Goal: Obtain resource: Download file/media

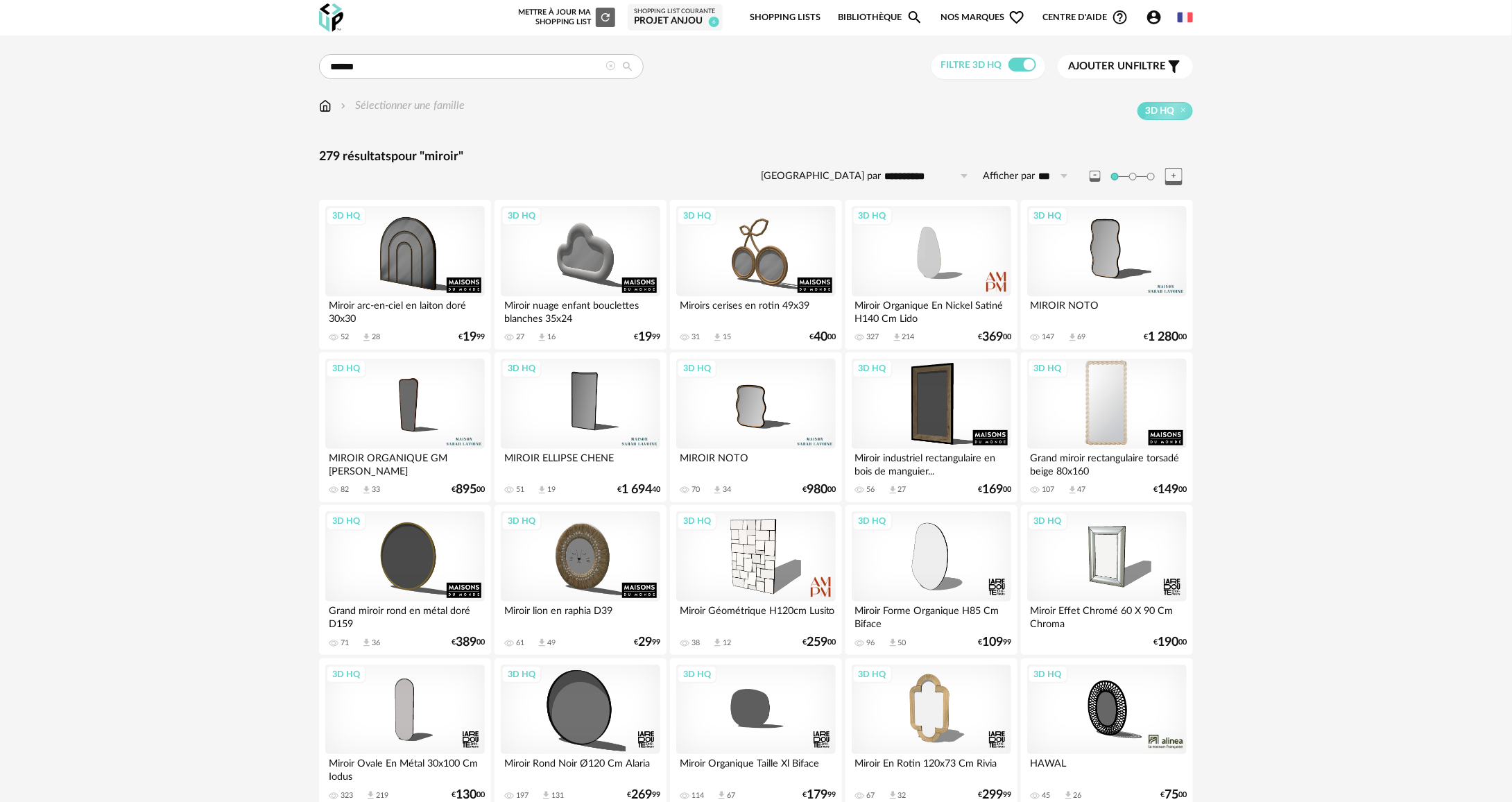
click at [1146, 416] on div "3D HQ" at bounding box center [1107, 403] width 160 height 90
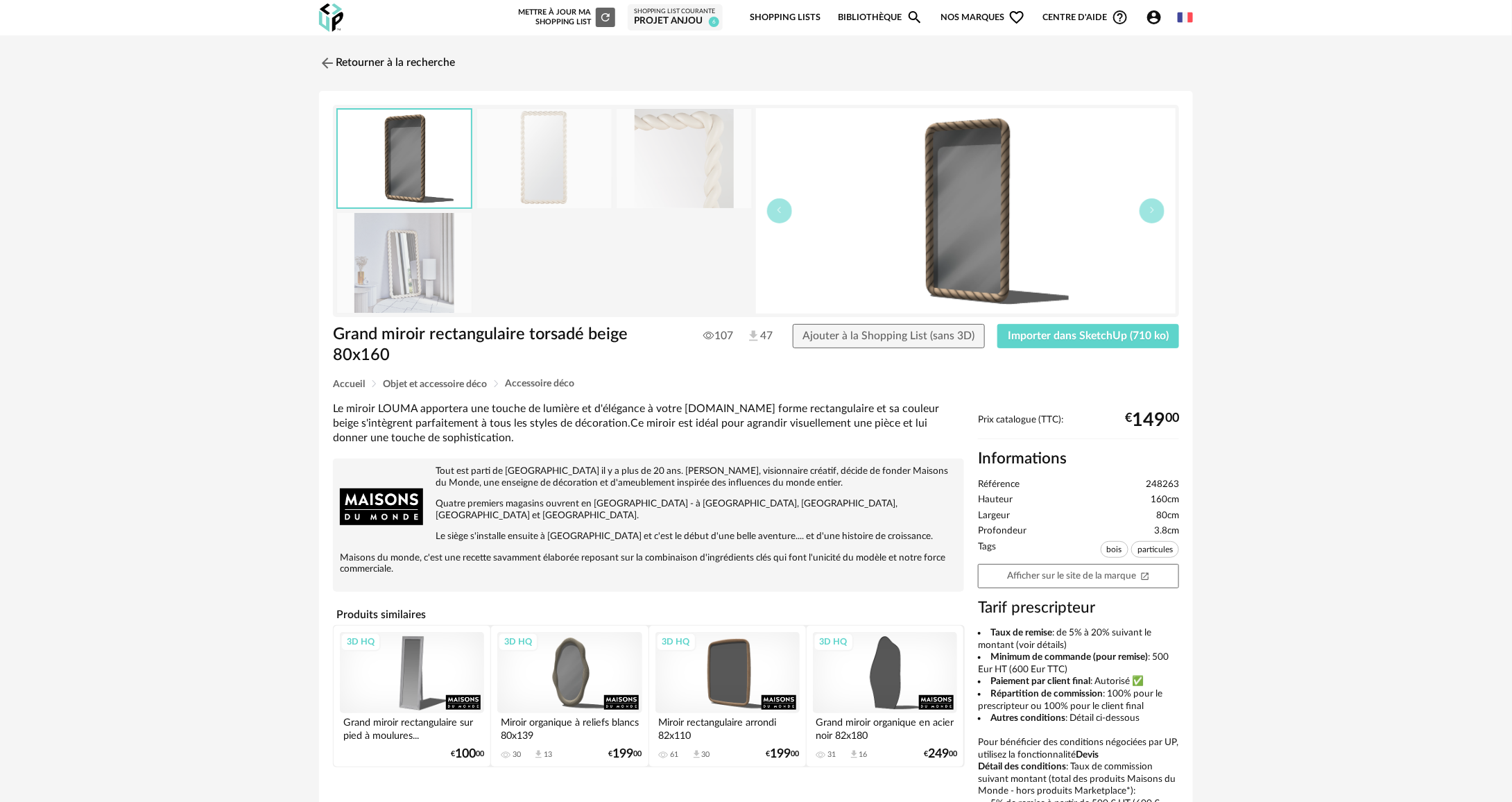
click at [714, 201] on img at bounding box center [684, 158] width 134 height 99
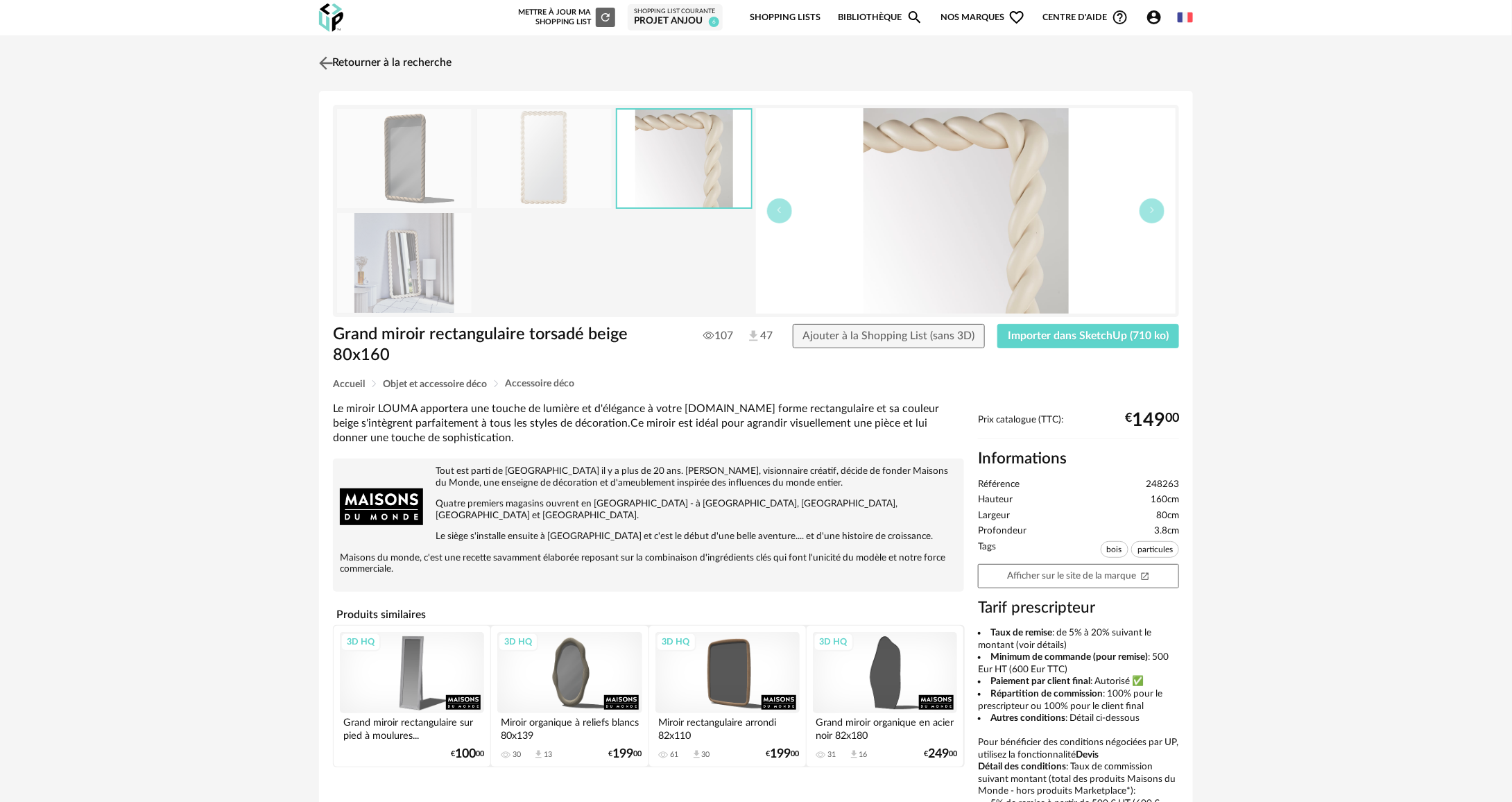
click at [345, 64] on link "Retourner à la recherche" at bounding box center [383, 63] width 136 height 30
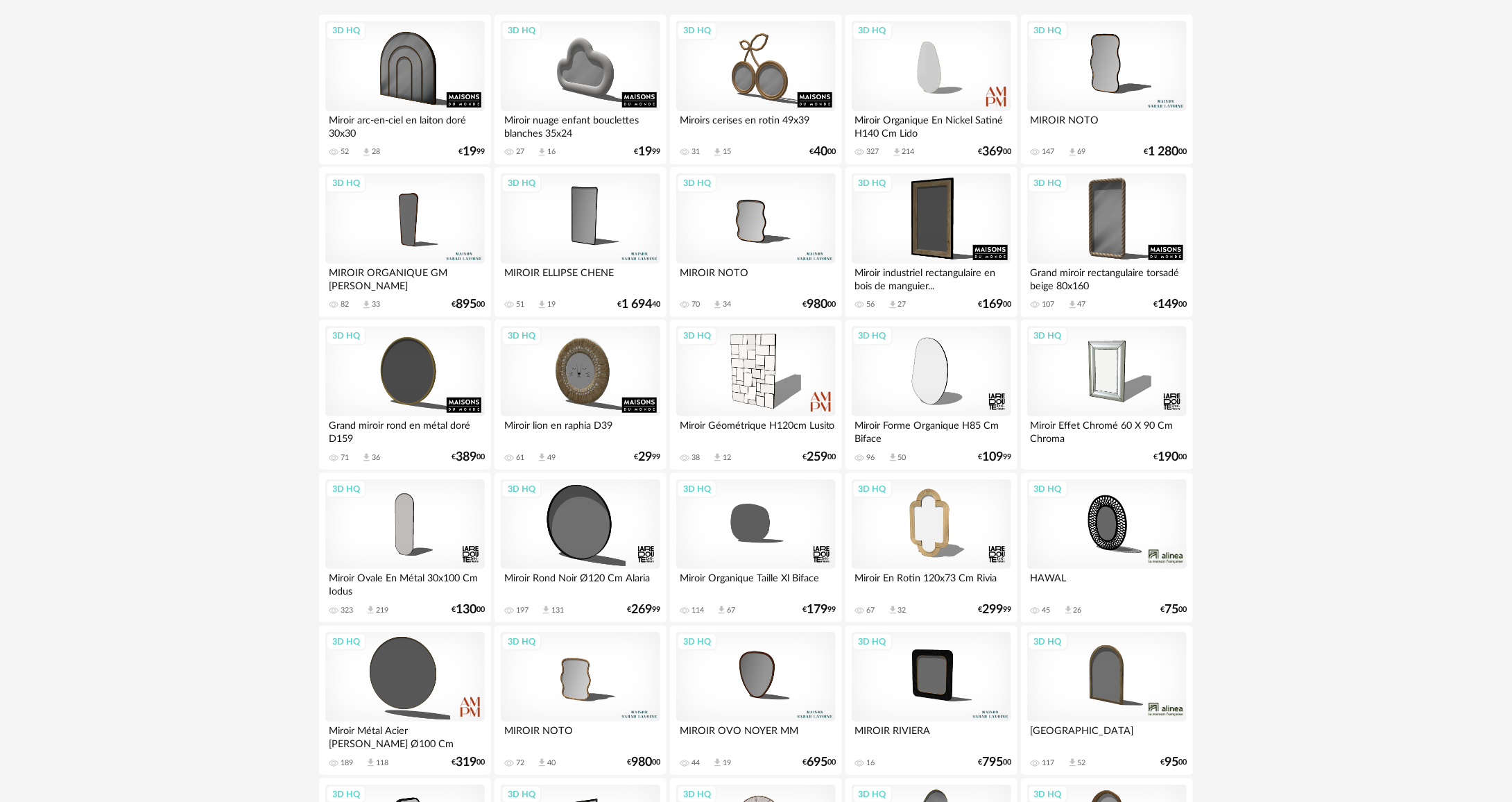
scroll to position [208, 0]
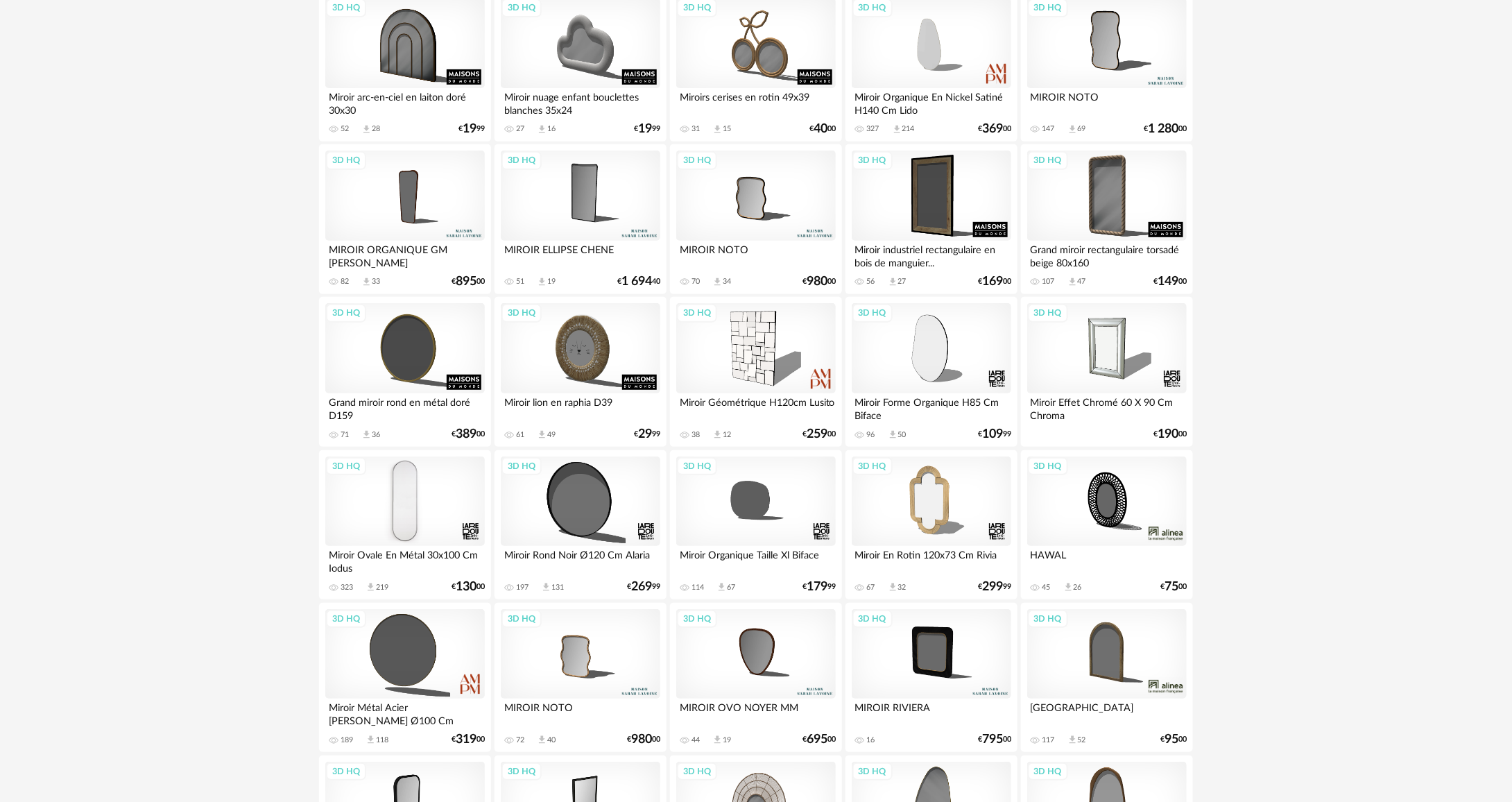
click at [398, 486] on div "3D HQ" at bounding box center [405, 501] width 160 height 90
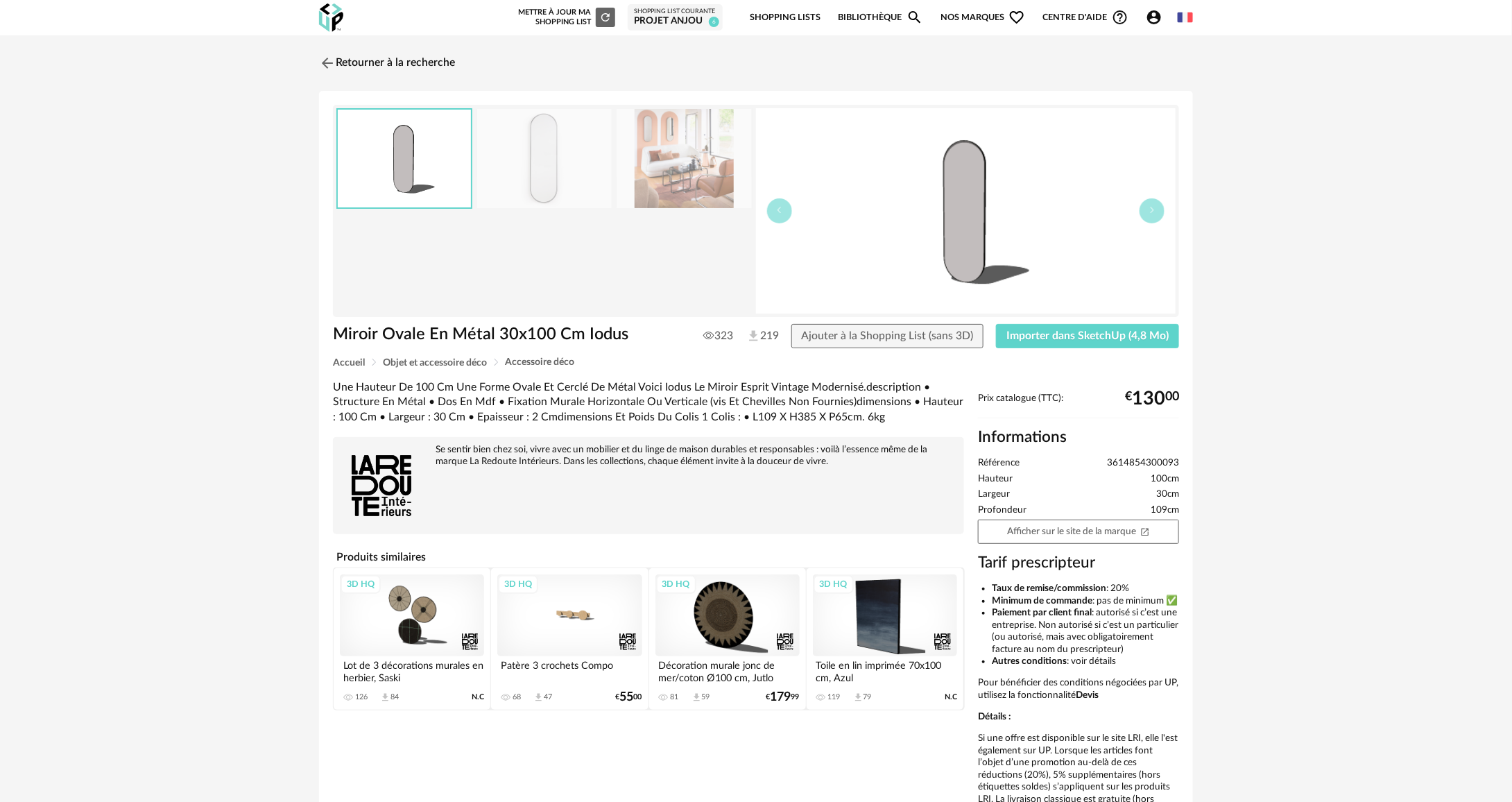
click at [549, 184] on img at bounding box center [544, 158] width 134 height 99
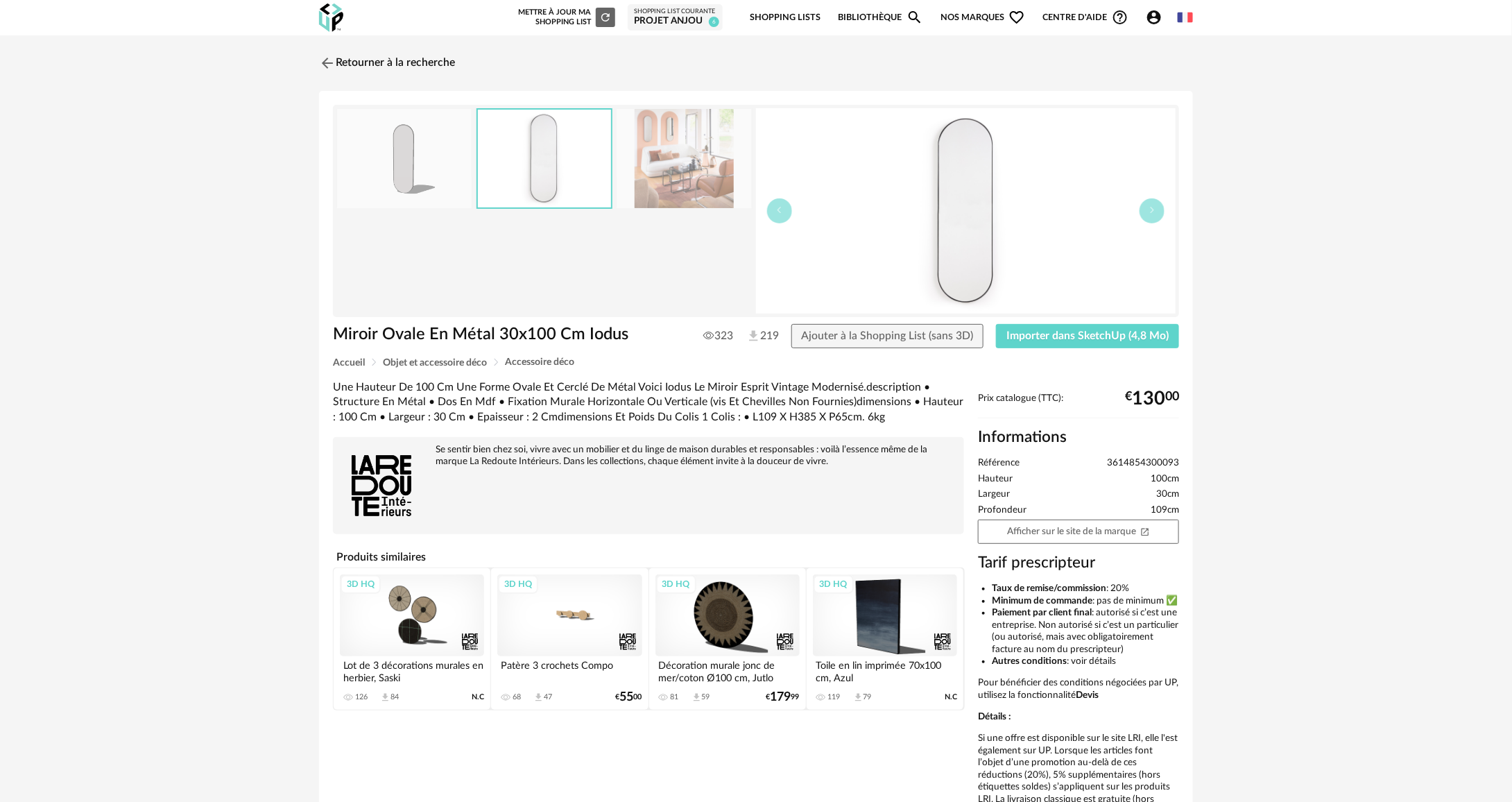
click at [339, 178] on img at bounding box center [404, 158] width 134 height 99
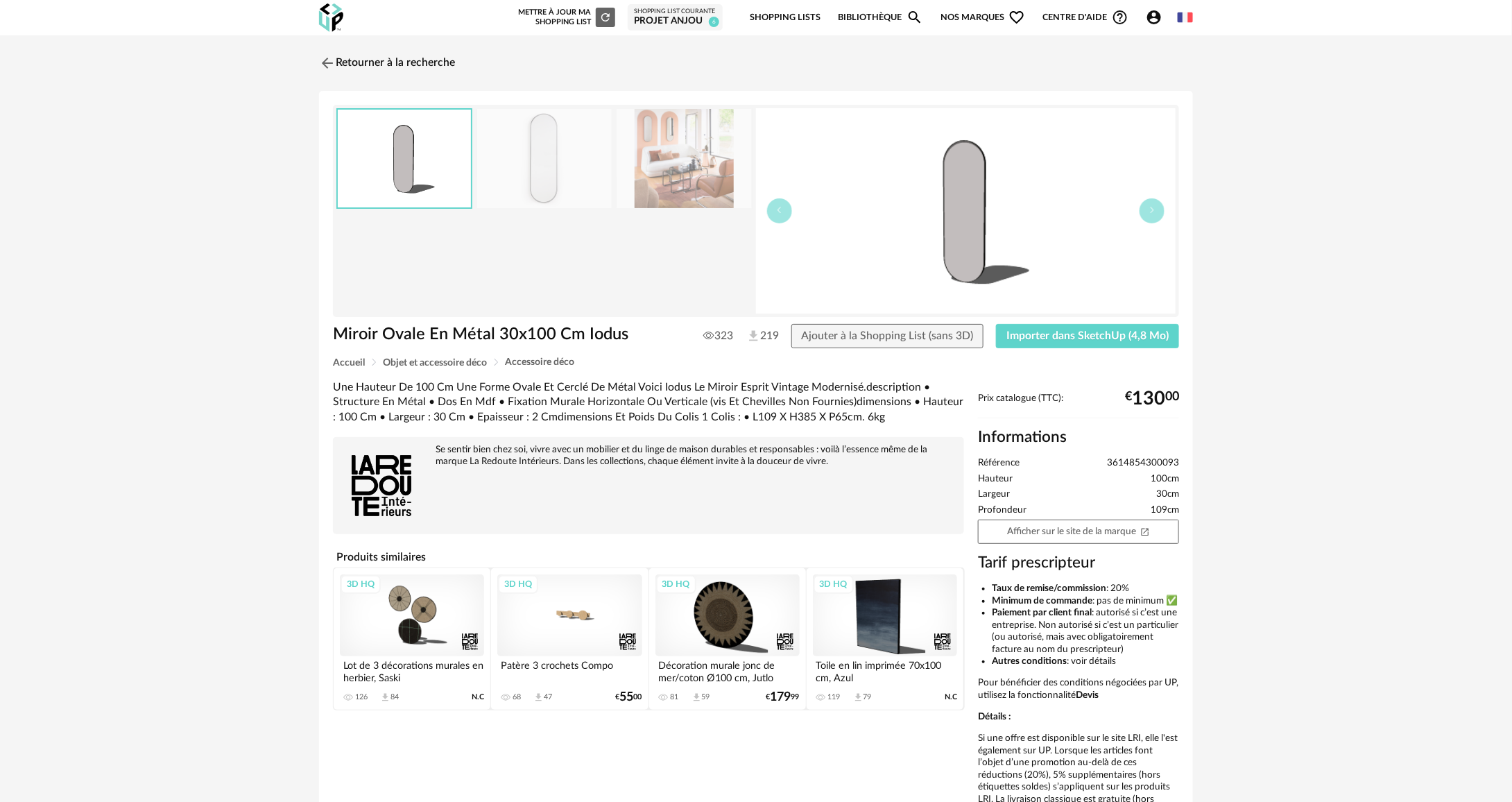
click at [674, 167] on img at bounding box center [684, 158] width 134 height 99
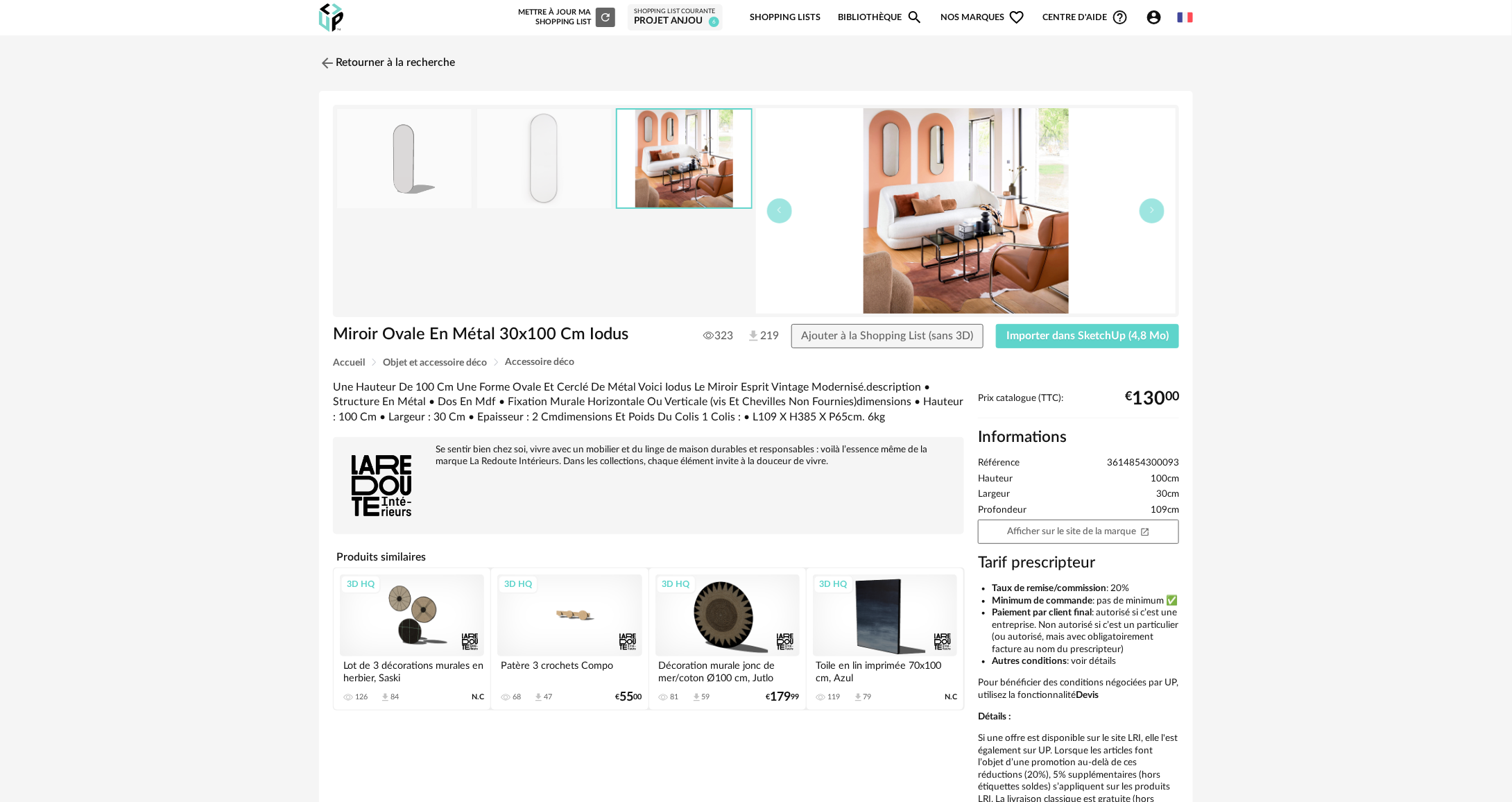
click at [508, 188] on img at bounding box center [544, 158] width 134 height 99
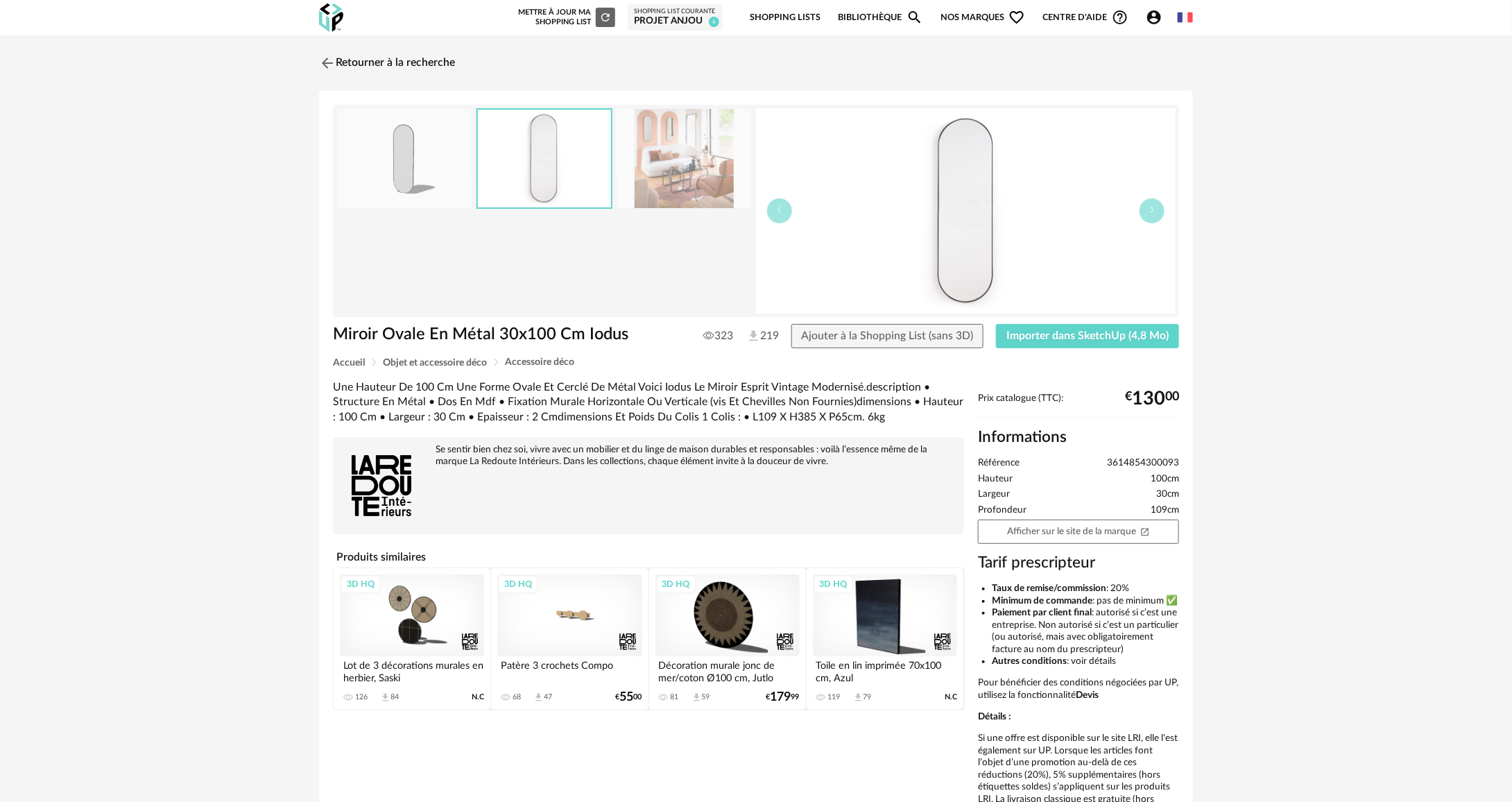
click at [444, 188] on img at bounding box center [404, 158] width 134 height 99
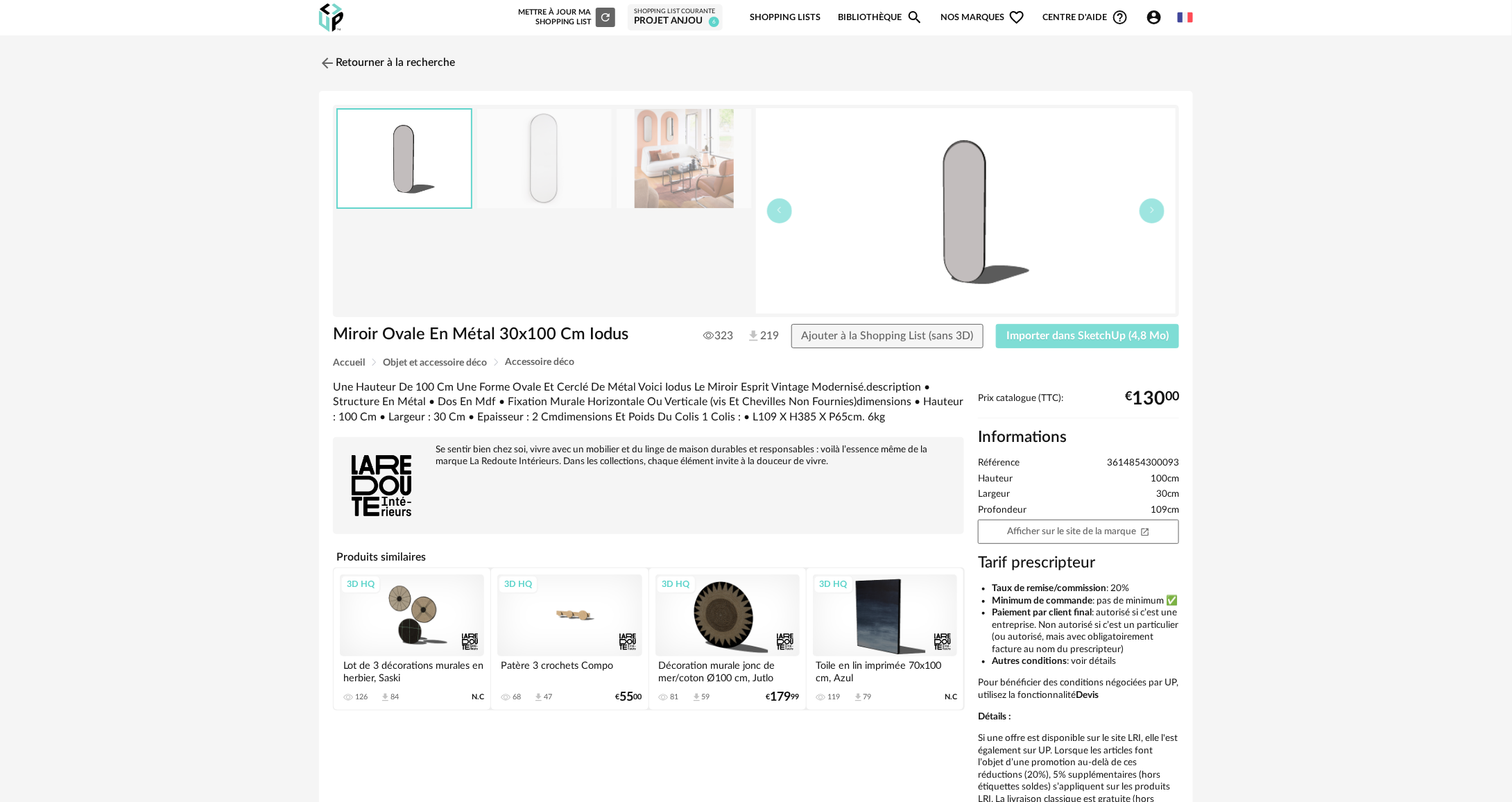
click at [1117, 342] on button "Importer dans SketchUp (4,8 Mo)" at bounding box center [1087, 335] width 183 height 25
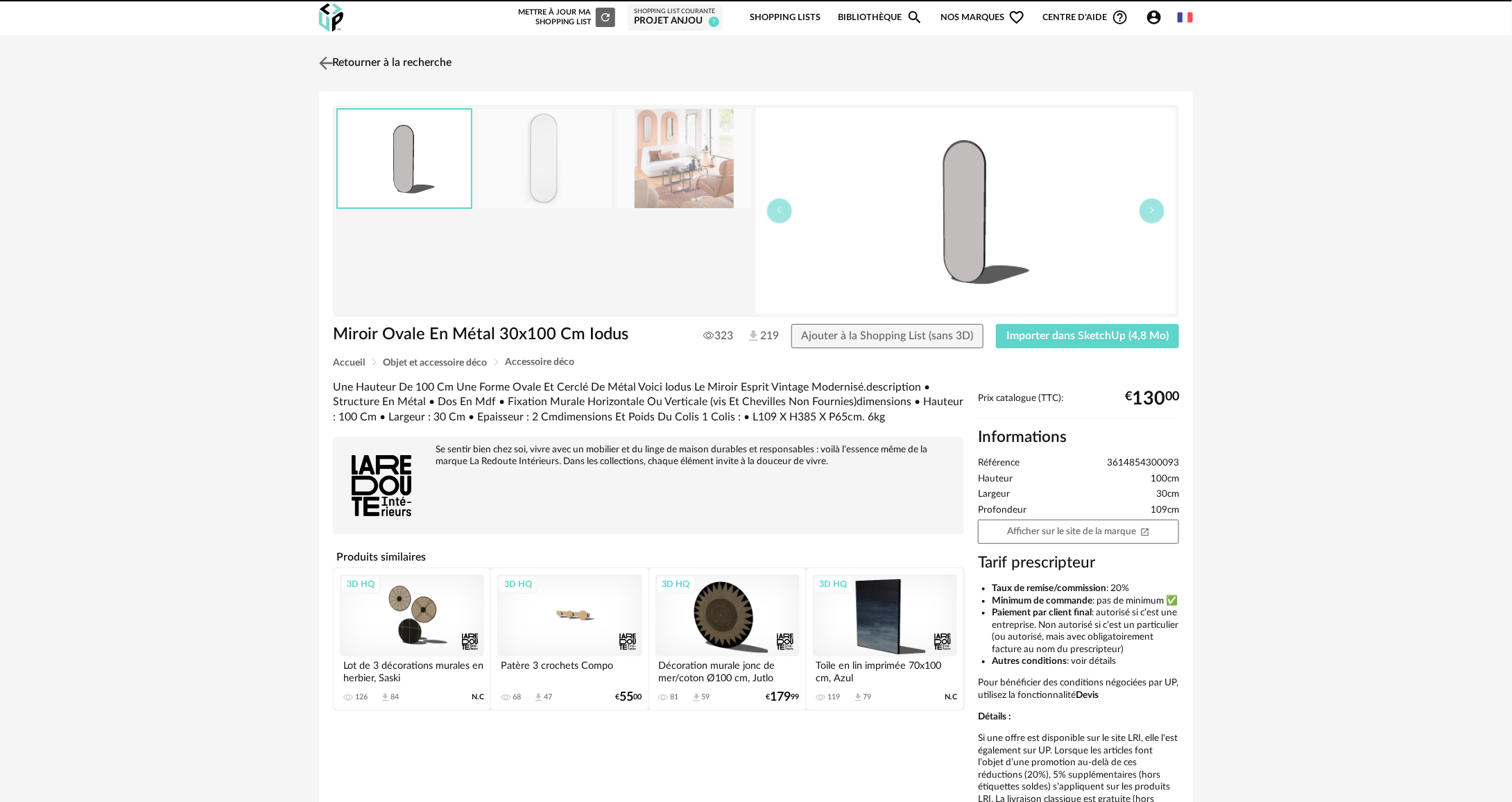
click at [359, 69] on link "Retourner à la recherche" at bounding box center [383, 63] width 136 height 30
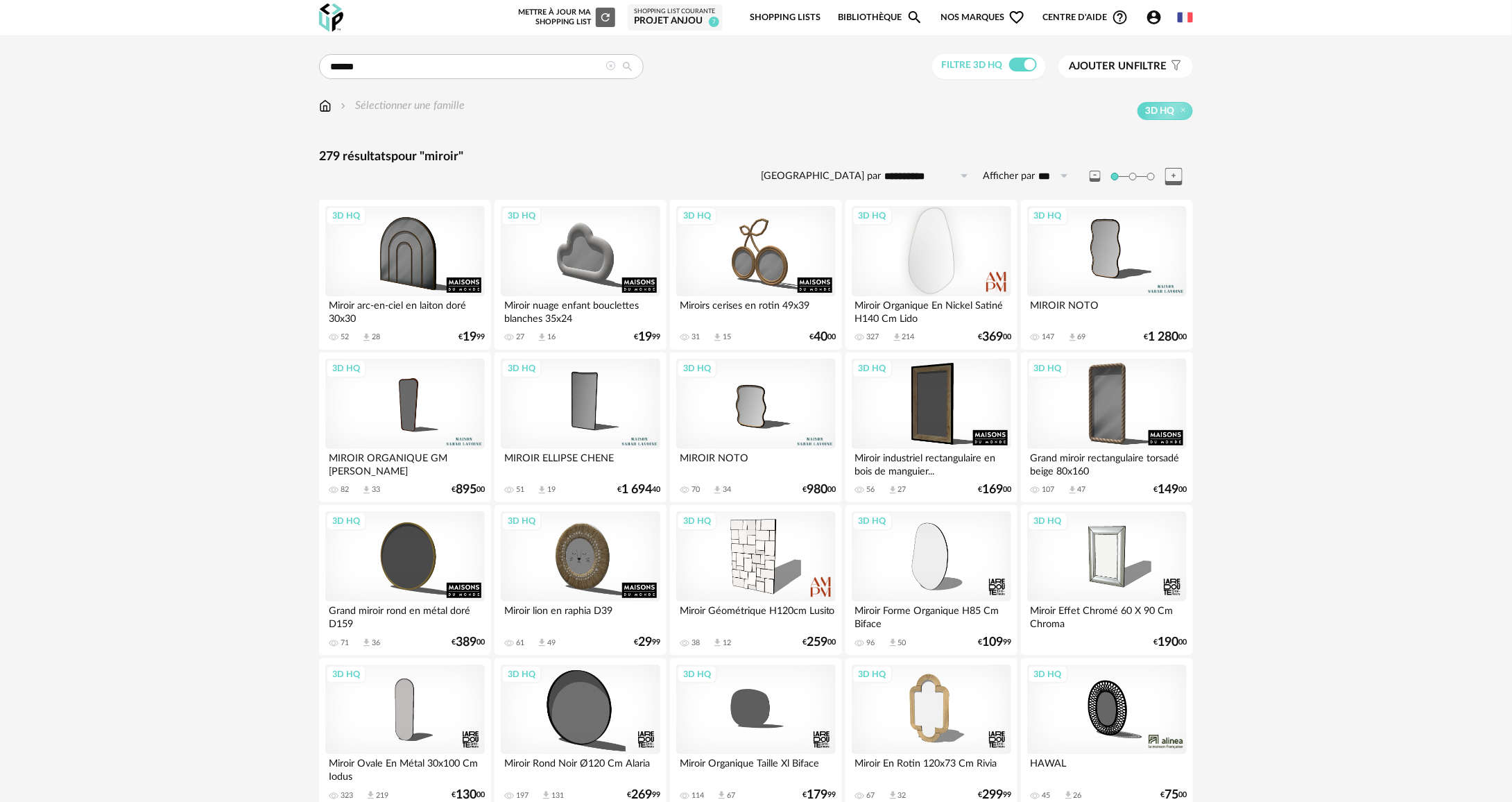
click at [912, 277] on div "3D HQ" at bounding box center [931, 250] width 160 height 90
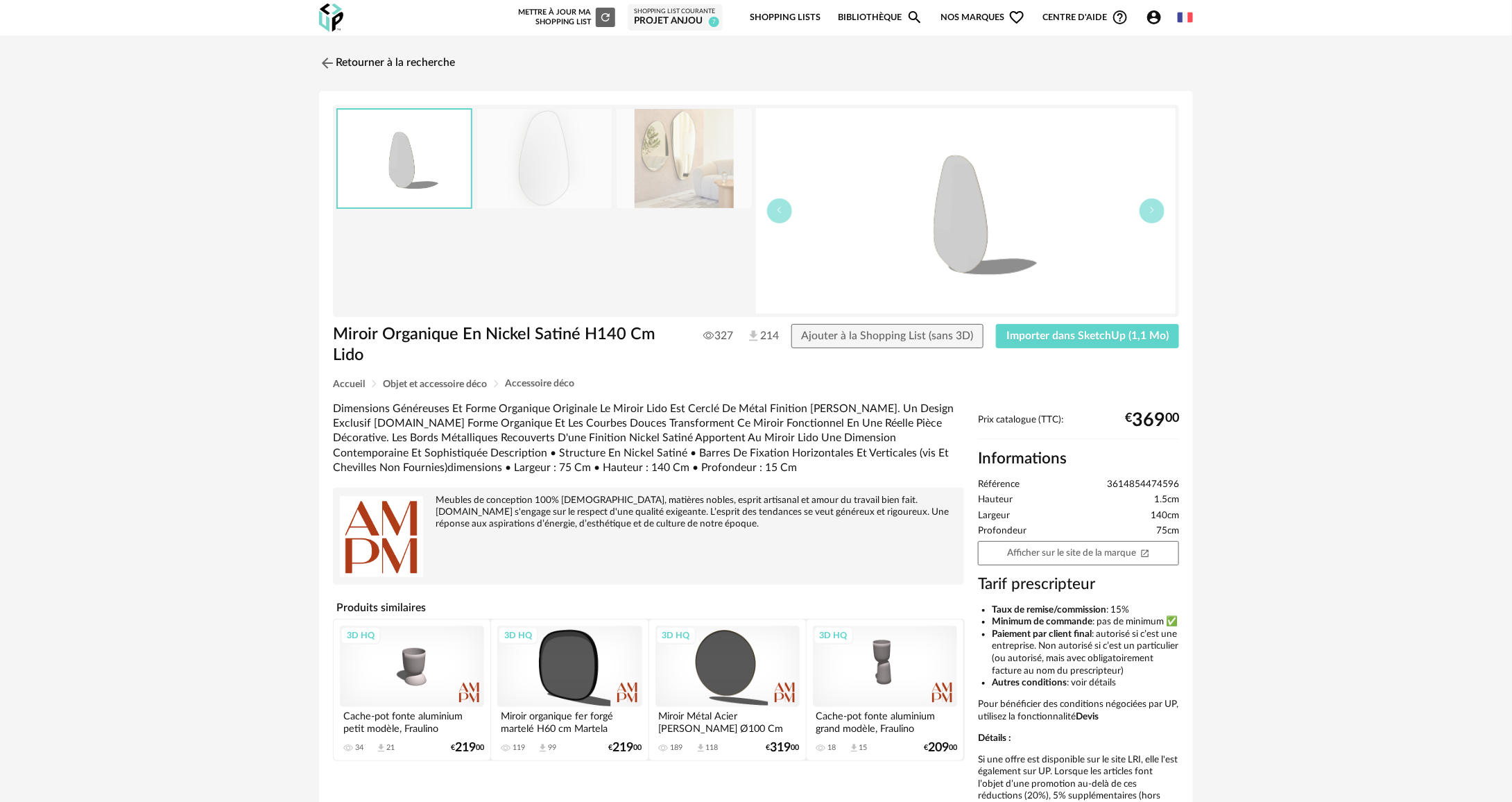
click at [646, 161] on img at bounding box center [684, 158] width 134 height 99
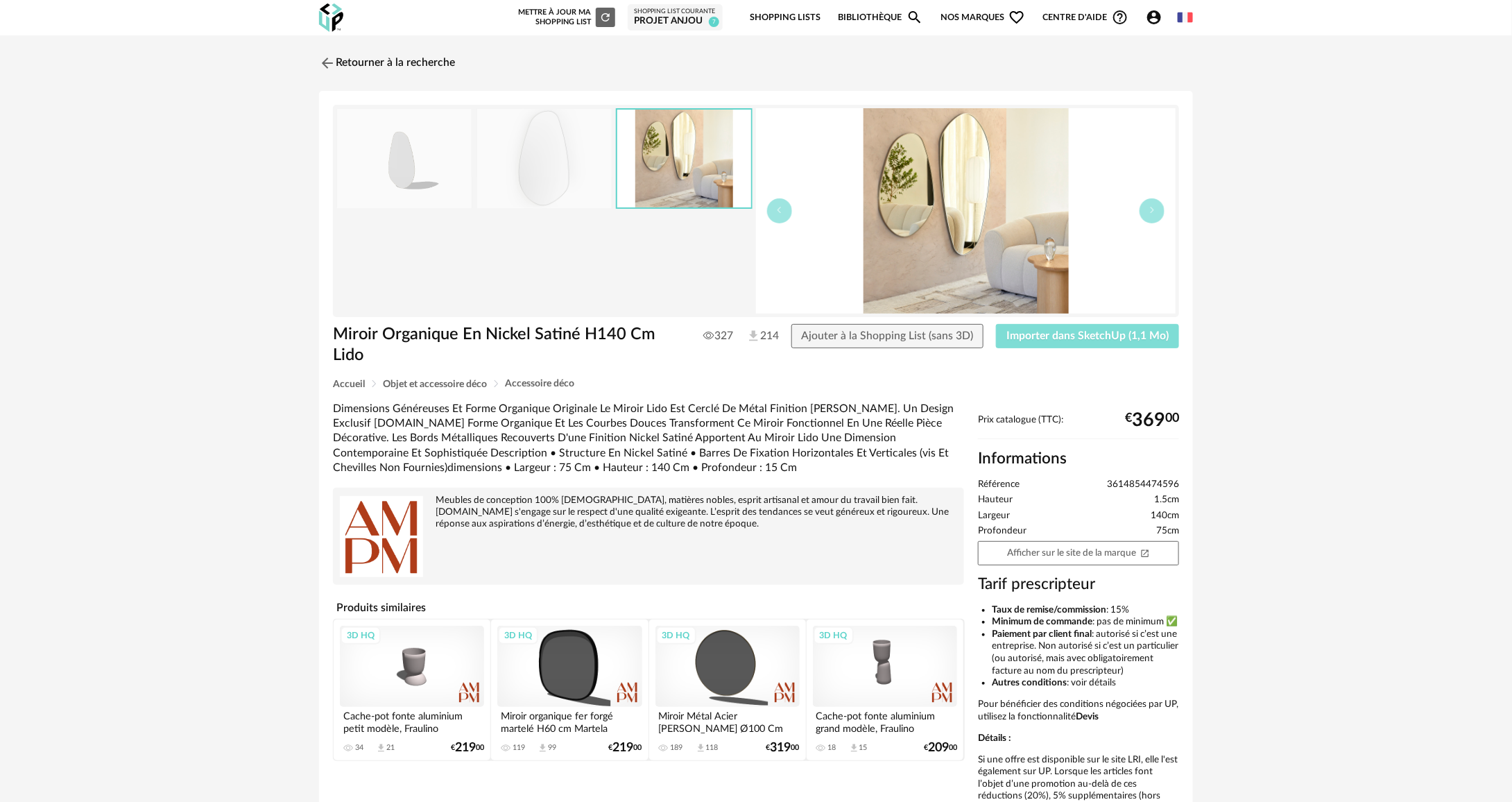
click at [1118, 332] on span "Importer dans SketchUp (1,1 Mo)" at bounding box center [1087, 335] width 162 height 11
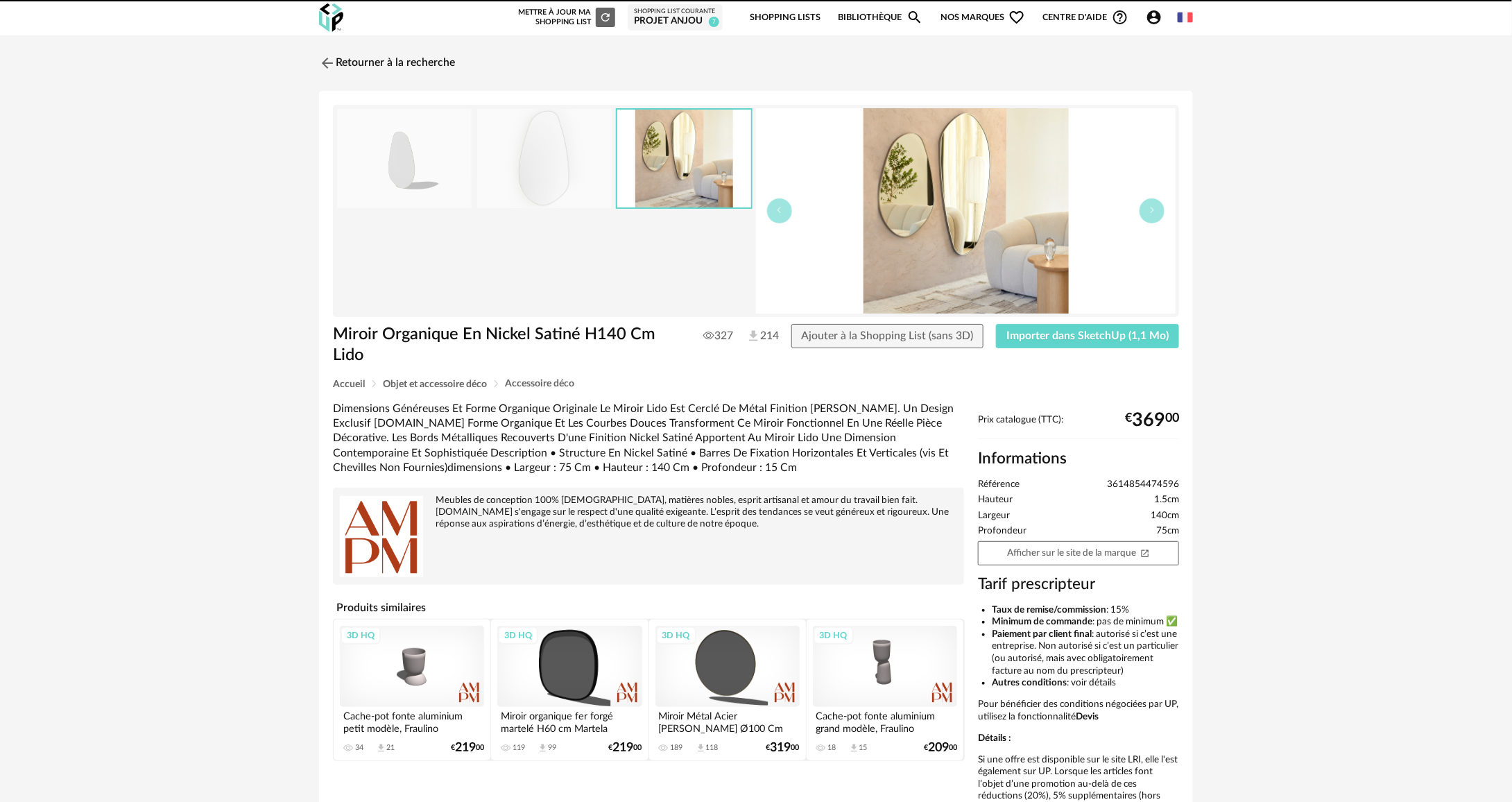
click at [1438, 0] on div at bounding box center [756, 1] width 1512 height 2
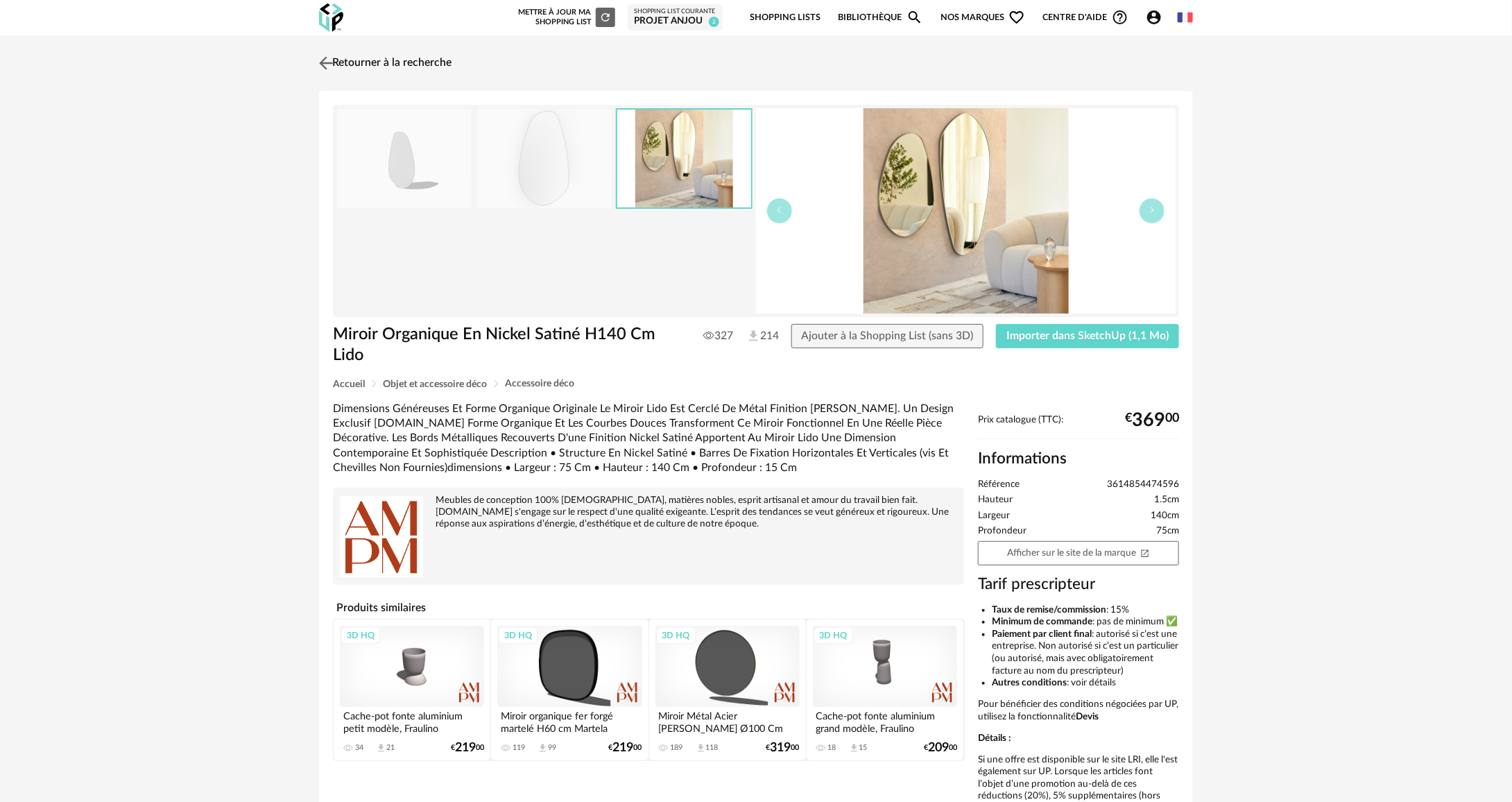
click at [361, 63] on link "Retourner à la recherche" at bounding box center [383, 63] width 136 height 30
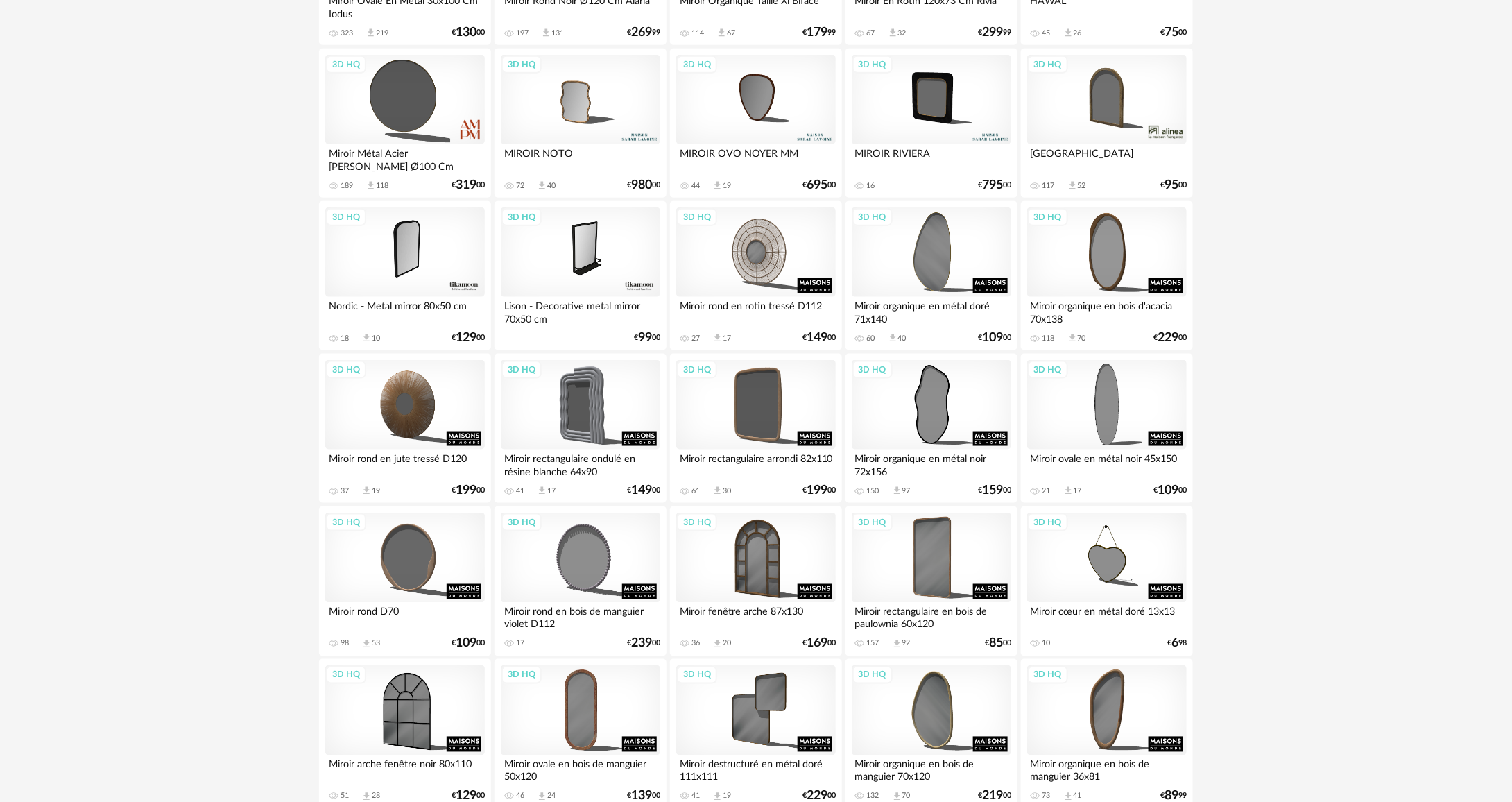
scroll to position [763, 0]
click at [924, 432] on div "3D HQ" at bounding box center [931, 404] width 160 height 90
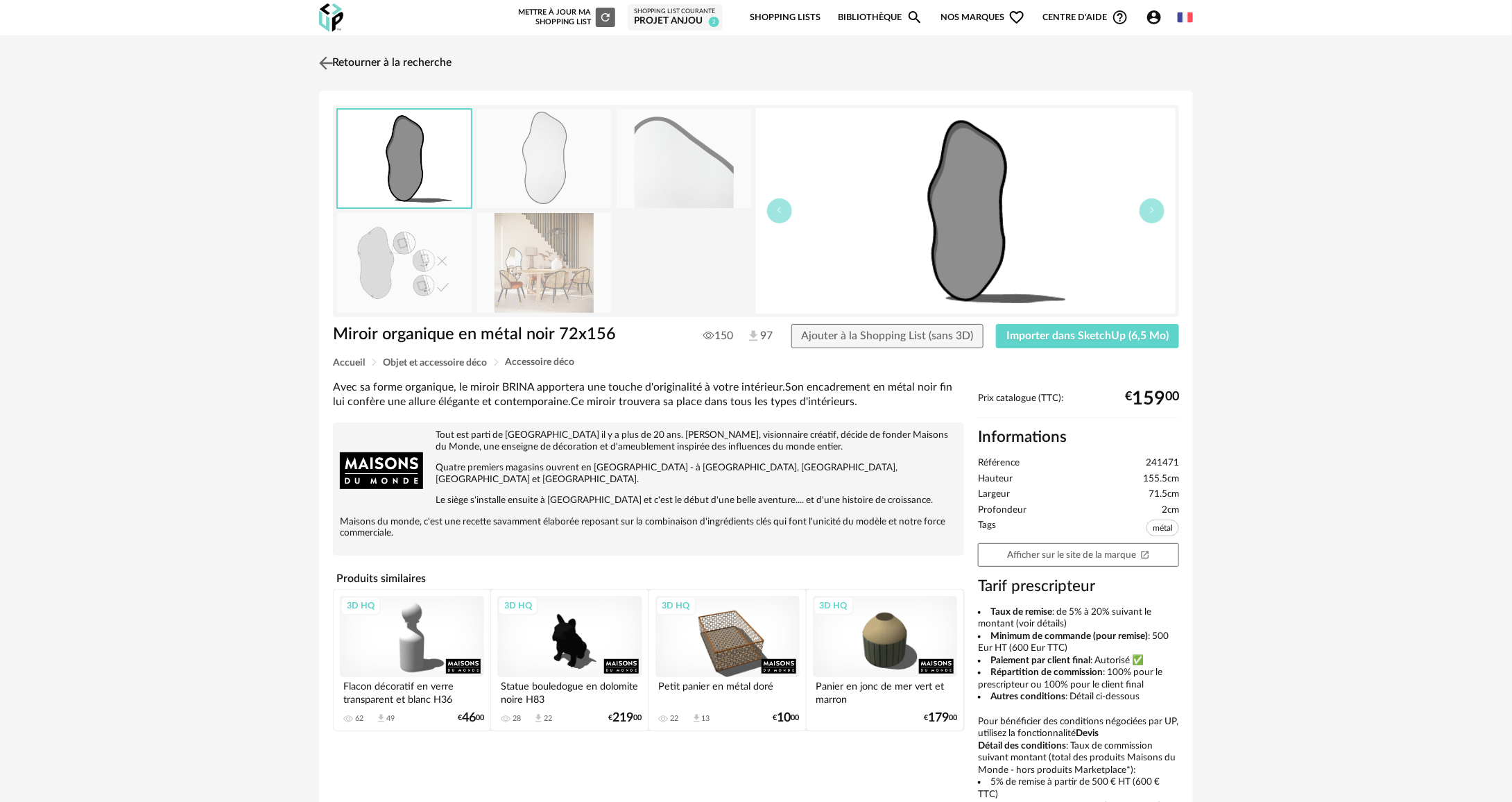
click at [374, 57] on link "Retourner à la recherche" at bounding box center [383, 63] width 136 height 30
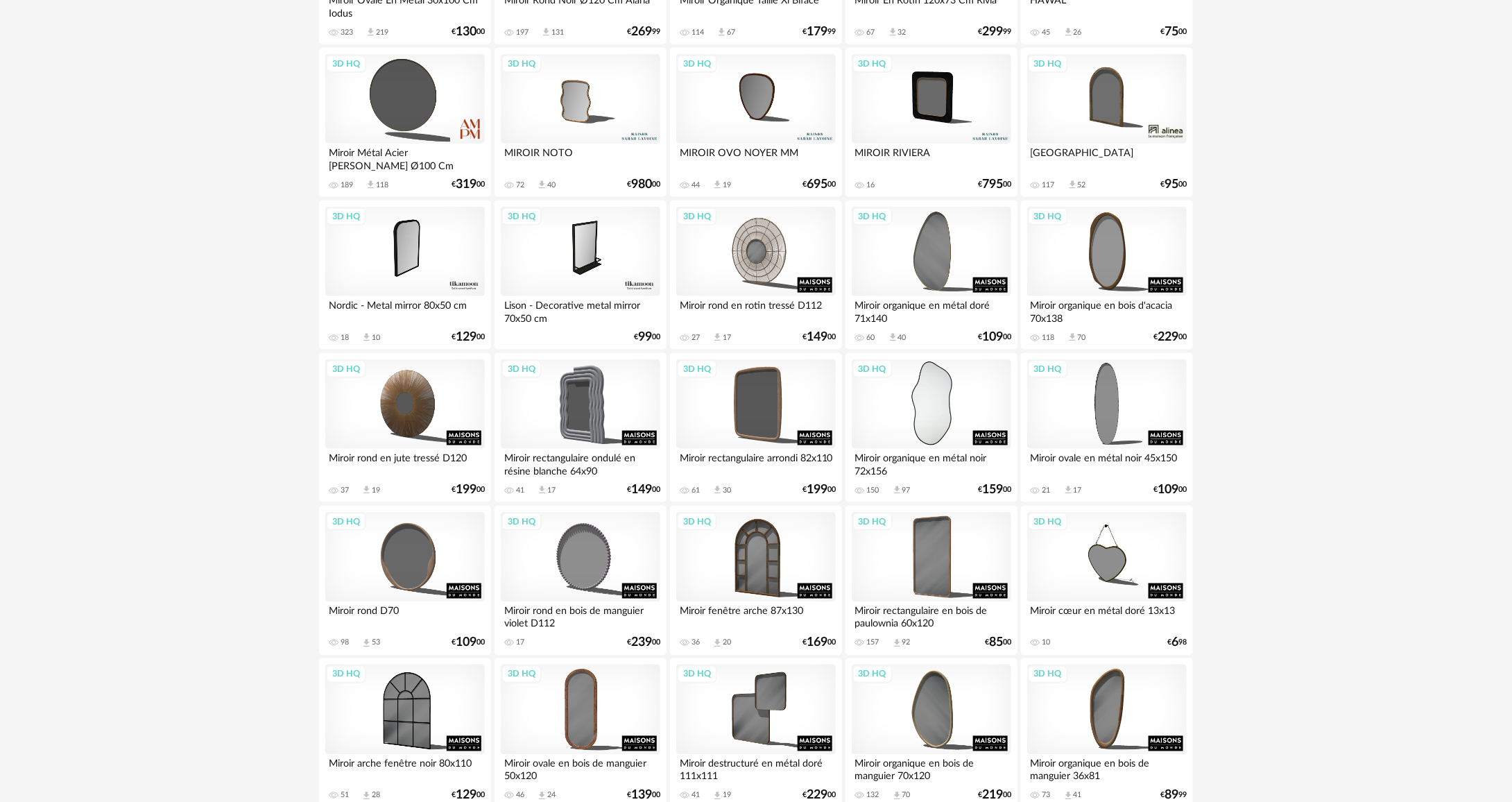
click at [941, 406] on div "3D HQ" at bounding box center [931, 404] width 160 height 90
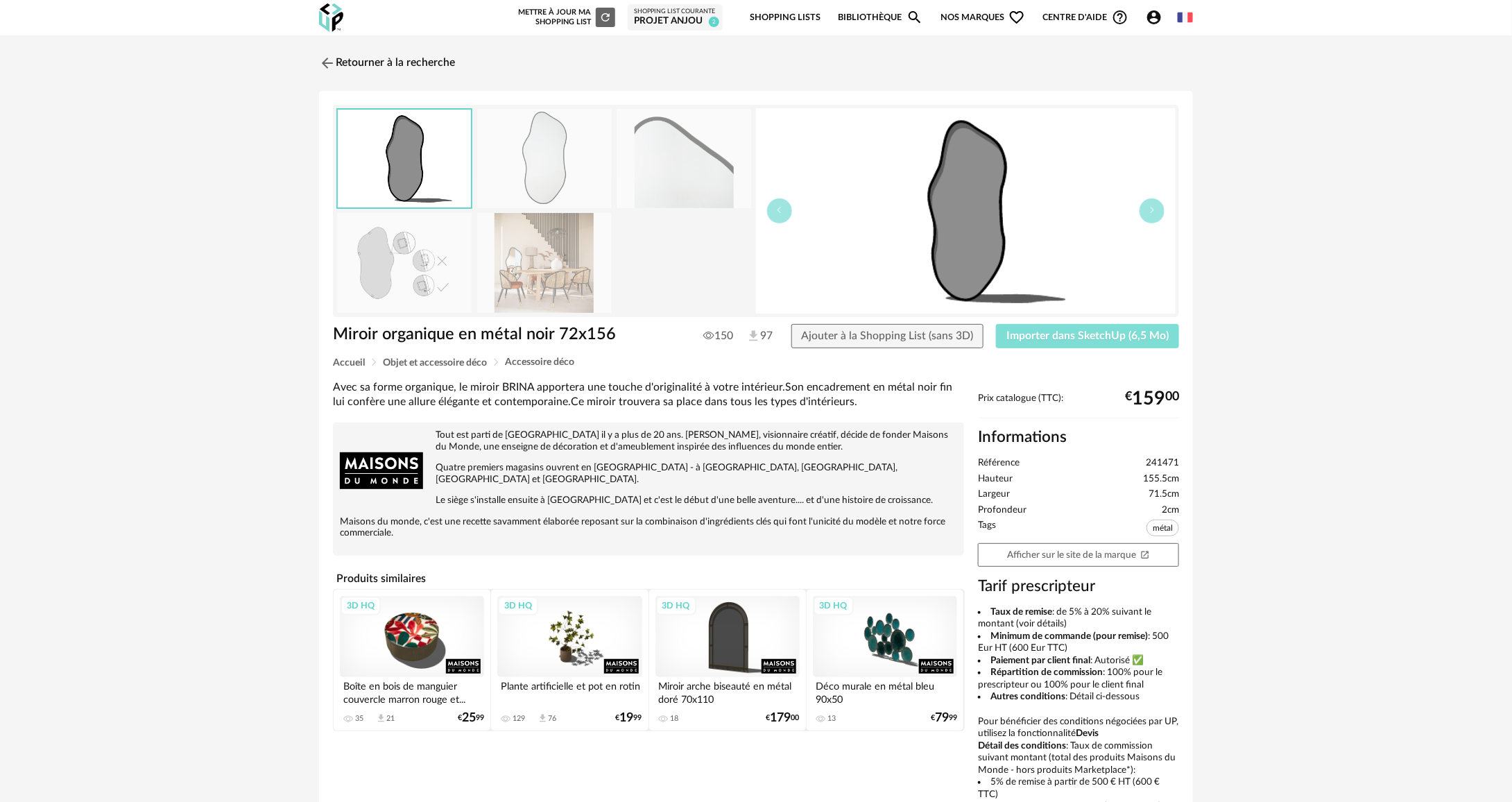
click at [1134, 339] on span "Importer dans SketchUp (6,5 Mo)" at bounding box center [1087, 335] width 162 height 11
click at [378, 61] on link "Retourner à la recherche" at bounding box center [383, 63] width 136 height 30
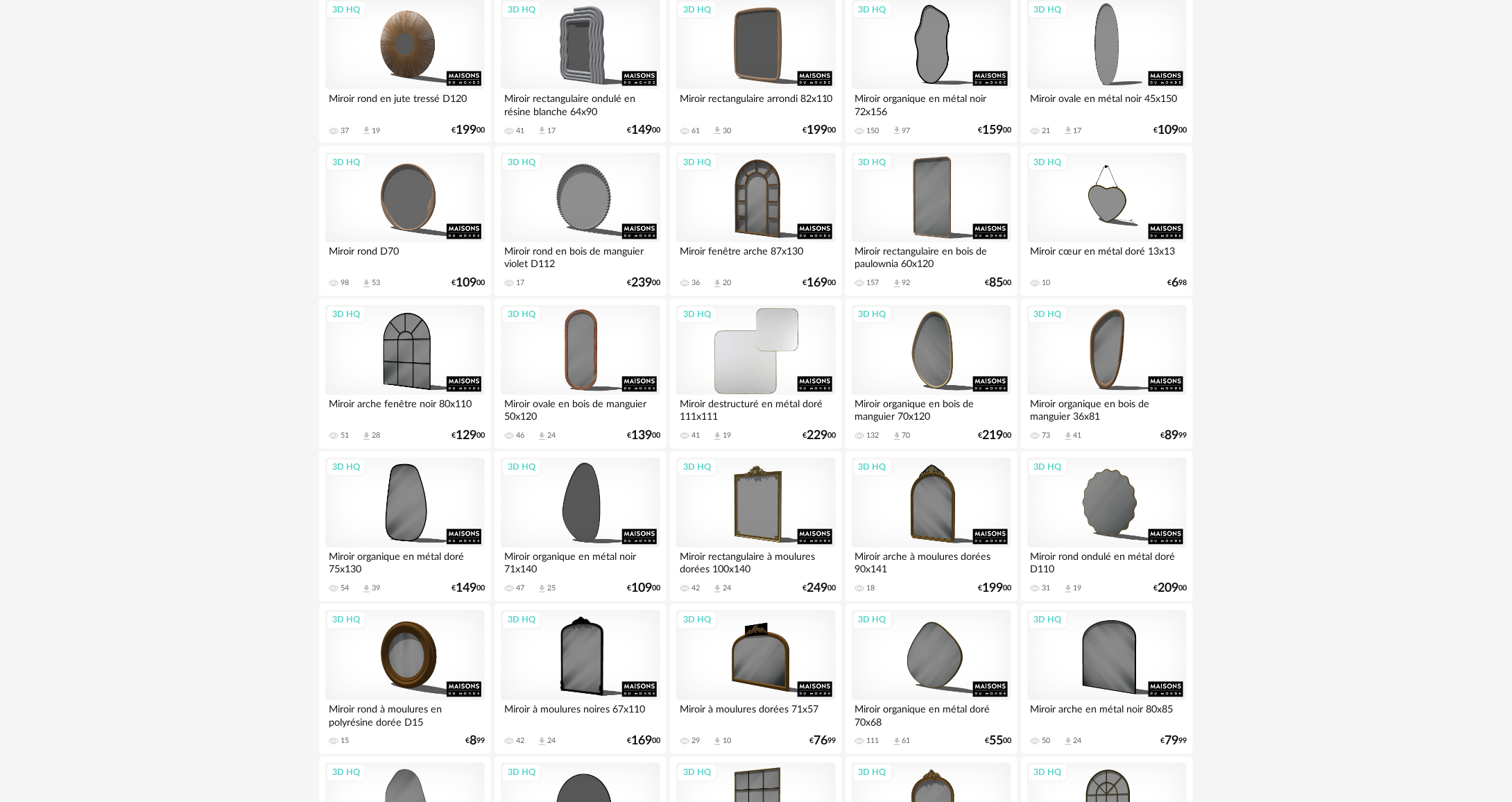
scroll to position [1179, 0]
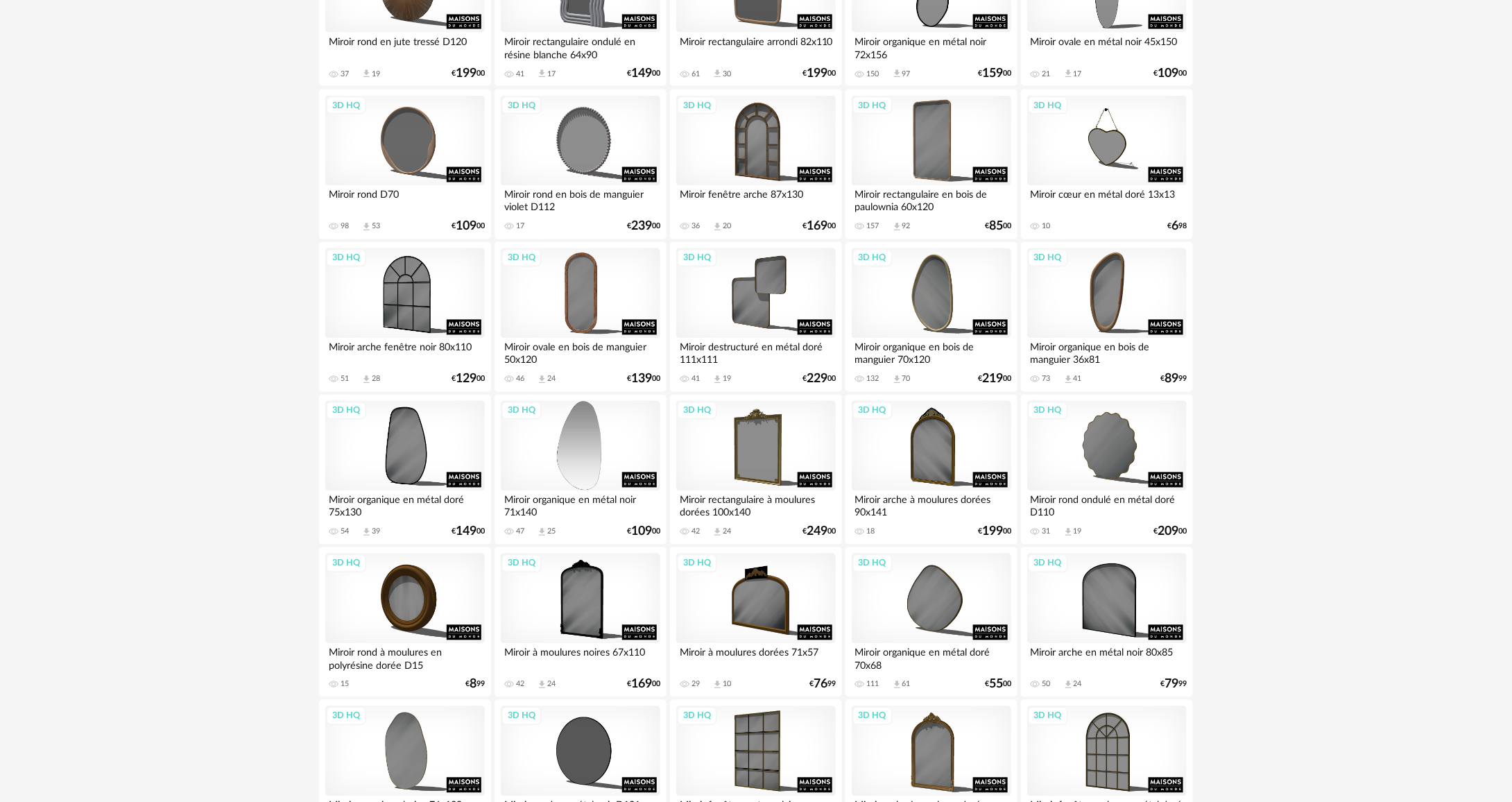
click at [566, 475] on div "3D HQ" at bounding box center [580, 445] width 160 height 90
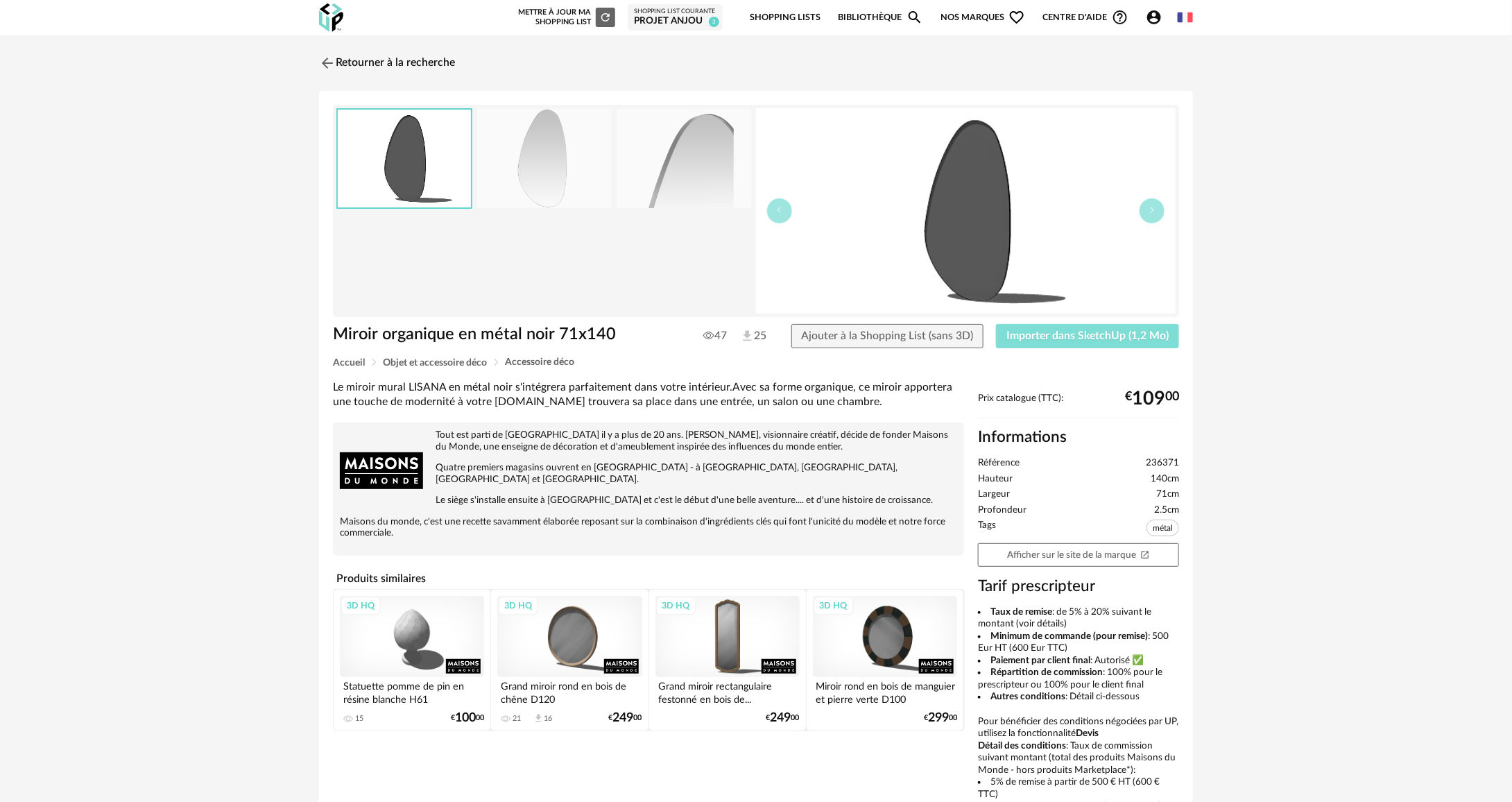
click at [1060, 339] on span "Importer dans SketchUp (1,2 Mo)" at bounding box center [1087, 335] width 162 height 11
click at [434, 54] on link "Retourner à la recherche" at bounding box center [383, 63] width 136 height 30
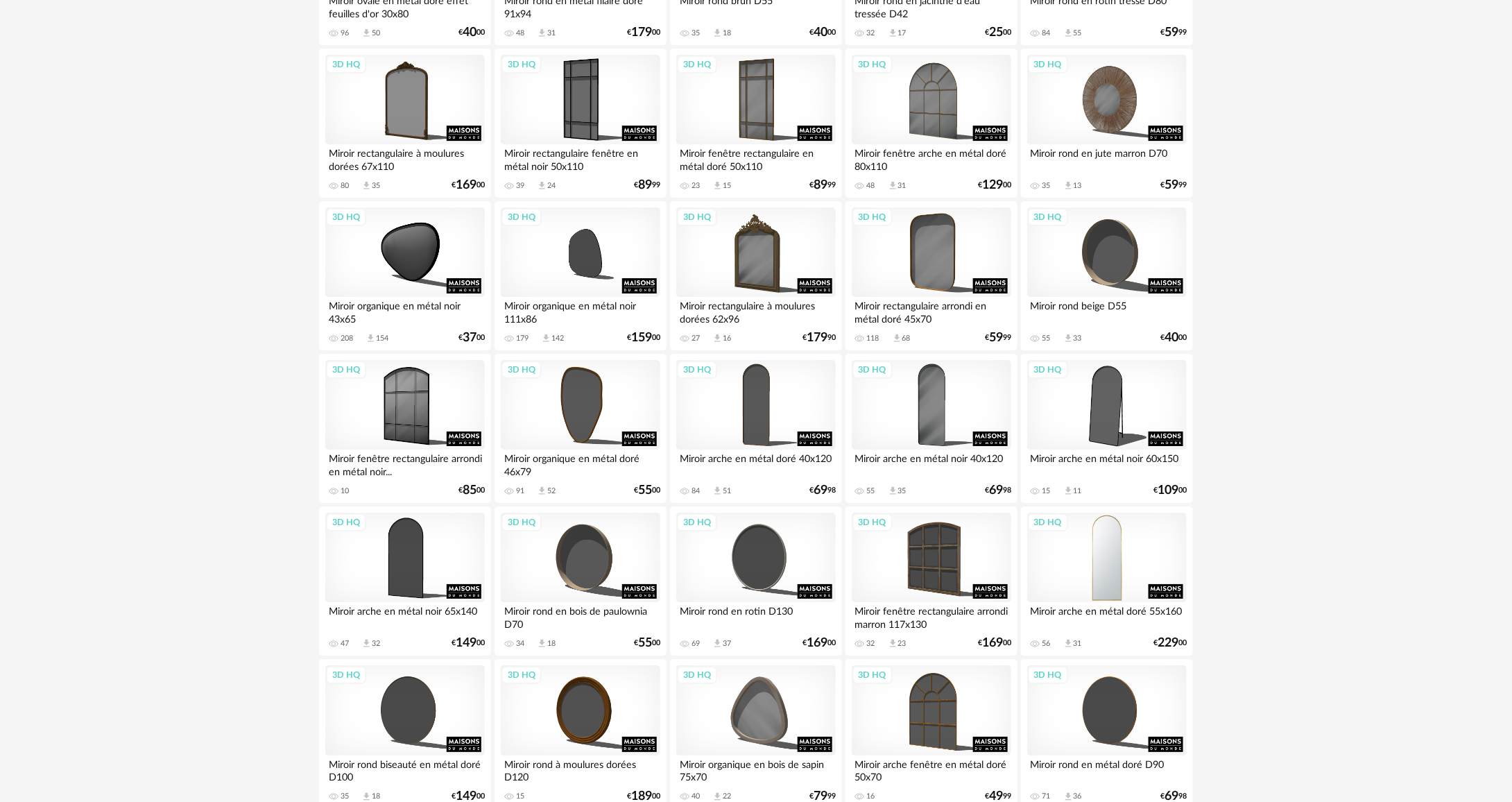
scroll to position [2541, 0]
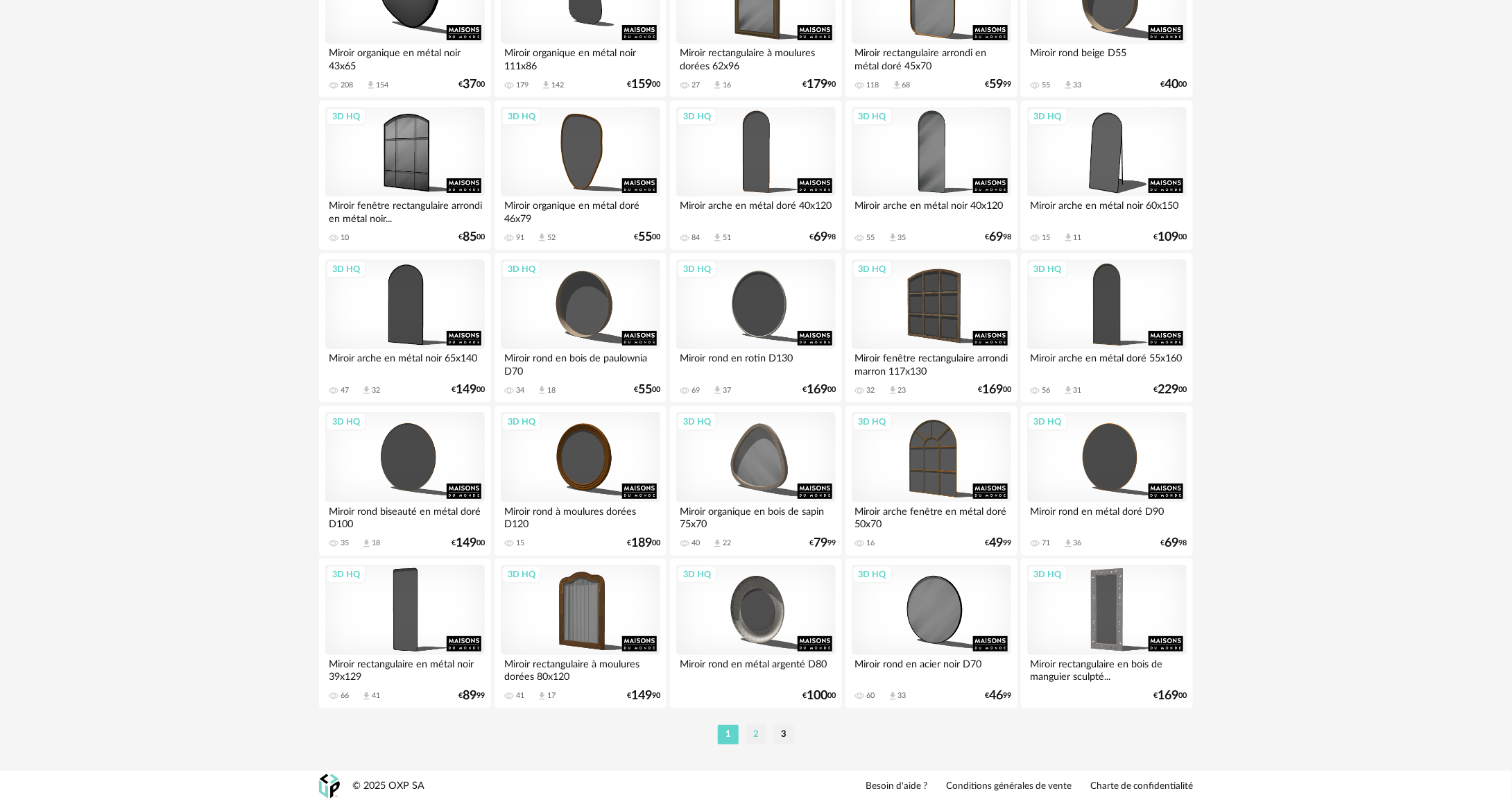
click at [763, 728] on li "2" at bounding box center [756, 734] width 21 height 19
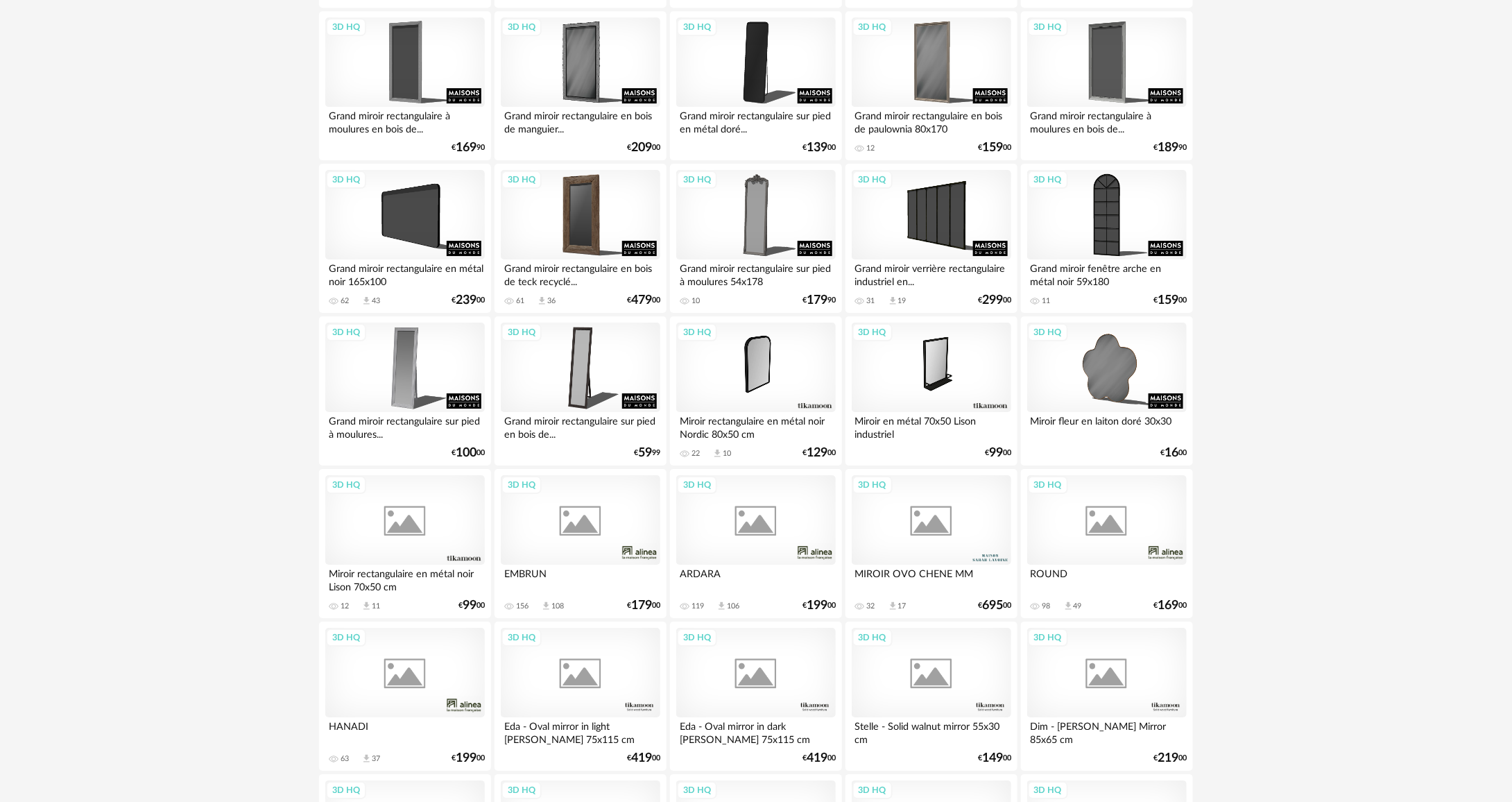
scroll to position [2541, 0]
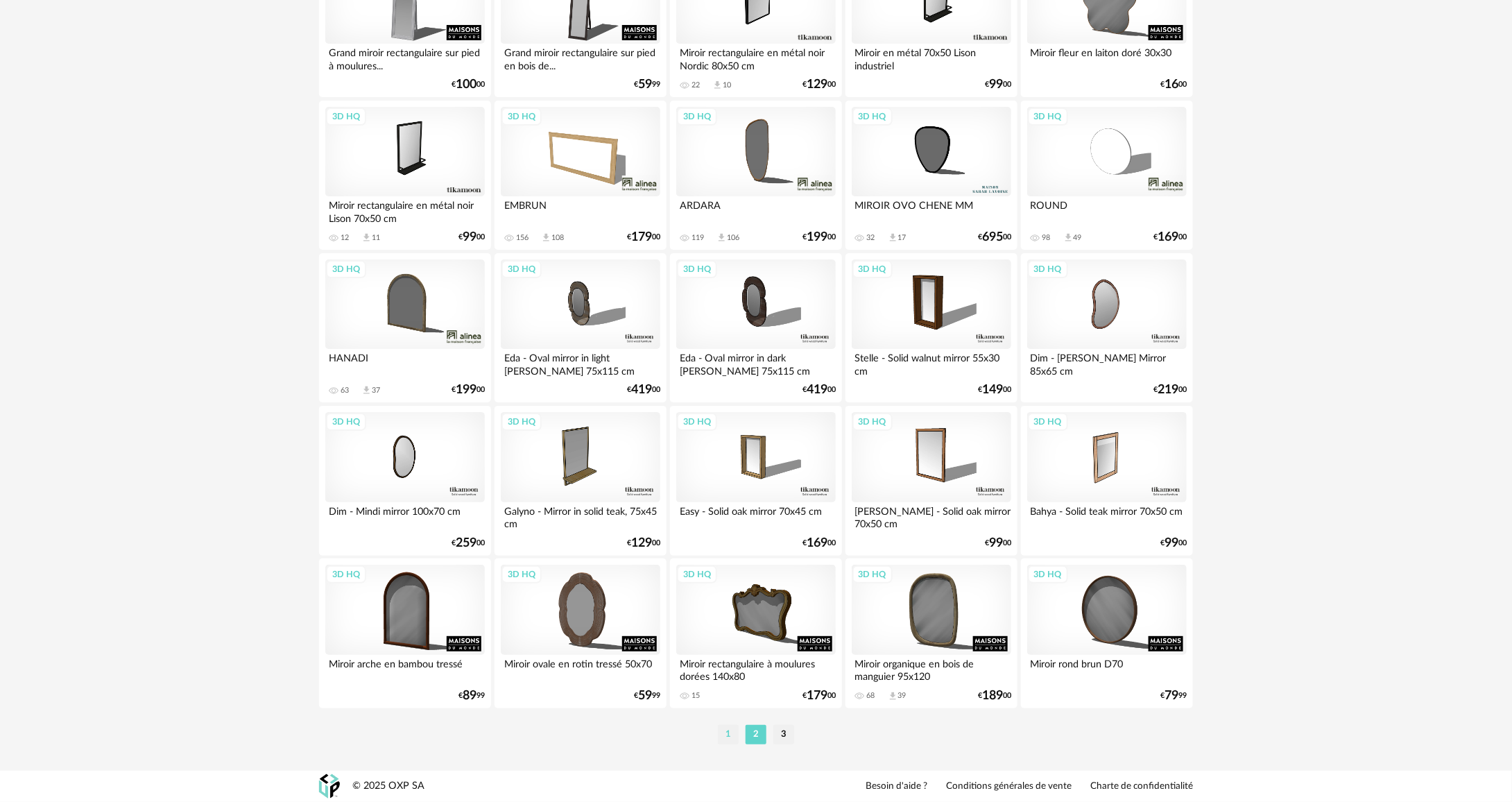
click at [734, 730] on li "1" at bounding box center [728, 734] width 21 height 19
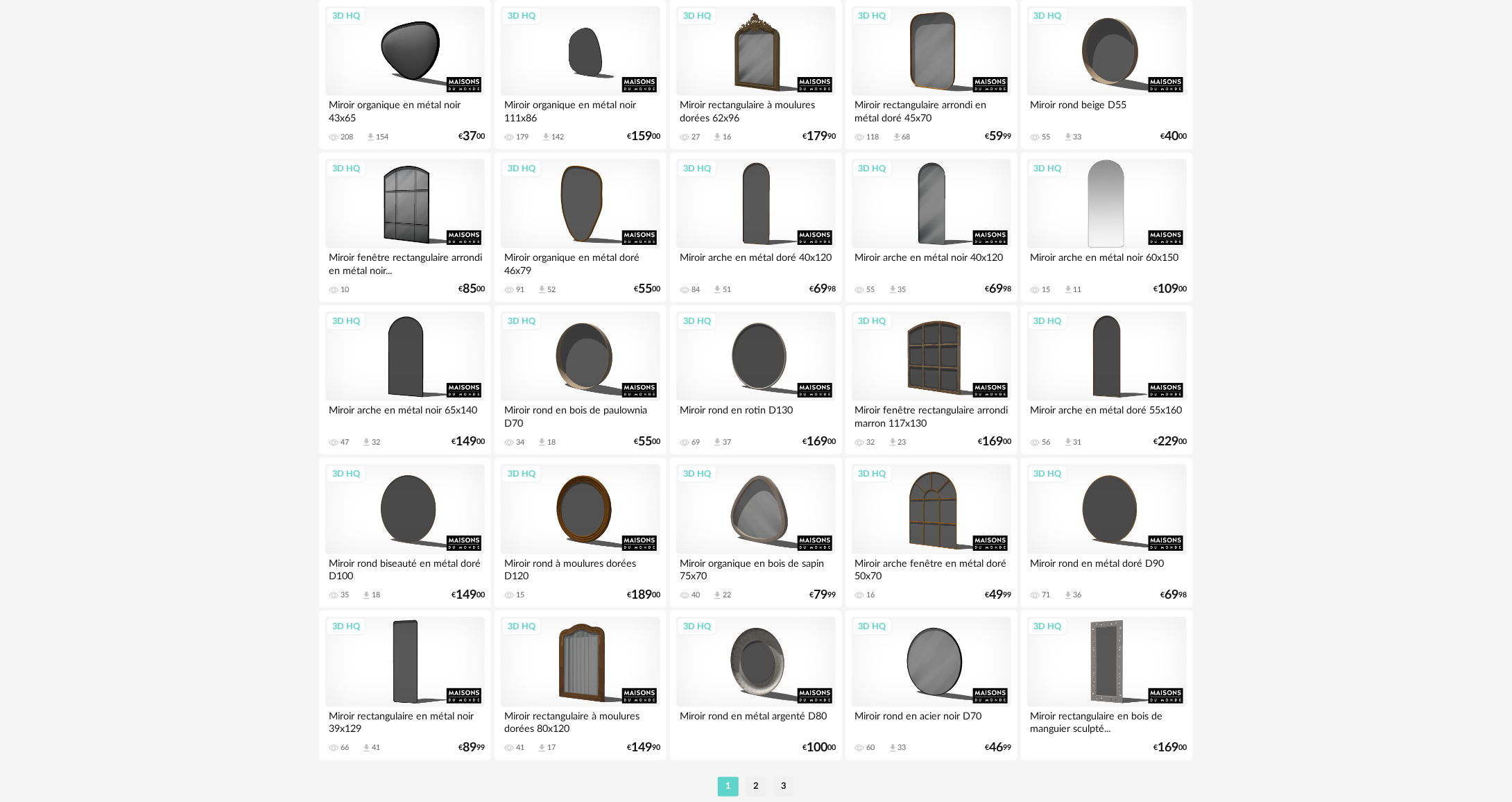
scroll to position [2541, 0]
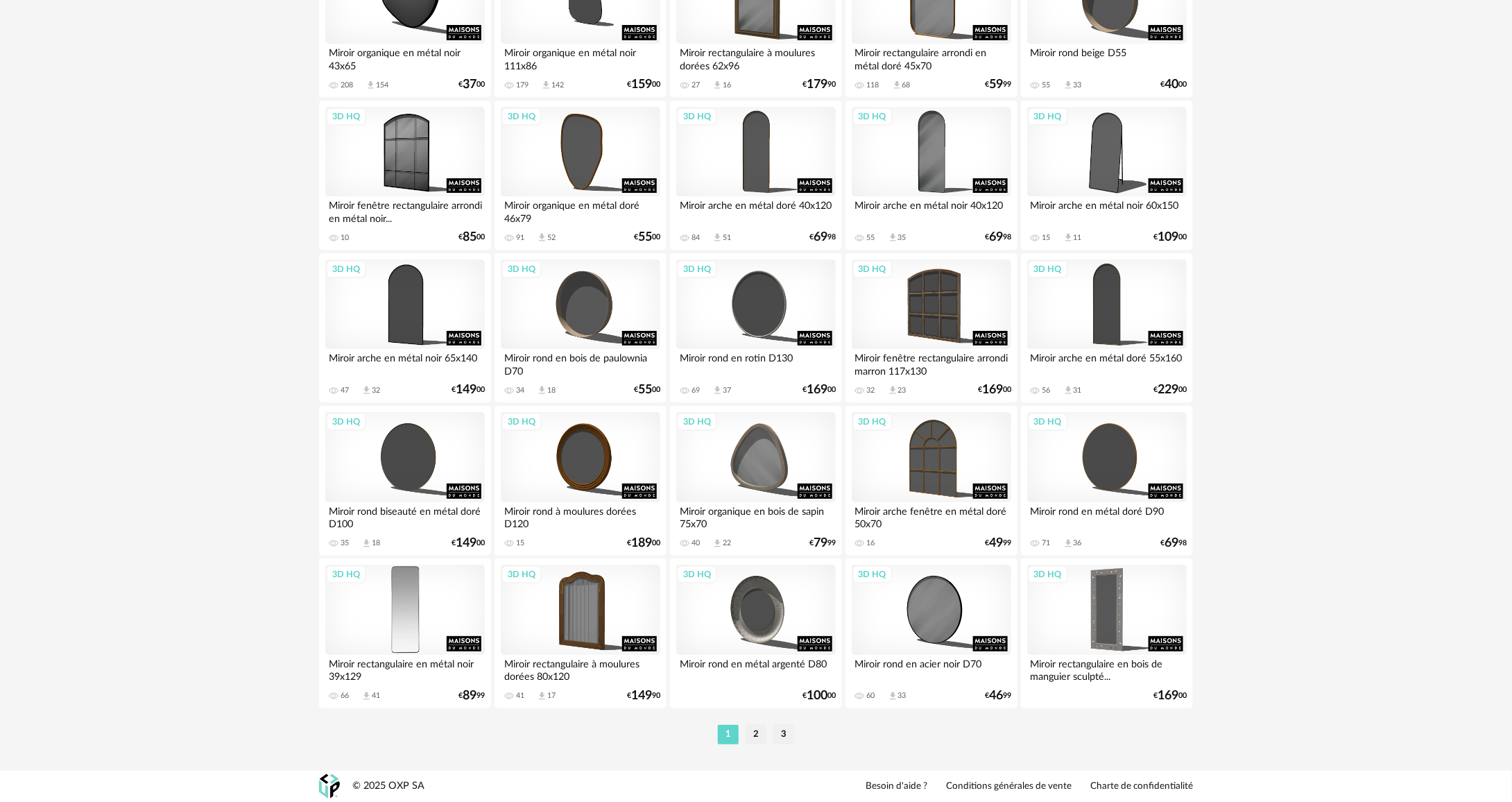
click at [452, 606] on div "3D HQ" at bounding box center [405, 609] width 160 height 90
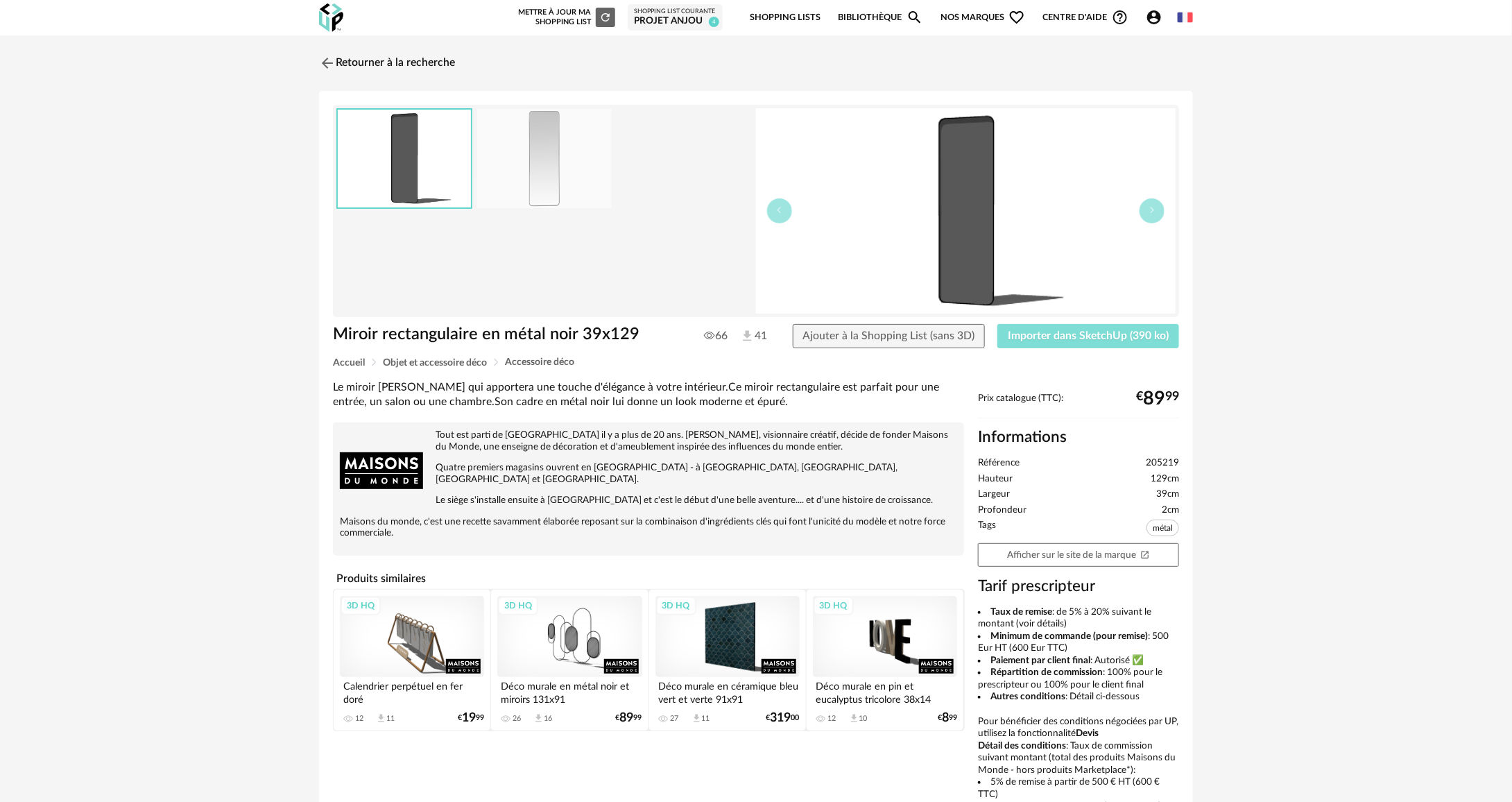
click at [1113, 339] on span "Importer dans SketchUp (390 ko)" at bounding box center [1088, 335] width 161 height 11
click at [394, 69] on link "Retourner à la recherche" at bounding box center [383, 63] width 136 height 30
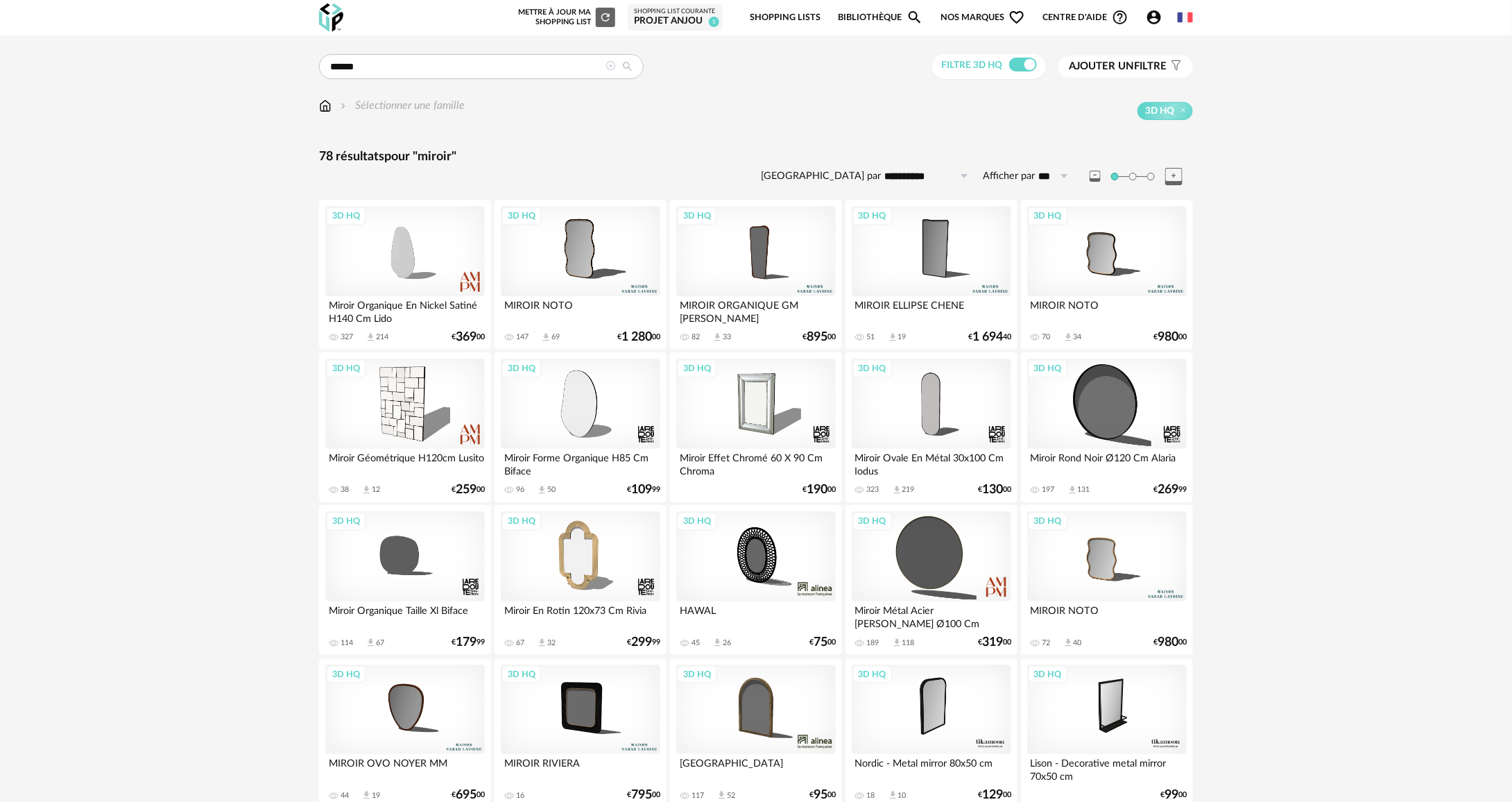
click at [320, 106] on img at bounding box center [325, 106] width 13 height 16
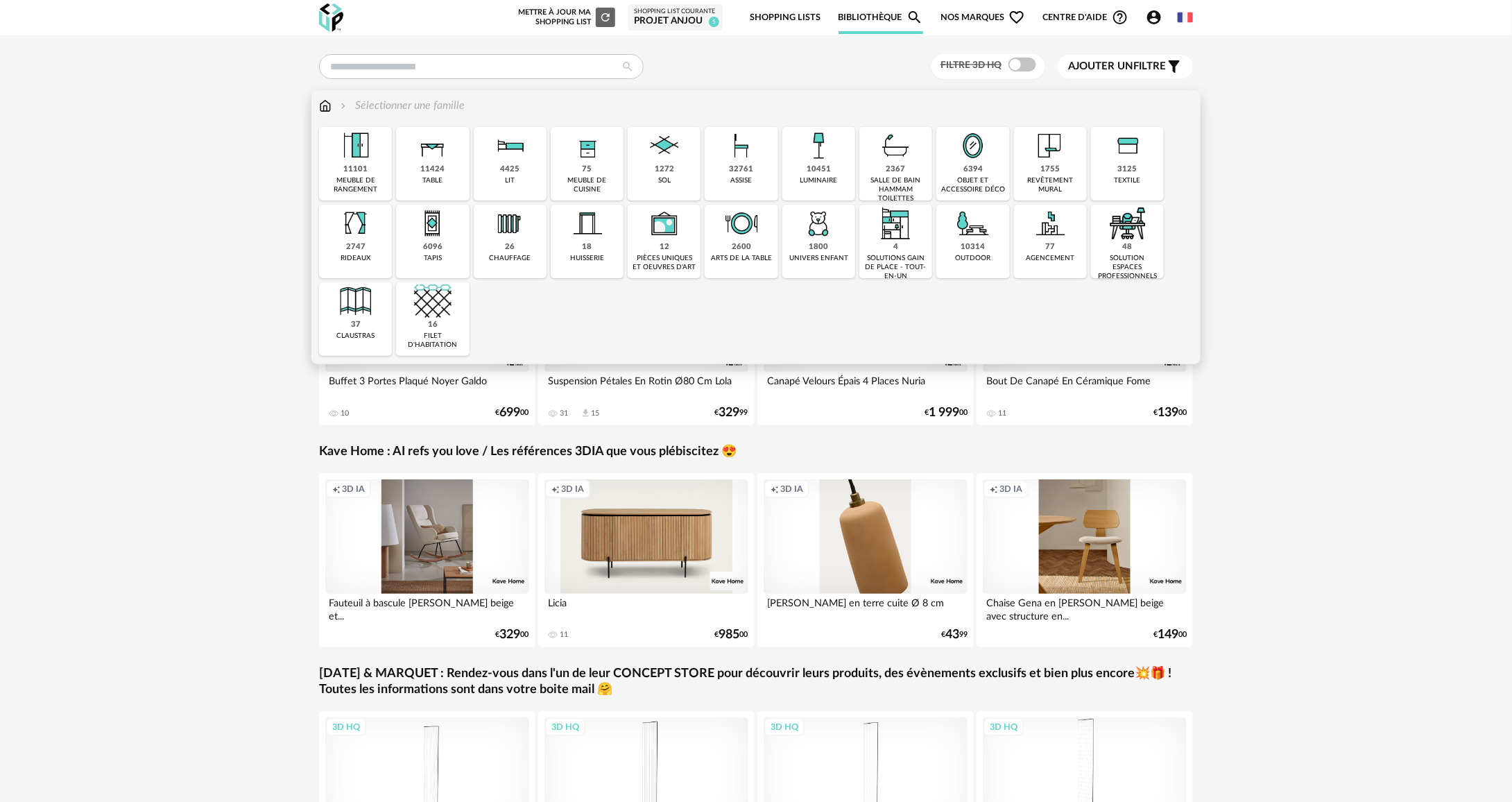
click at [353, 177] on div "meuble de rangement" at bounding box center [355, 185] width 64 height 18
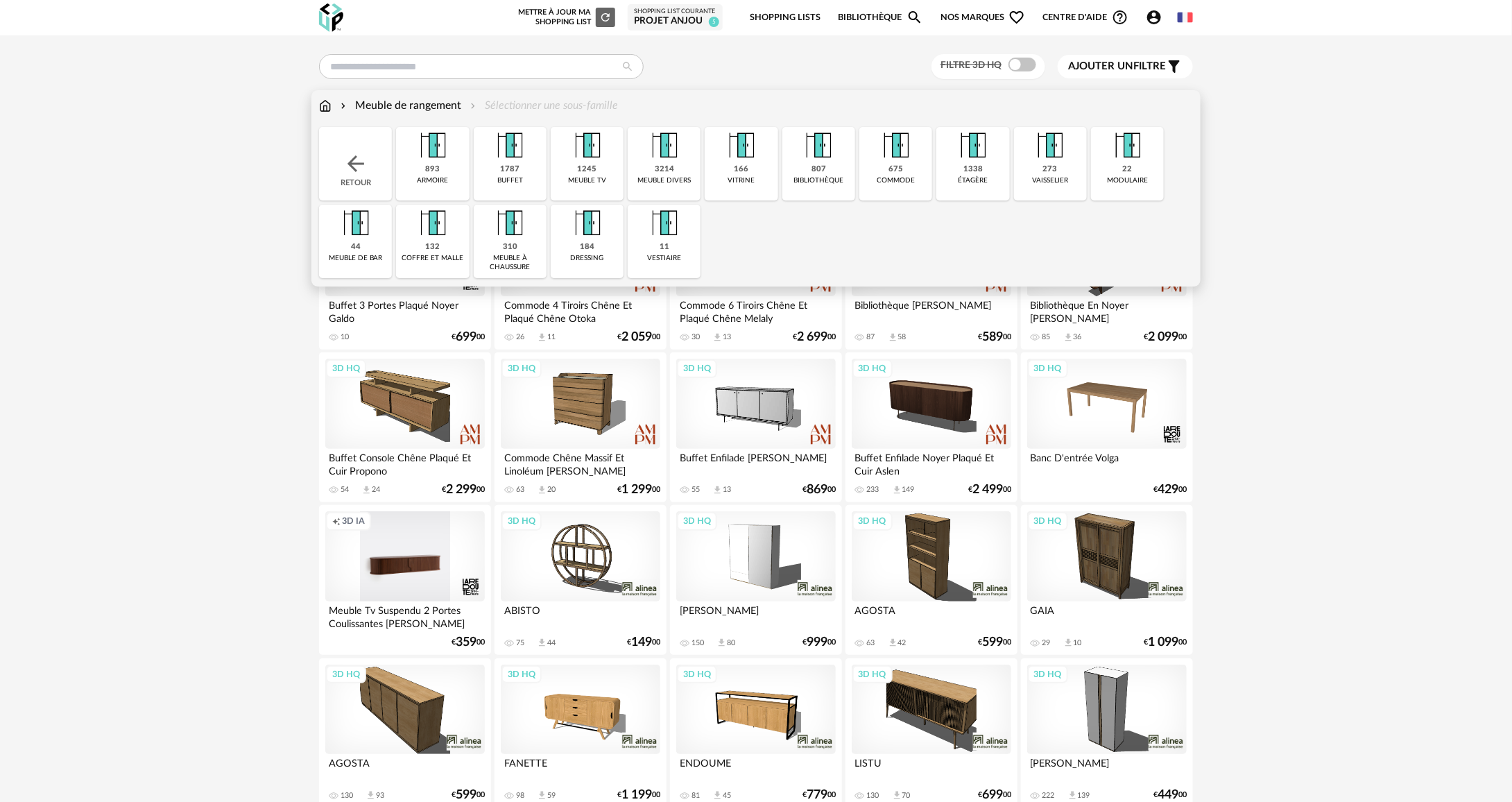
click at [459, 169] on div "893 armoire" at bounding box center [432, 164] width 73 height 73
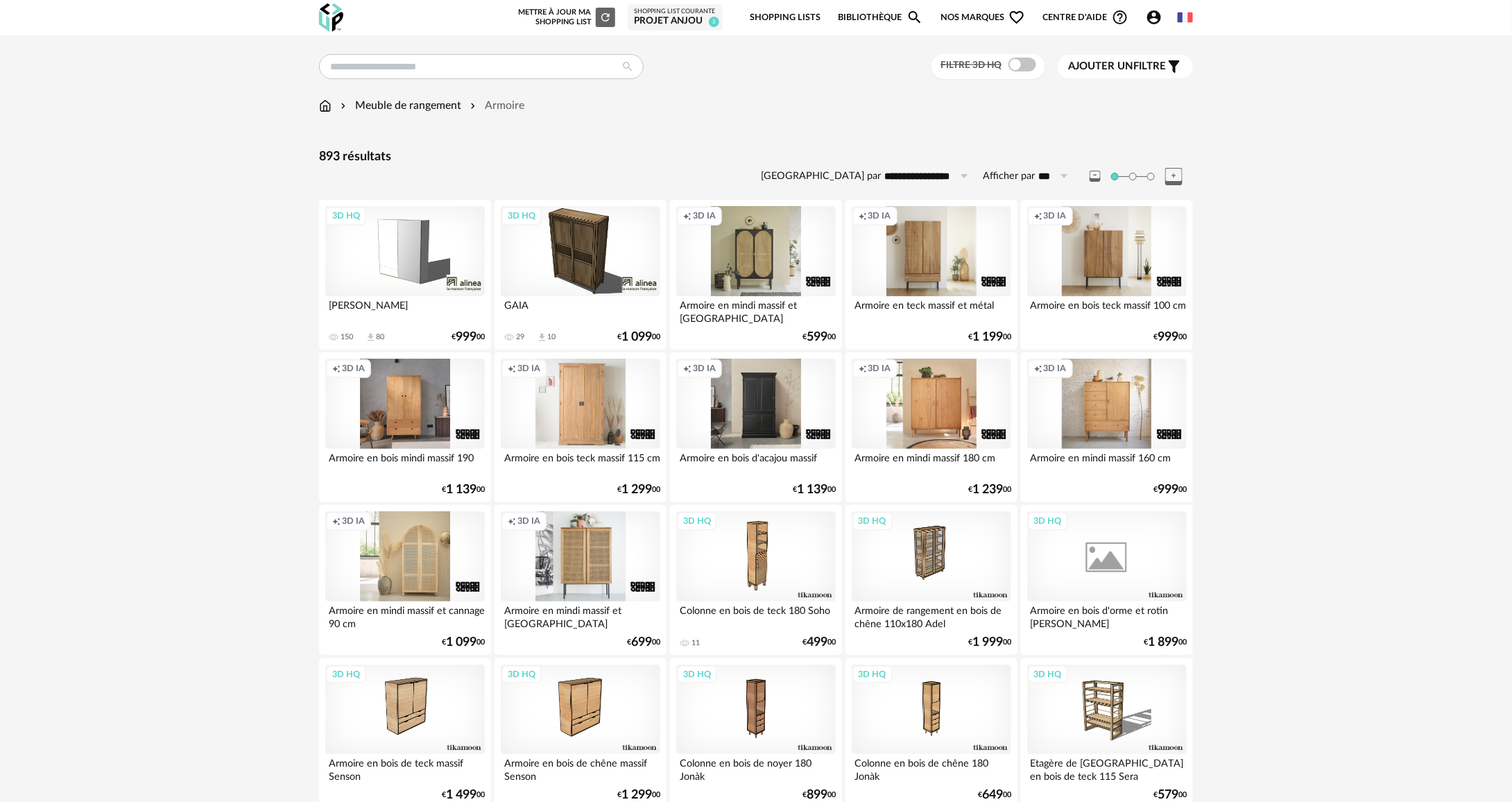
click at [1014, 65] on span at bounding box center [1022, 64] width 28 height 14
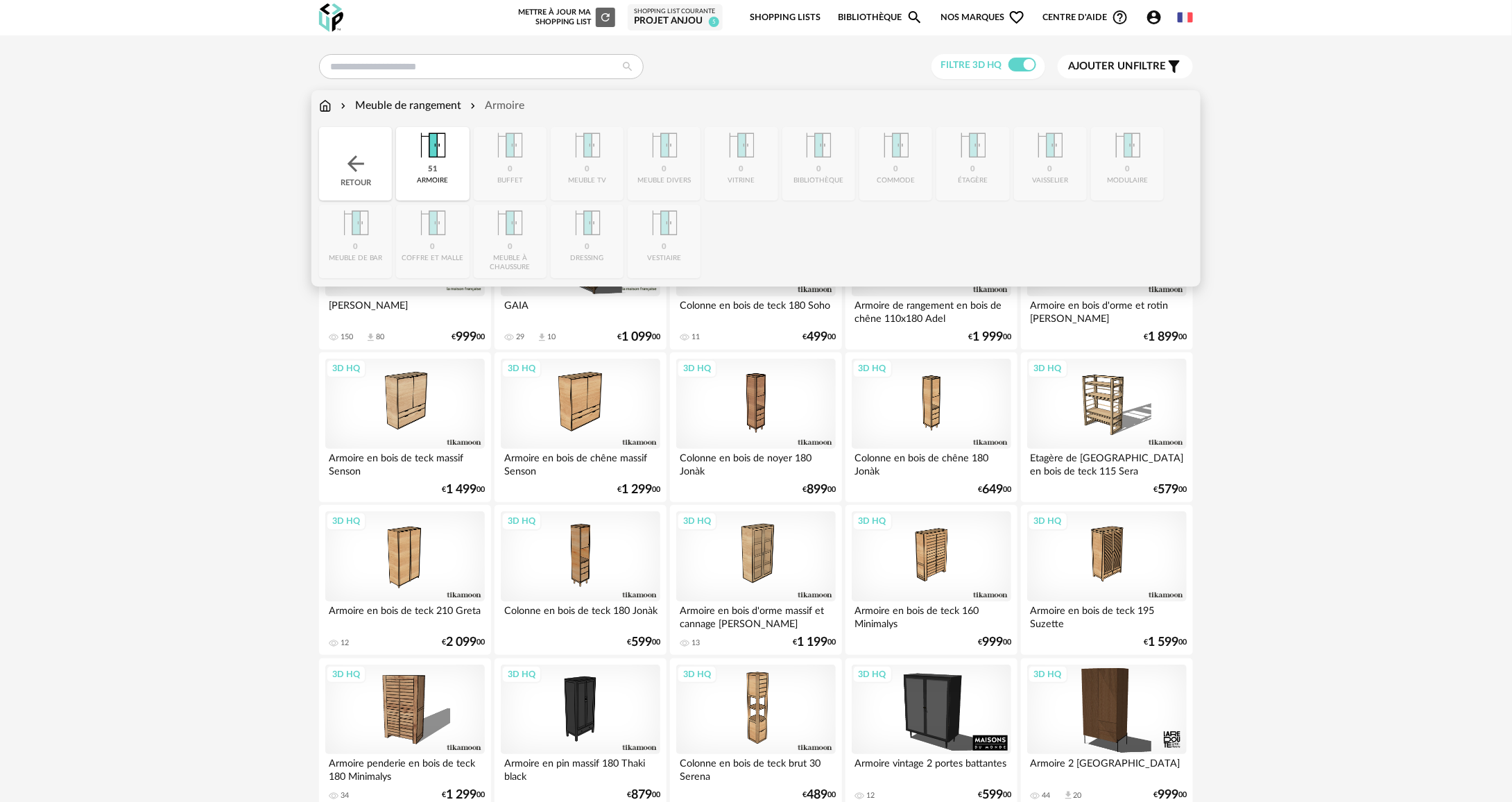
click at [344, 156] on img at bounding box center [355, 163] width 25 height 25
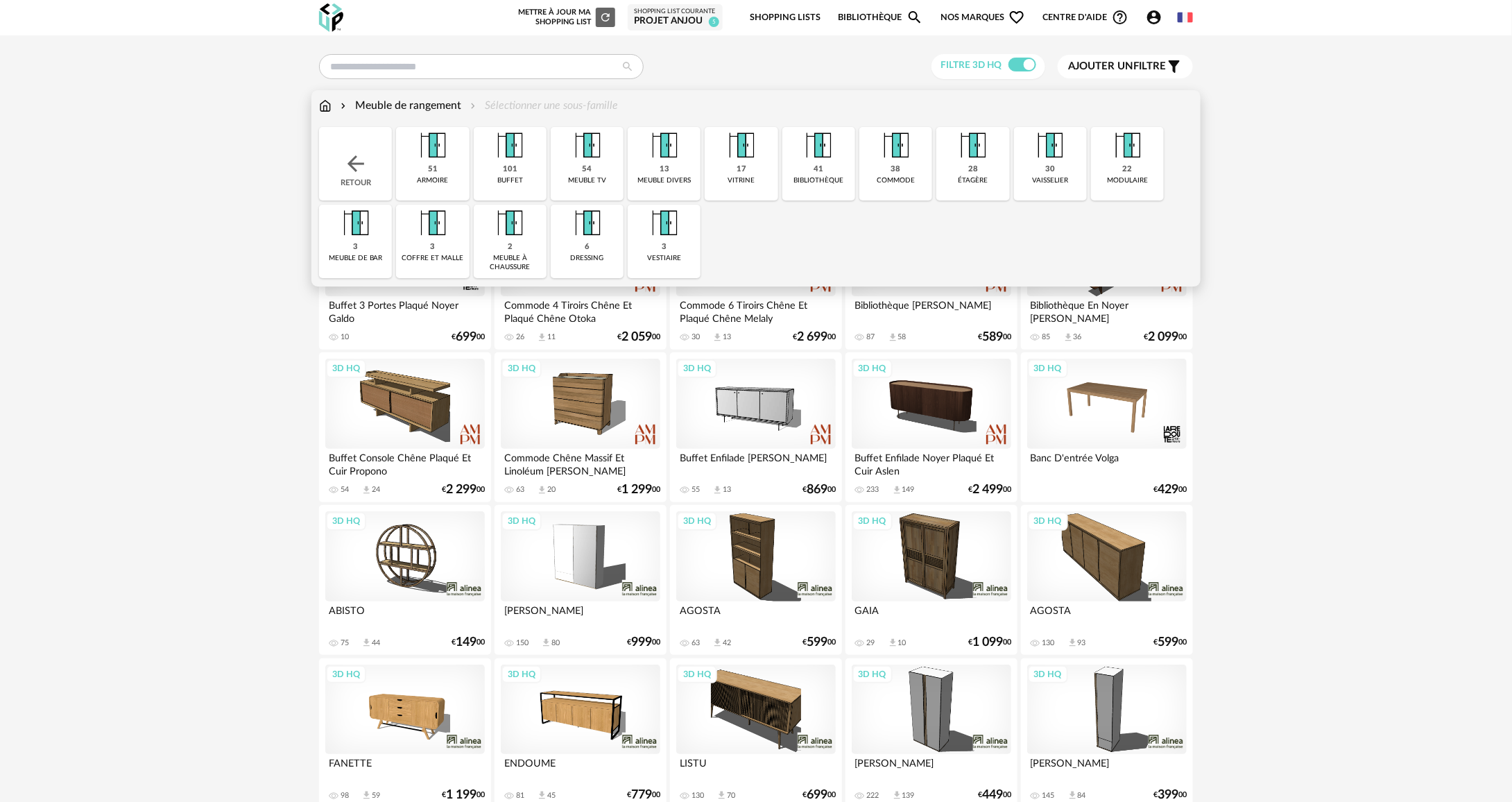
click at [505, 164] on img at bounding box center [510, 145] width 37 height 37
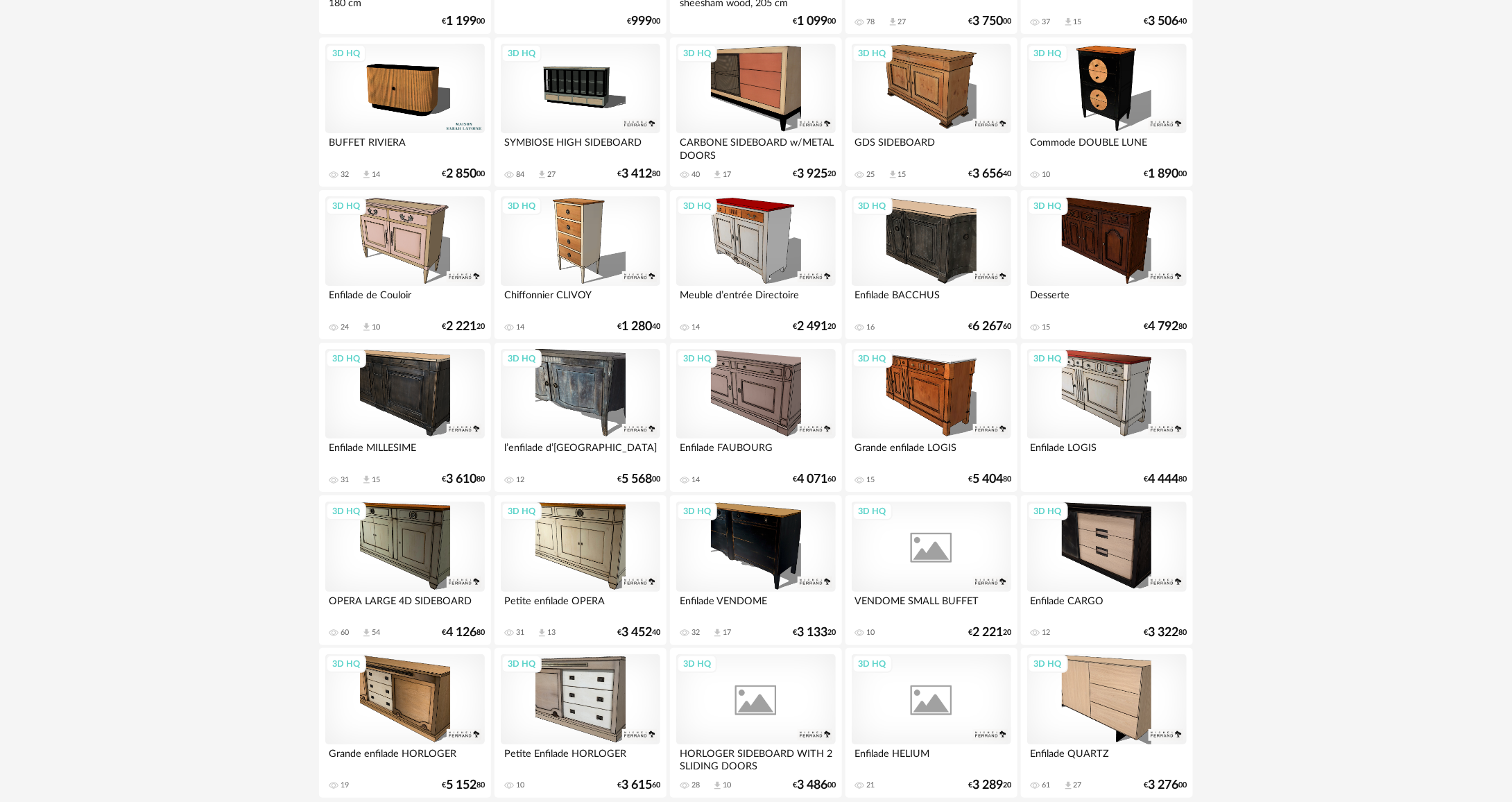
scroll to position [2541, 0]
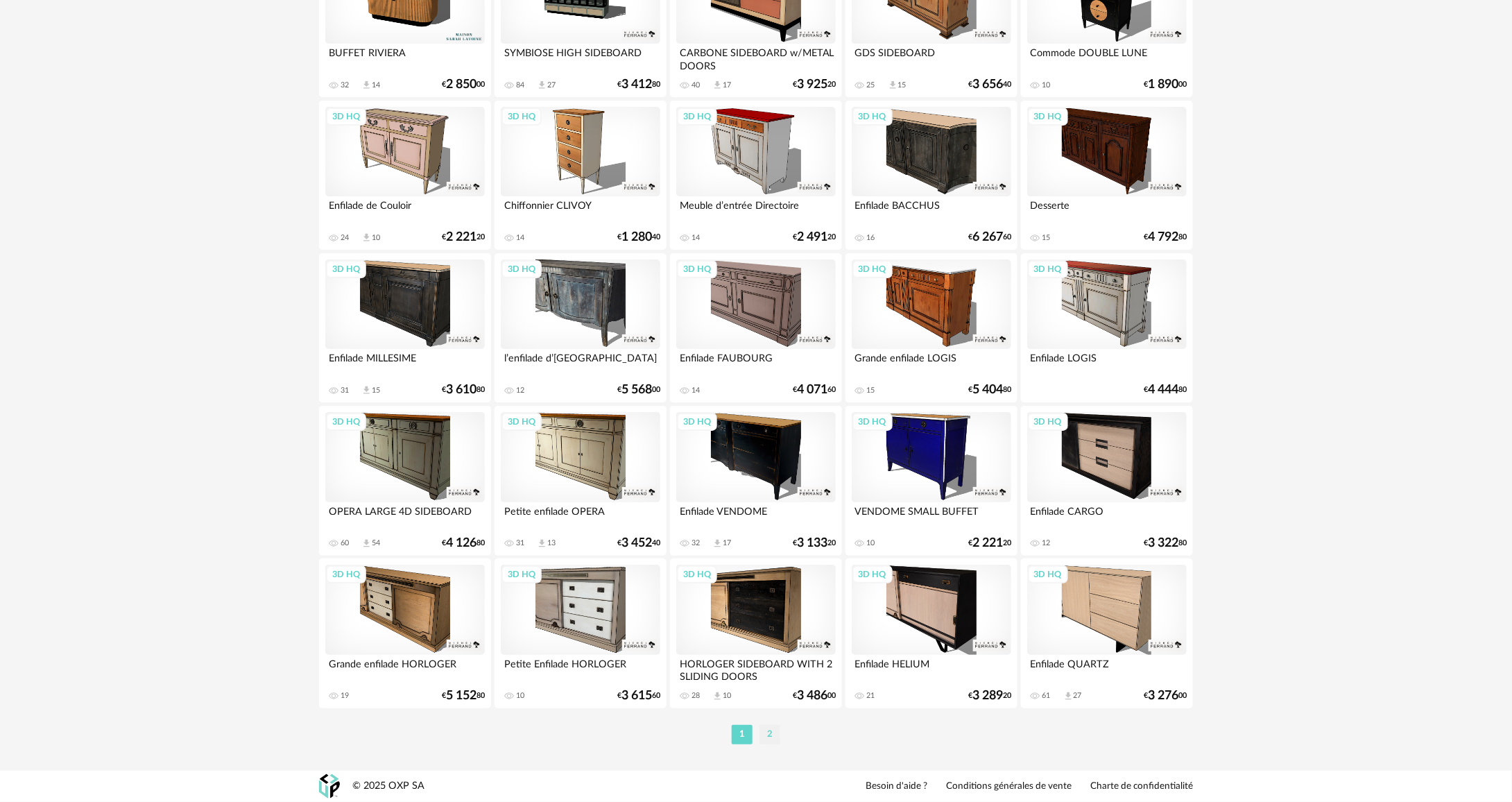
click at [776, 729] on li "2" at bounding box center [770, 734] width 21 height 19
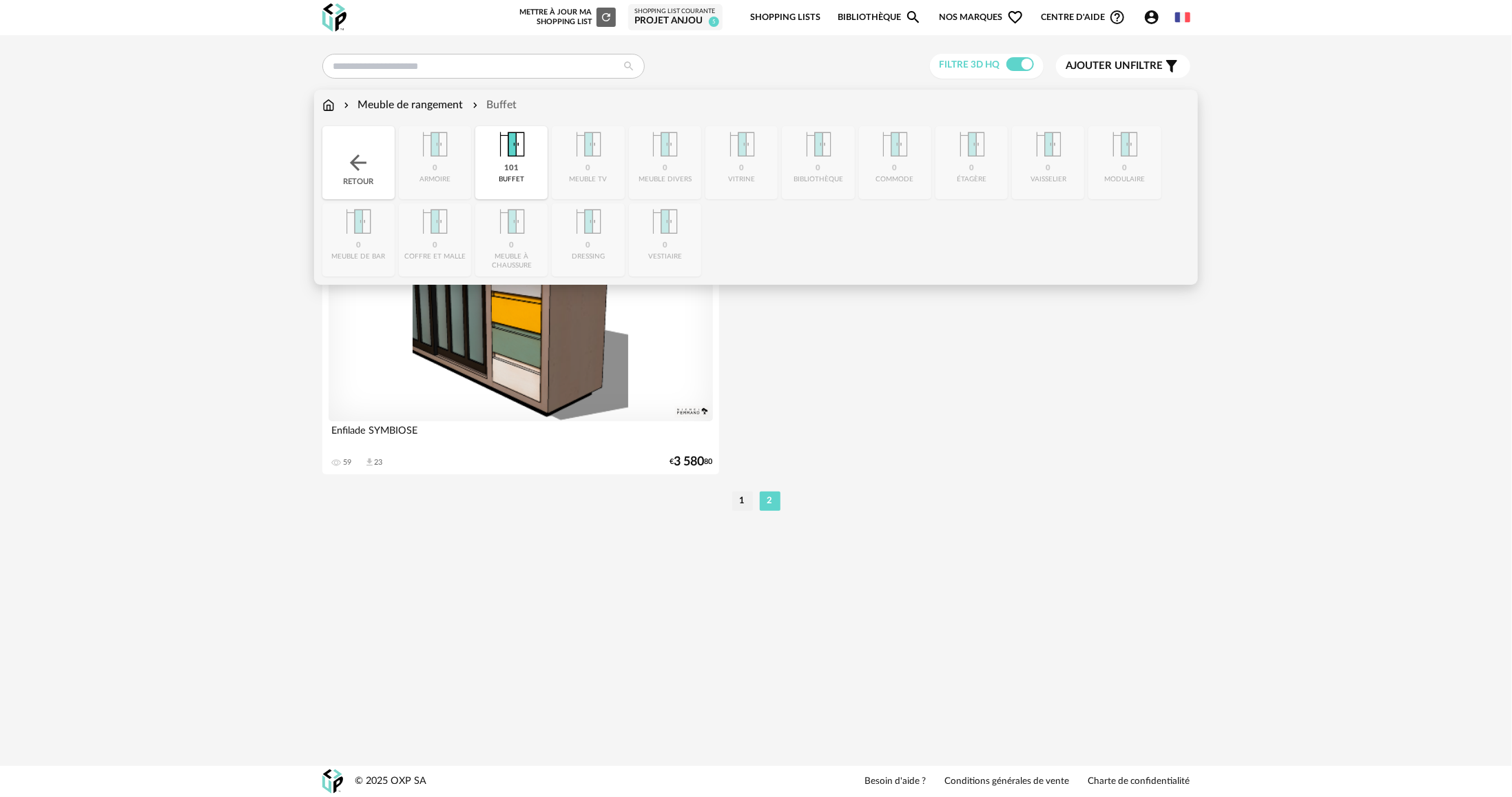
click at [348, 156] on img at bounding box center [358, 162] width 24 height 24
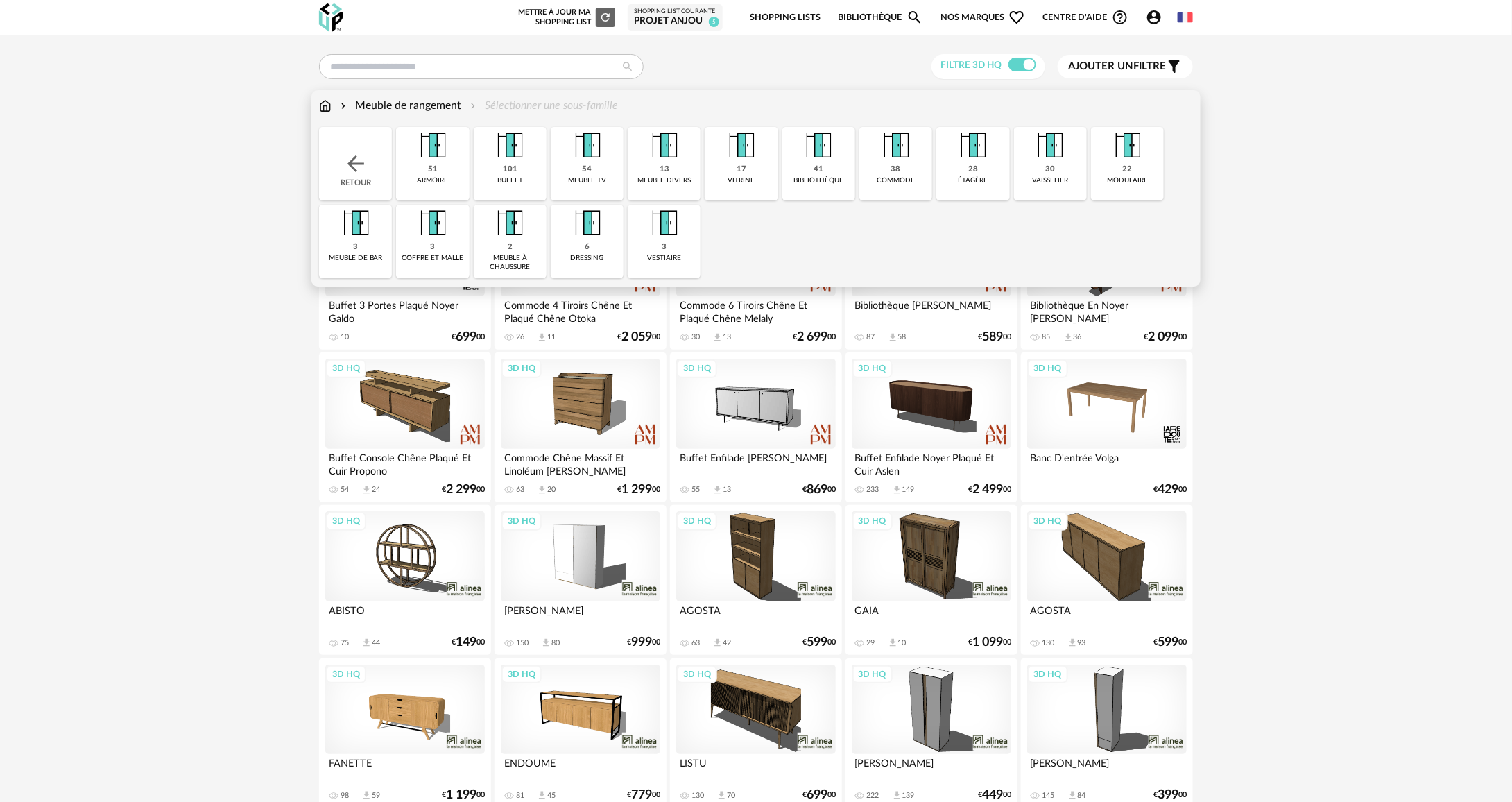
click at [822, 164] on img at bounding box center [818, 145] width 37 height 37
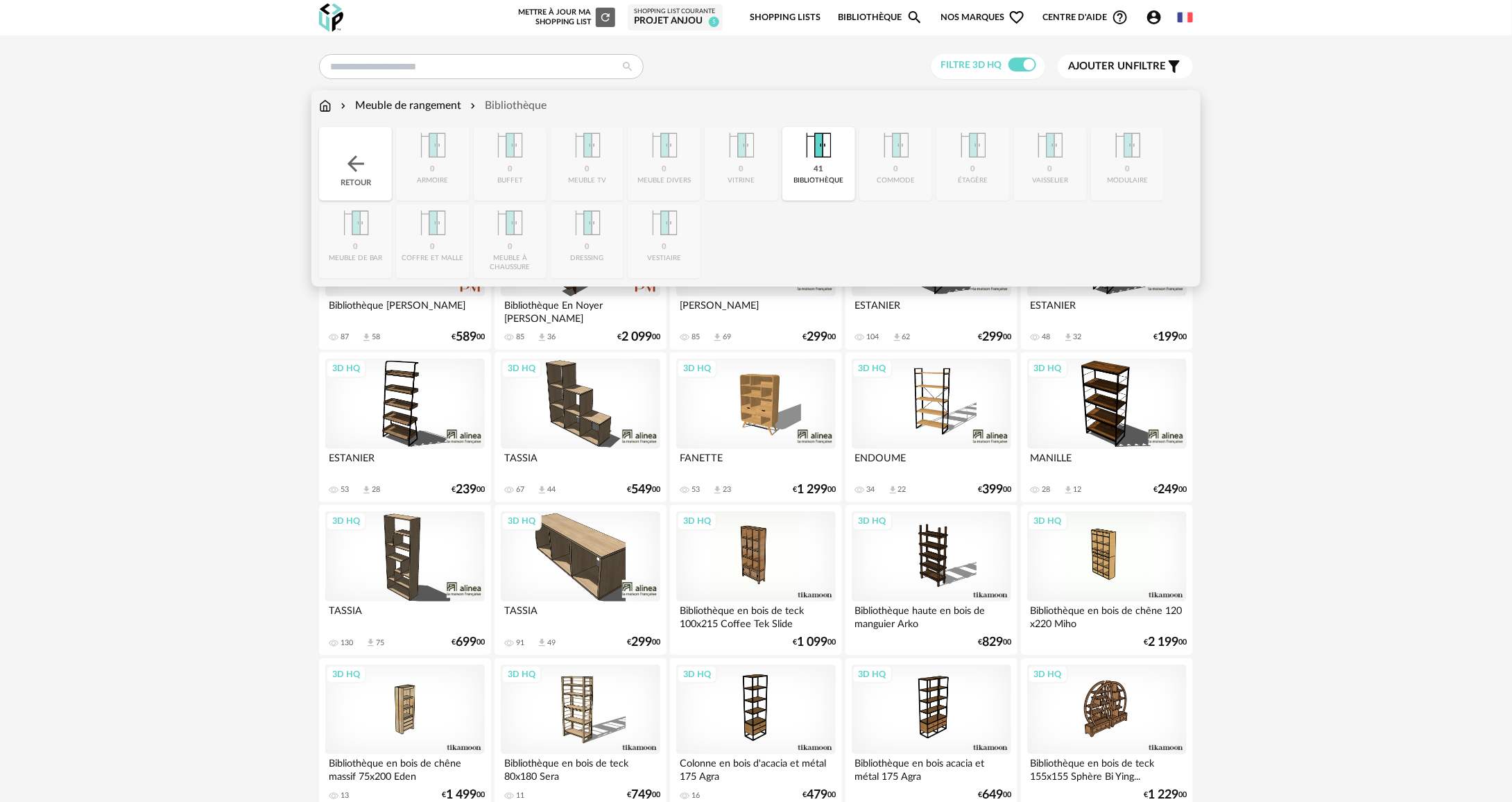
click at [355, 158] on img at bounding box center [355, 163] width 25 height 25
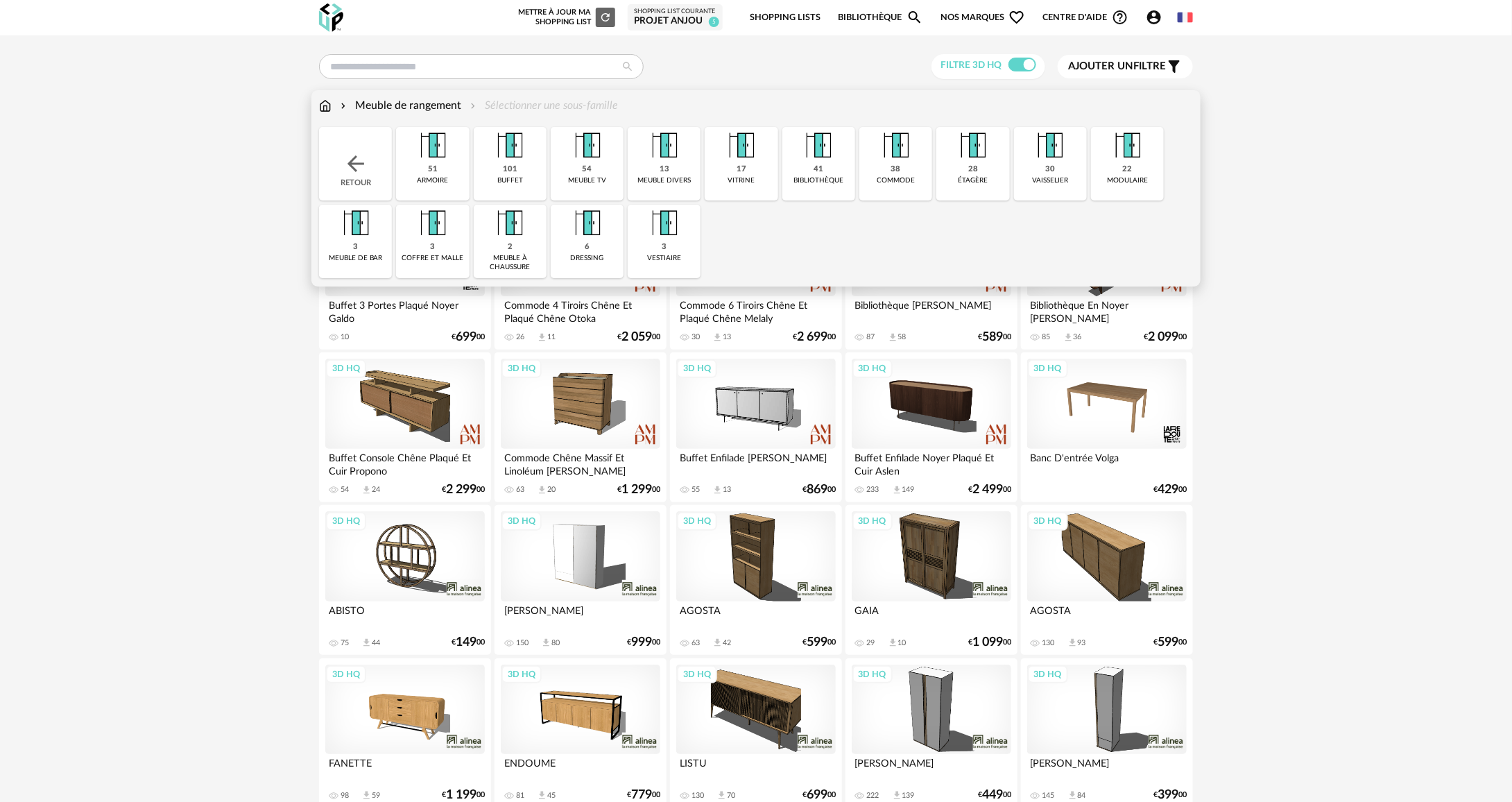
click at [587, 262] on div "dressing" at bounding box center [587, 258] width 33 height 9
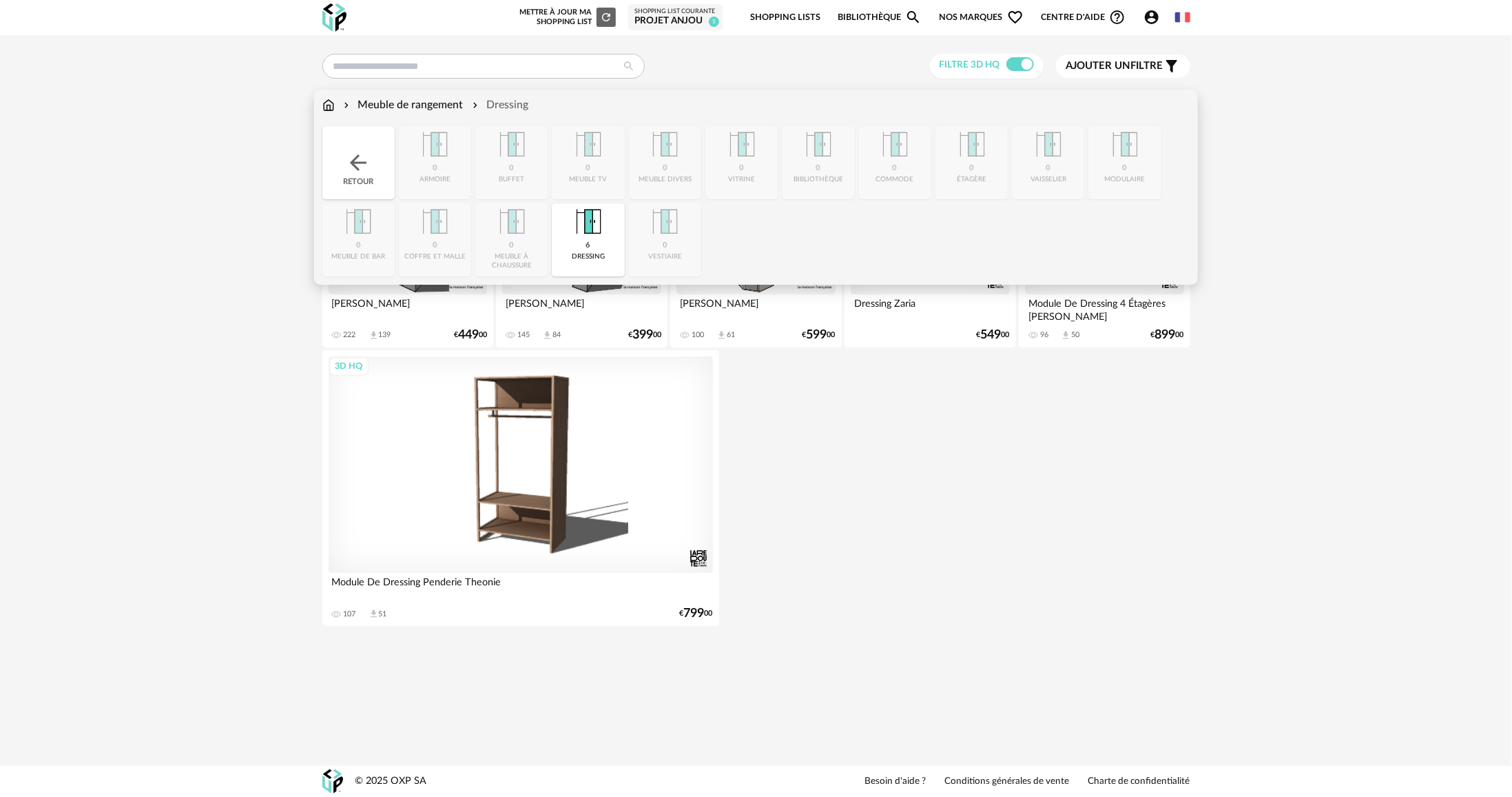
click at [359, 154] on img at bounding box center [358, 162] width 24 height 24
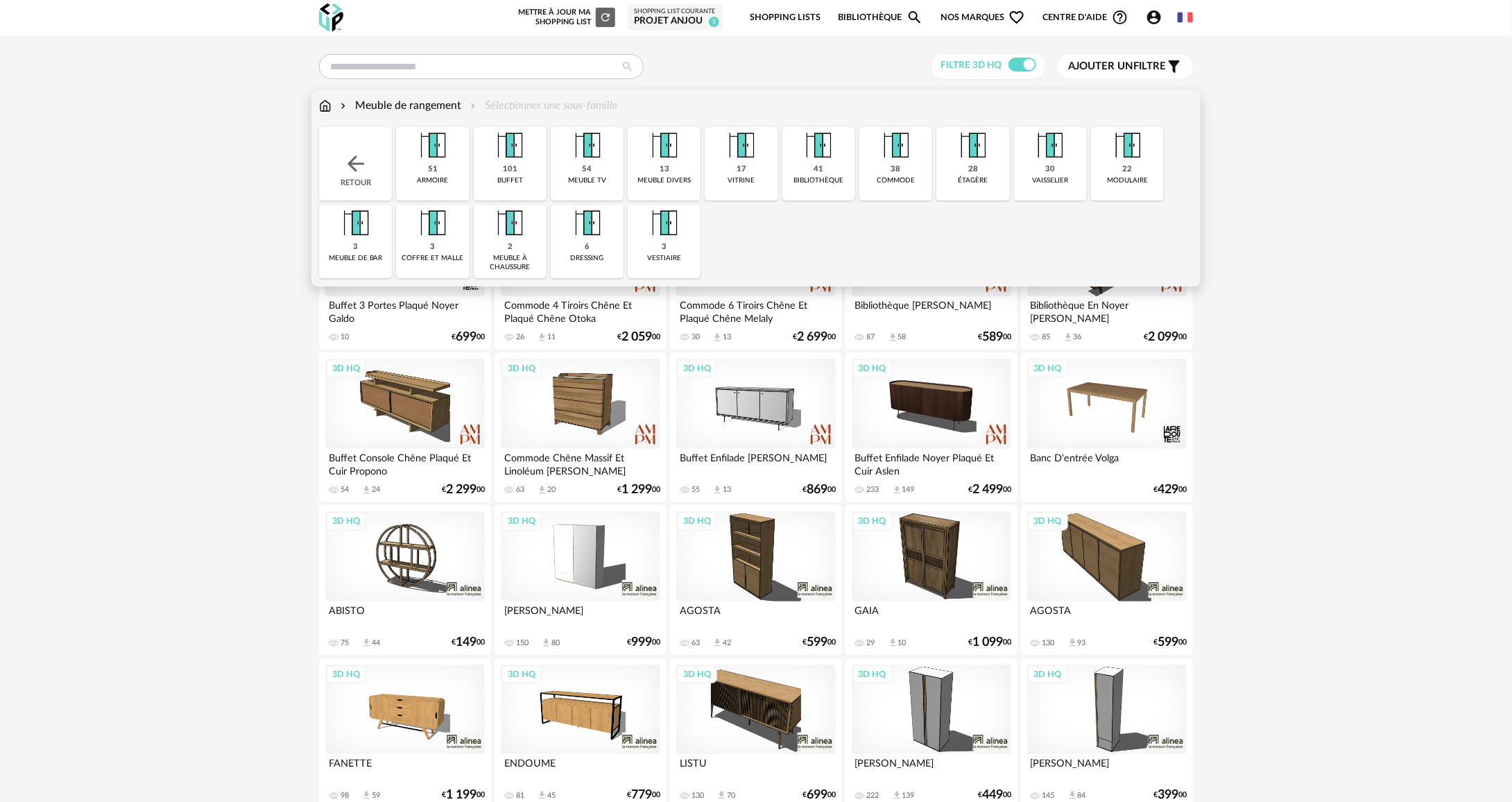
click at [685, 223] on div "3 vestiaire" at bounding box center [665, 241] width 73 height 73
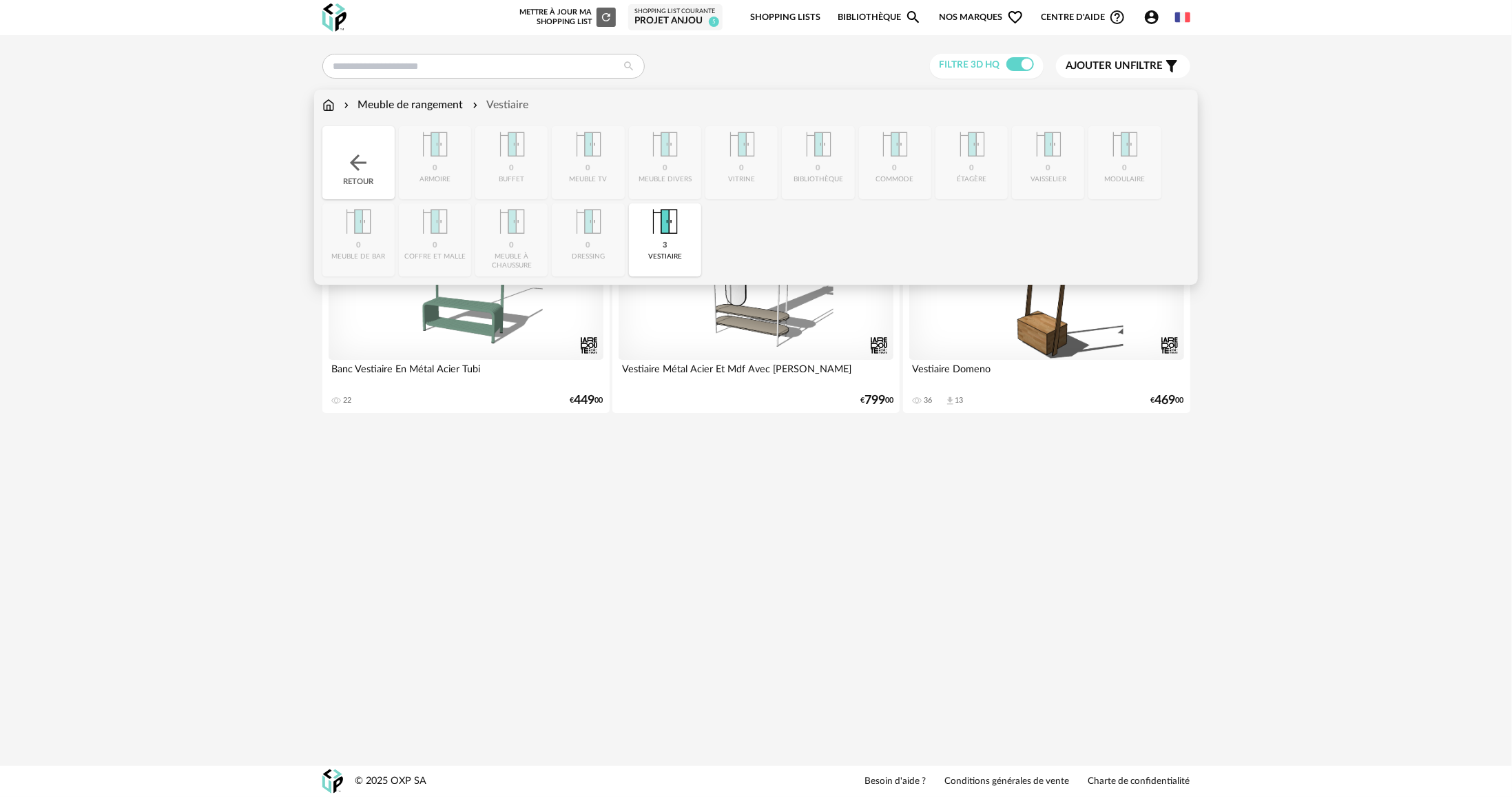
click at [344, 146] on div "Retour" at bounding box center [358, 163] width 73 height 73
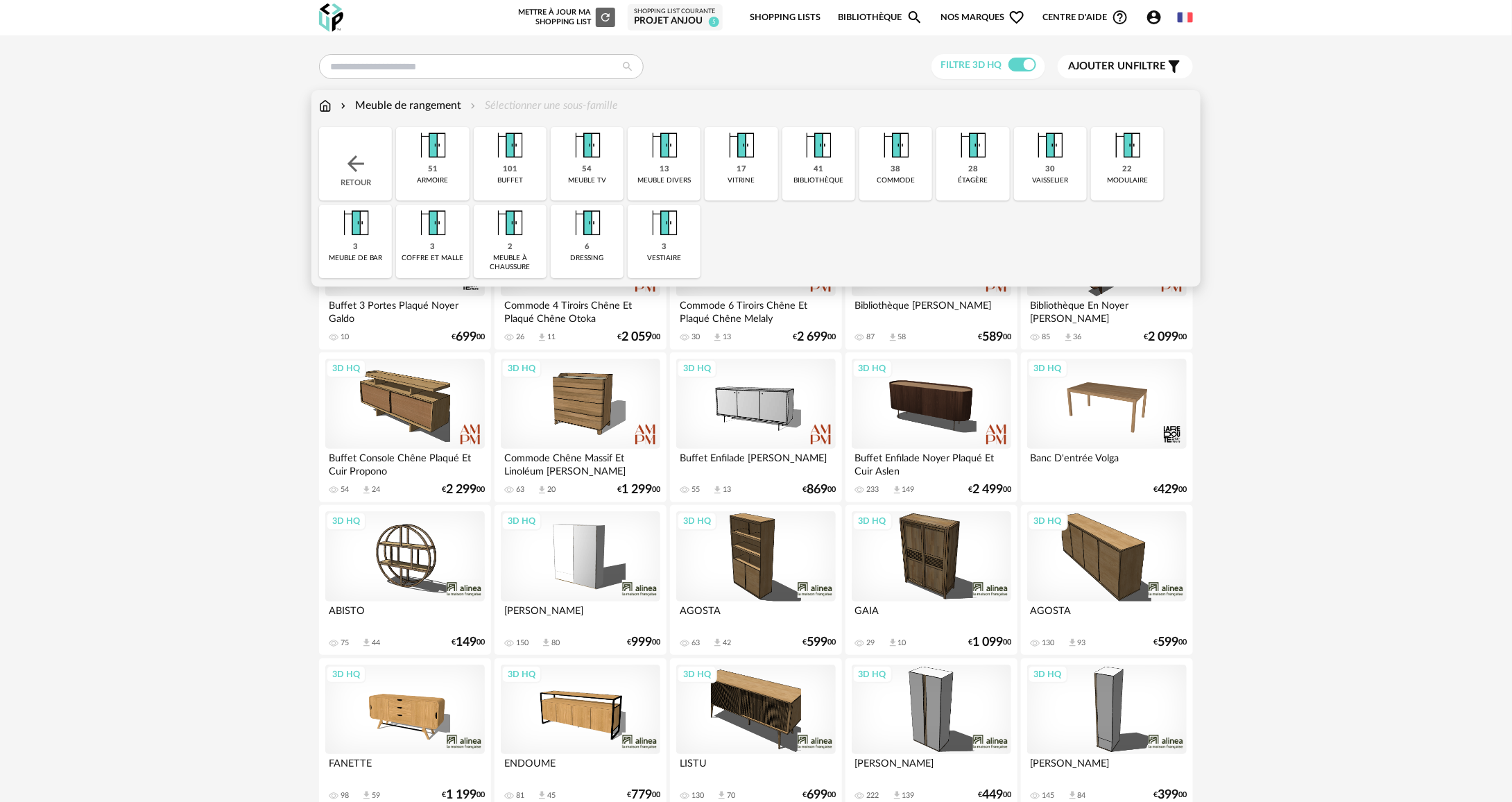
click at [660, 177] on div "meuble divers" at bounding box center [664, 180] width 53 height 9
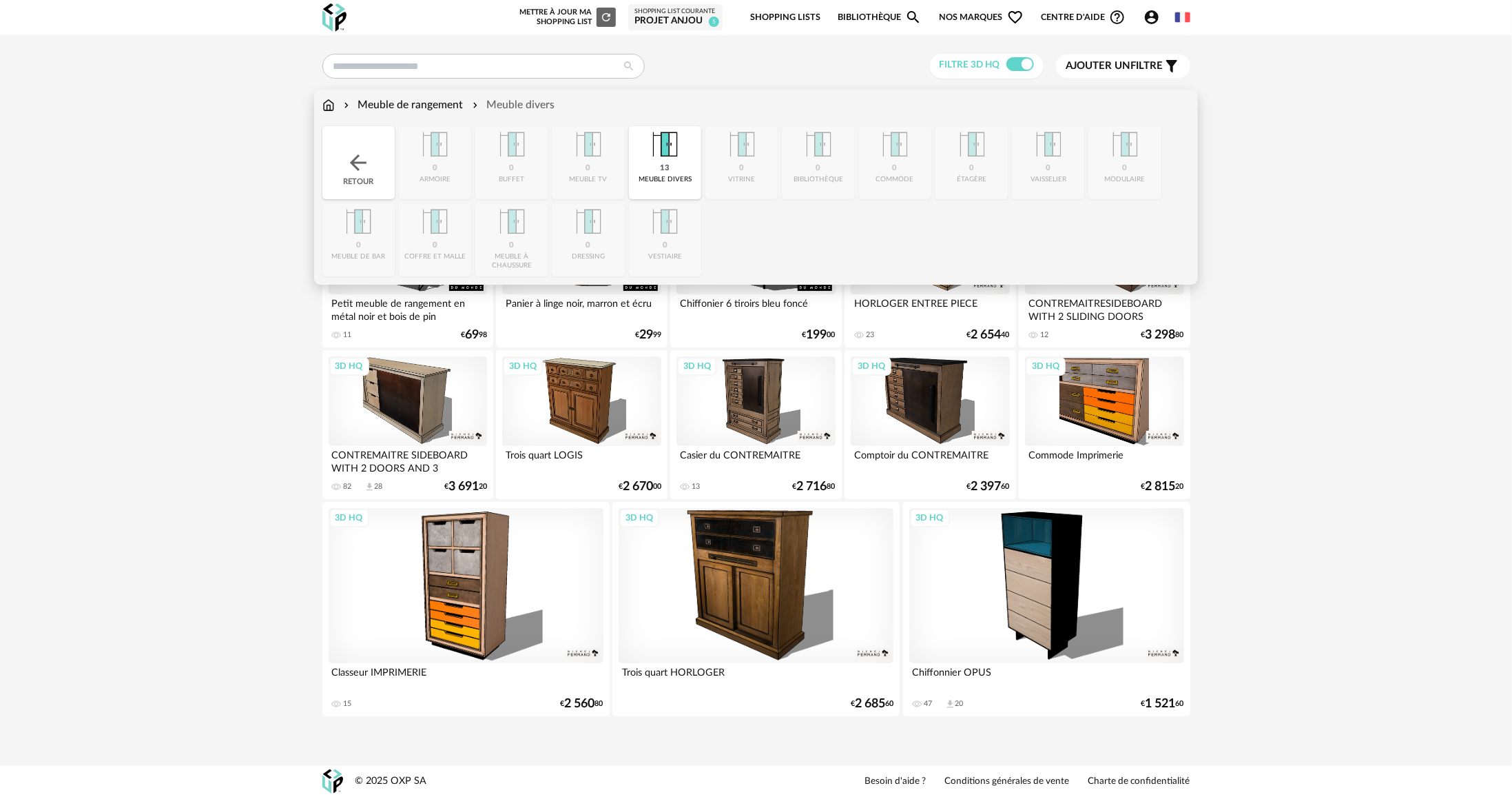
click at [337, 137] on div "Retour" at bounding box center [358, 163] width 73 height 73
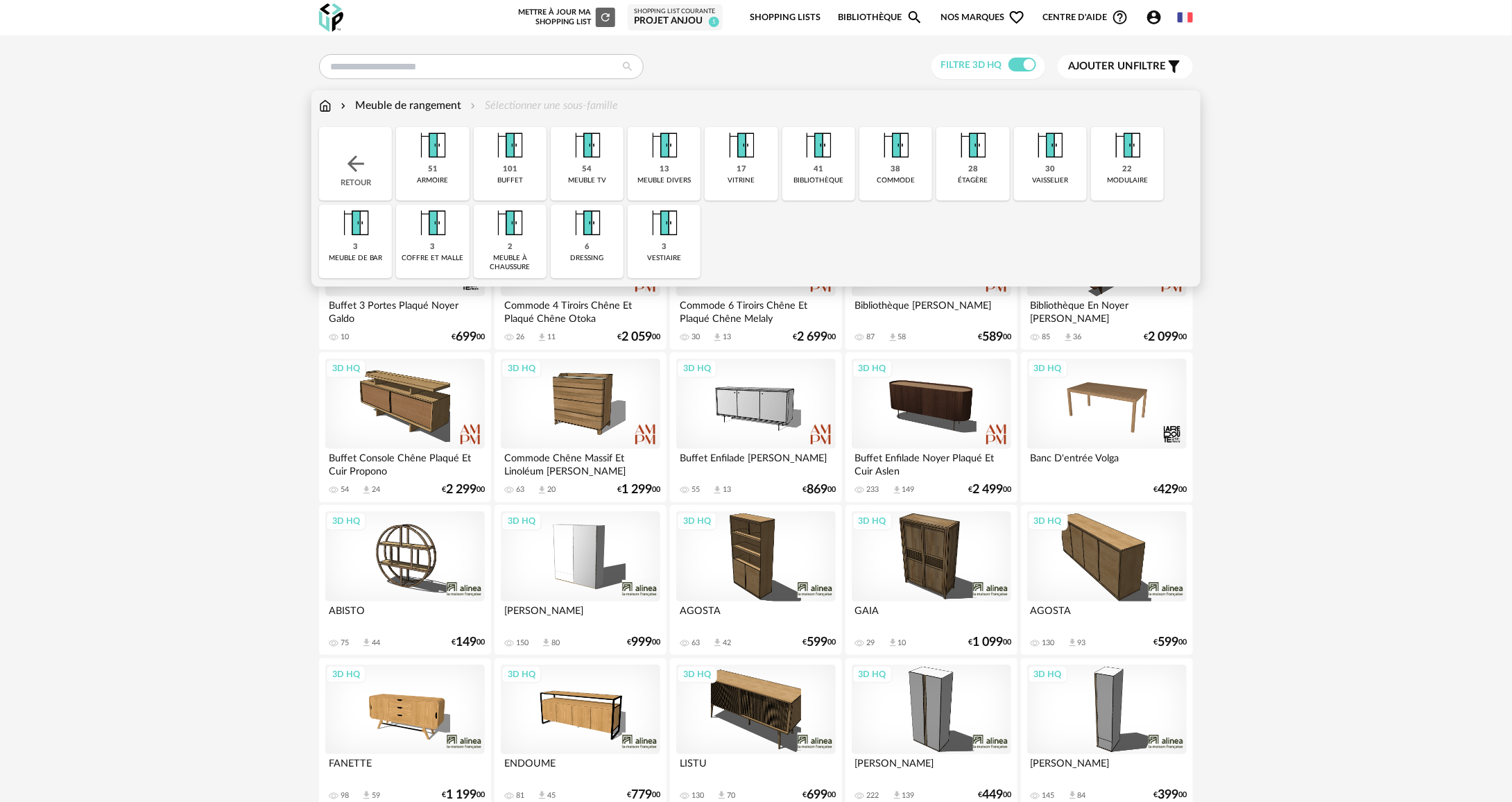
click at [963, 172] on div "28 étagère" at bounding box center [973, 164] width 73 height 73
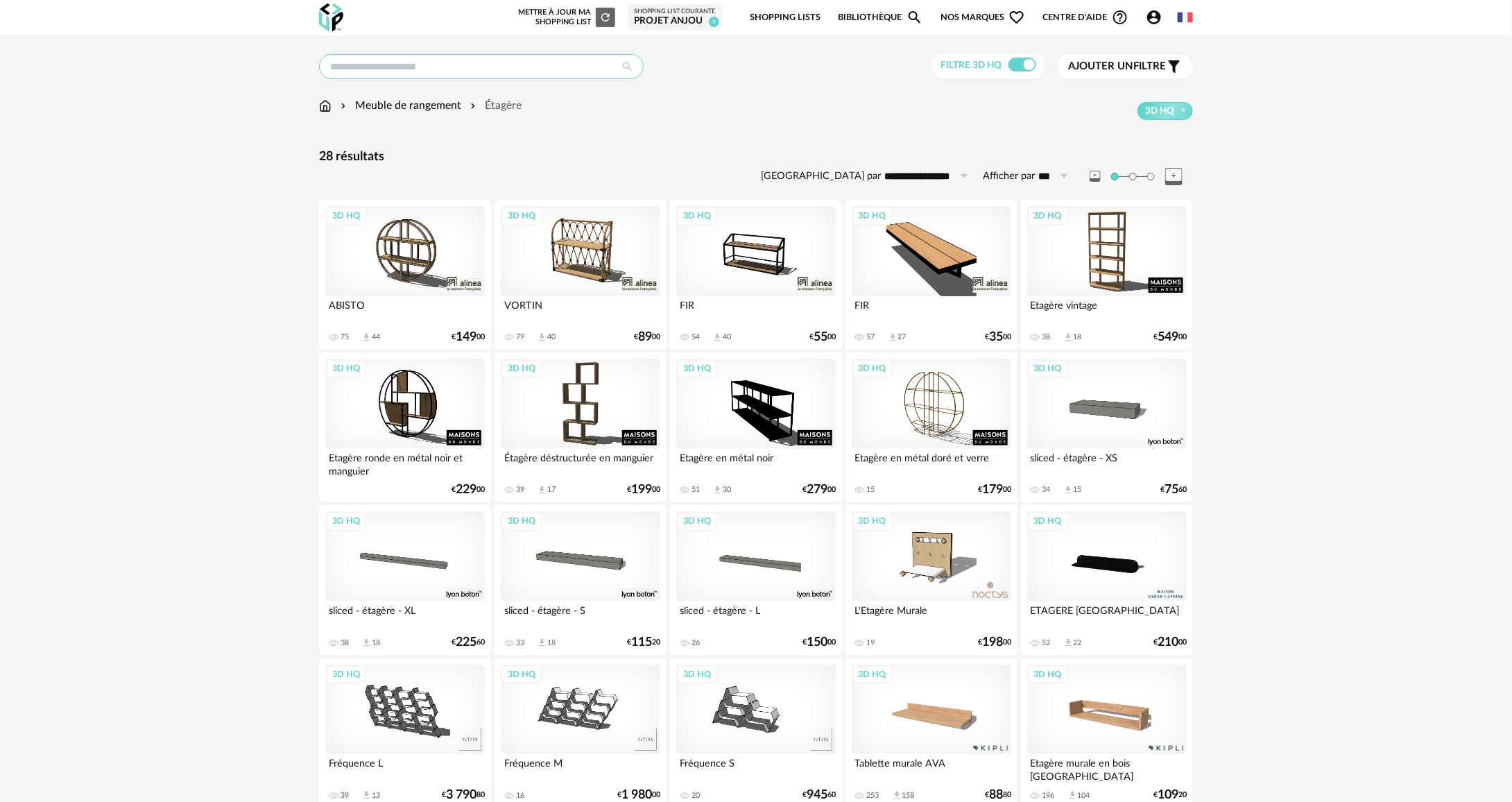
click at [456, 76] on input "text" at bounding box center [481, 66] width 324 height 25
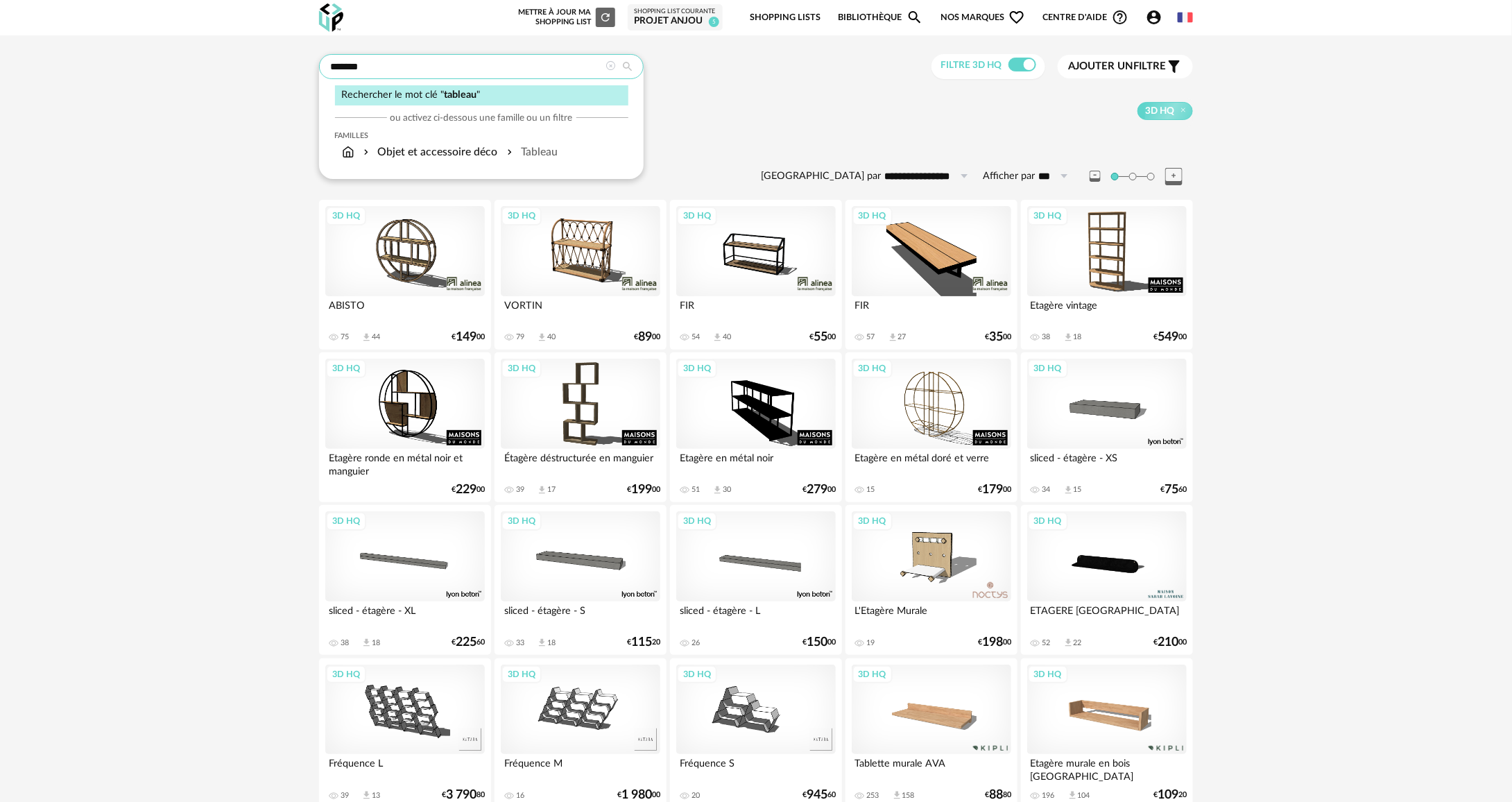
type input "*******"
type input "**********"
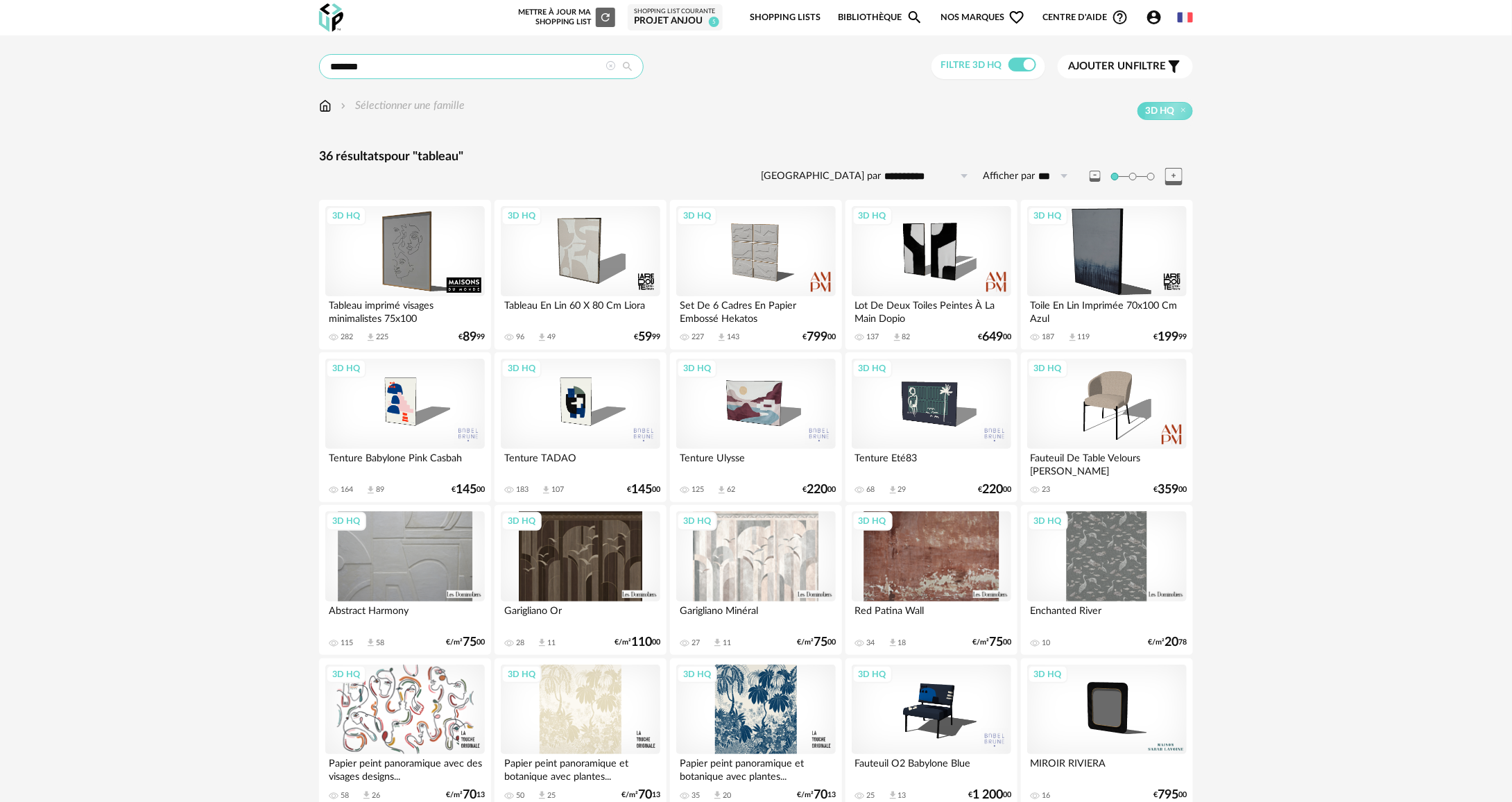
drag, startPoint x: 417, startPoint y: 64, endPoint x: 244, endPoint y: 60, distance: 173.0
click at [244, 60] on div "**********" at bounding box center [756, 804] width 1512 height 1539
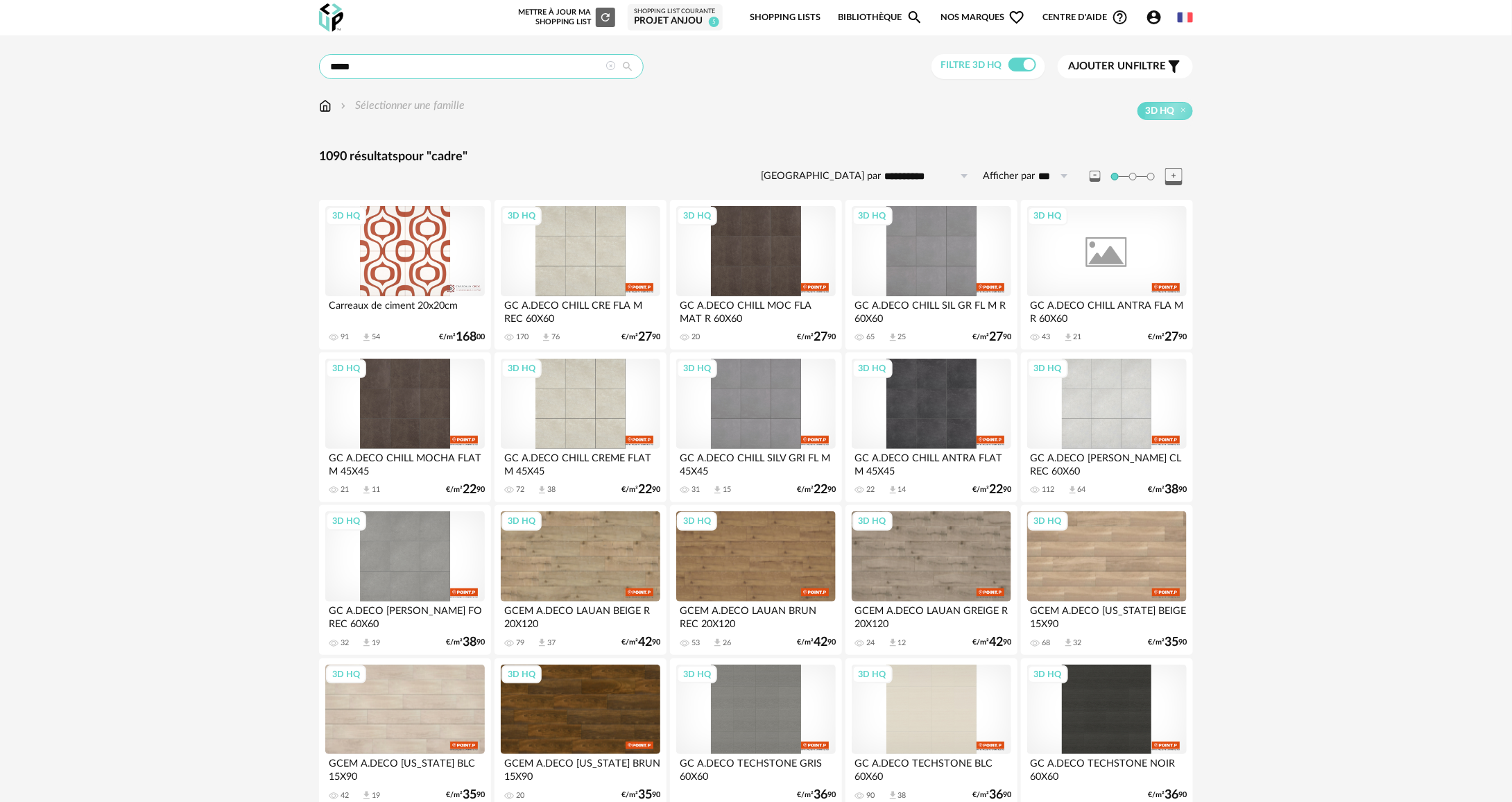
drag, startPoint x: 338, startPoint y: 71, endPoint x: 272, endPoint y: 64, distance: 66.4
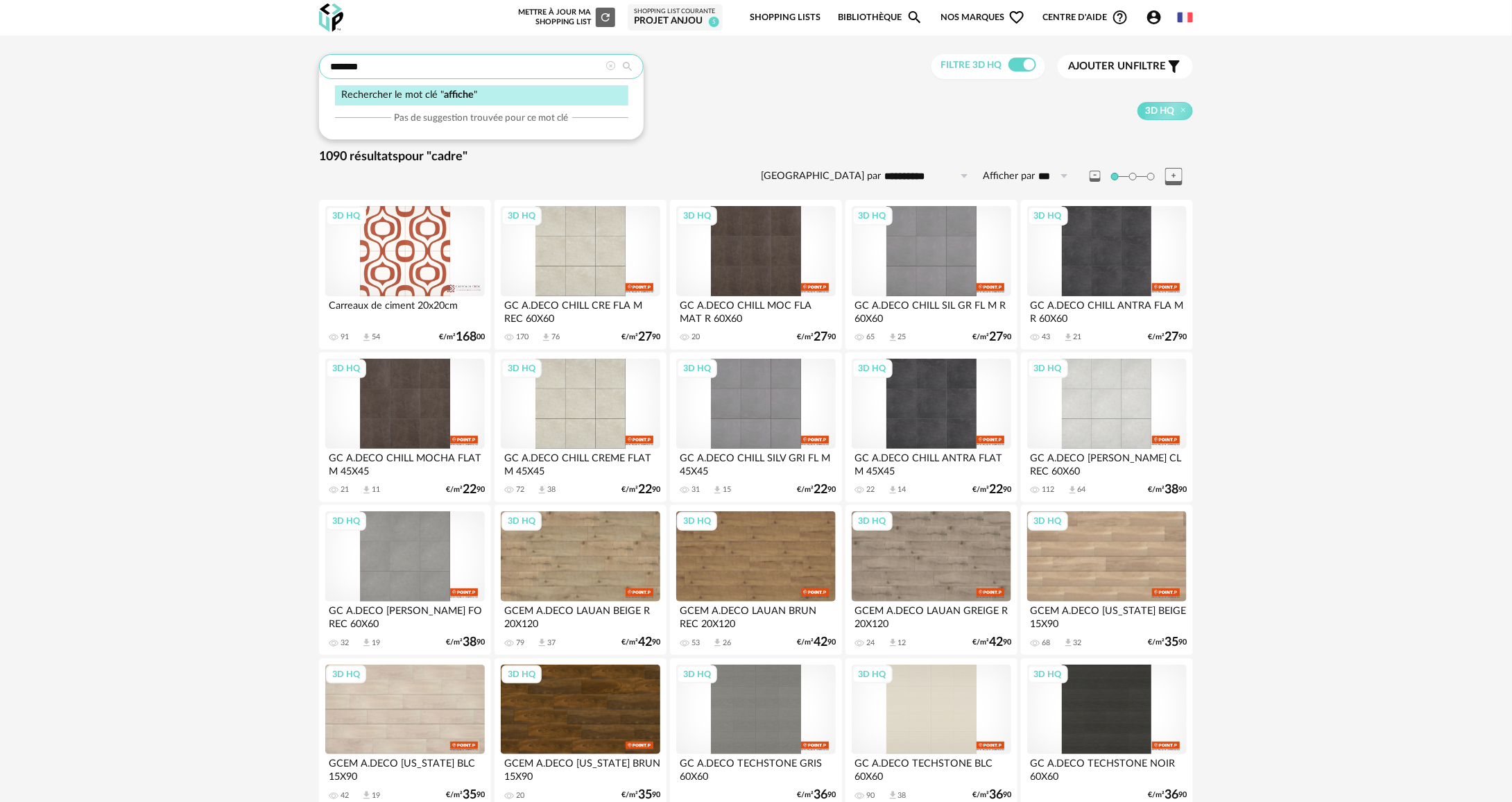
type input "*******"
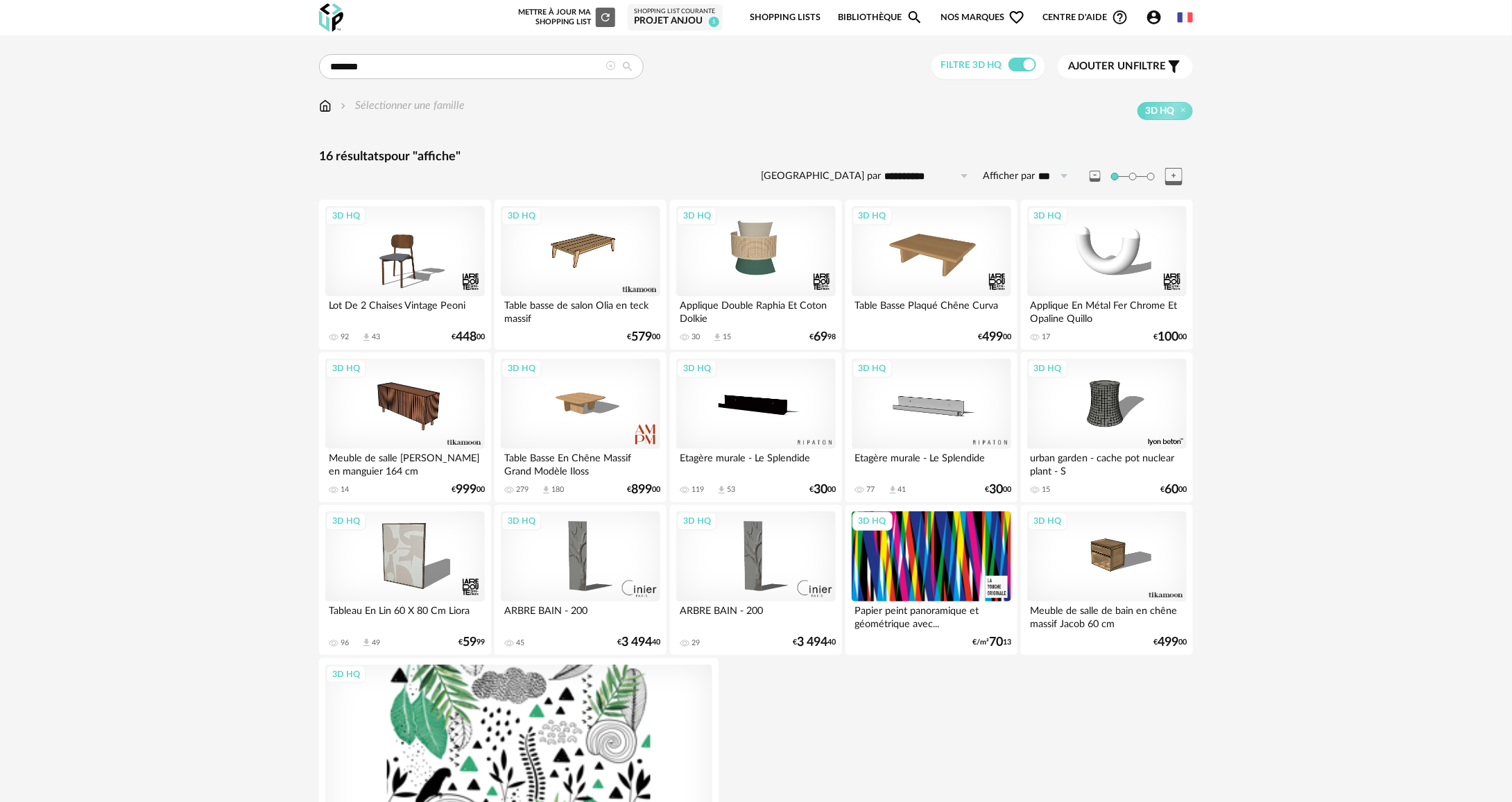
click at [614, 65] on icon at bounding box center [611, 66] width 10 height 10
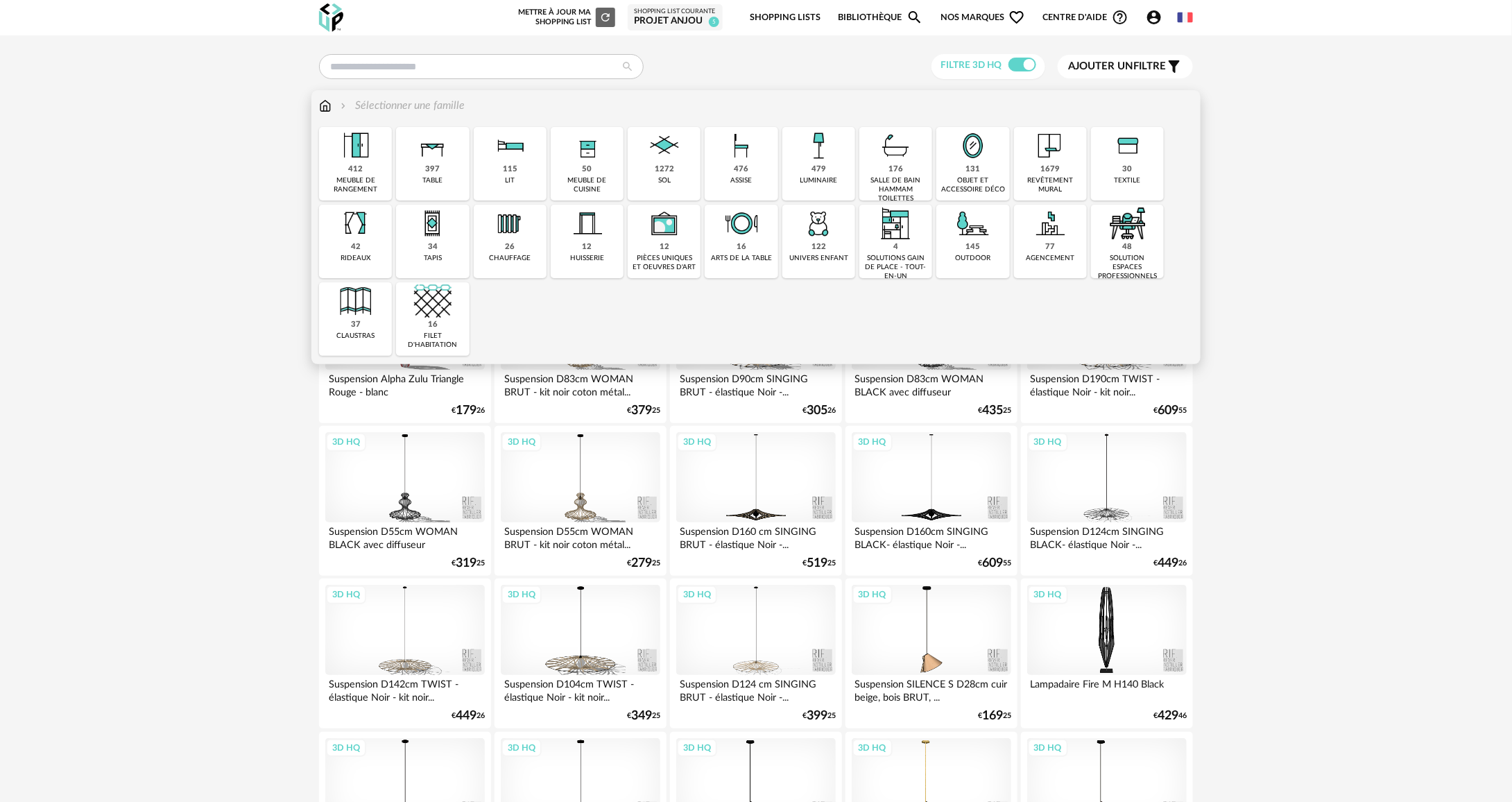
click at [980, 170] on div "131 objet et accessoire déco" at bounding box center [973, 164] width 73 height 73
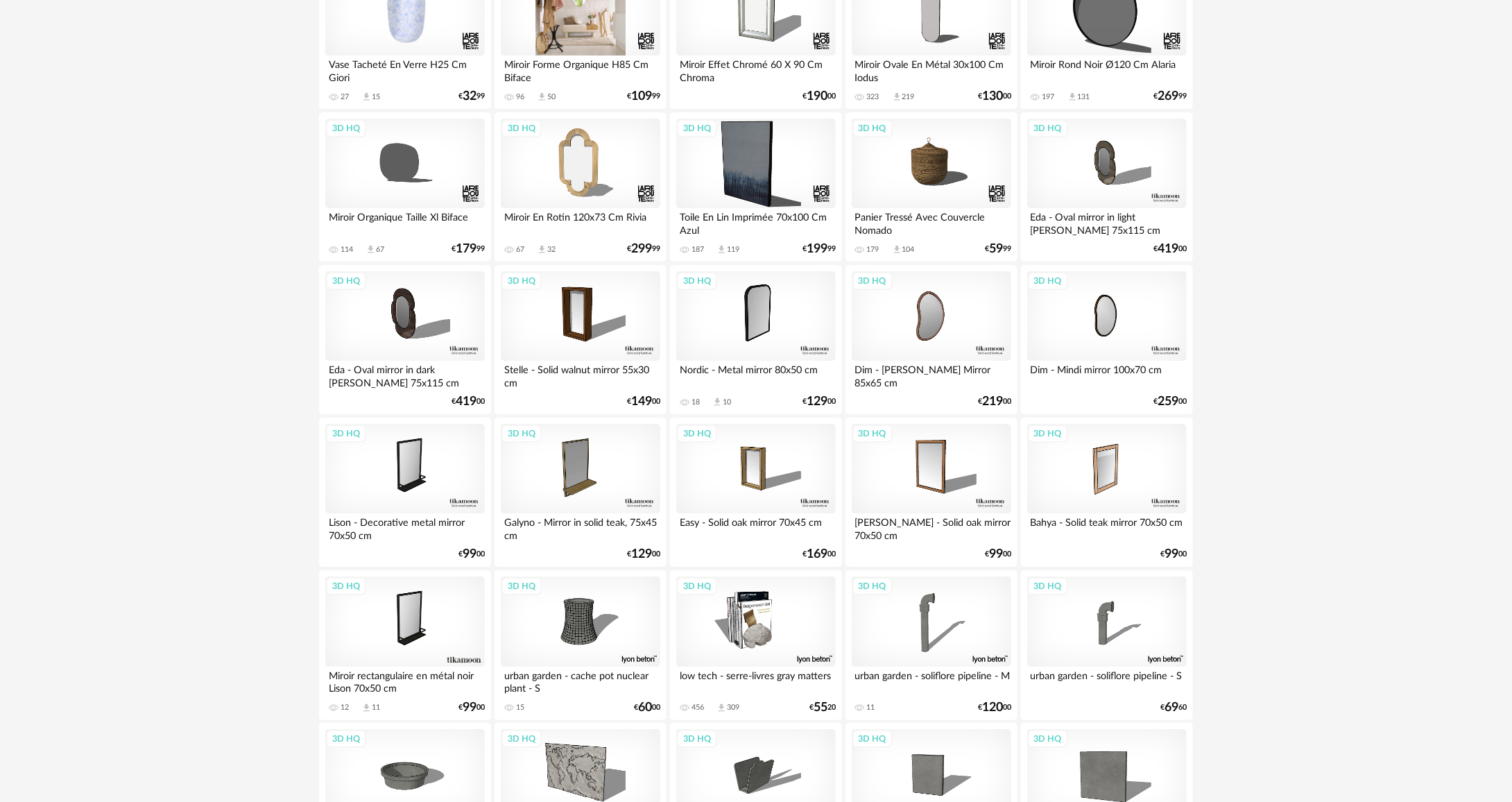
scroll to position [2541, 0]
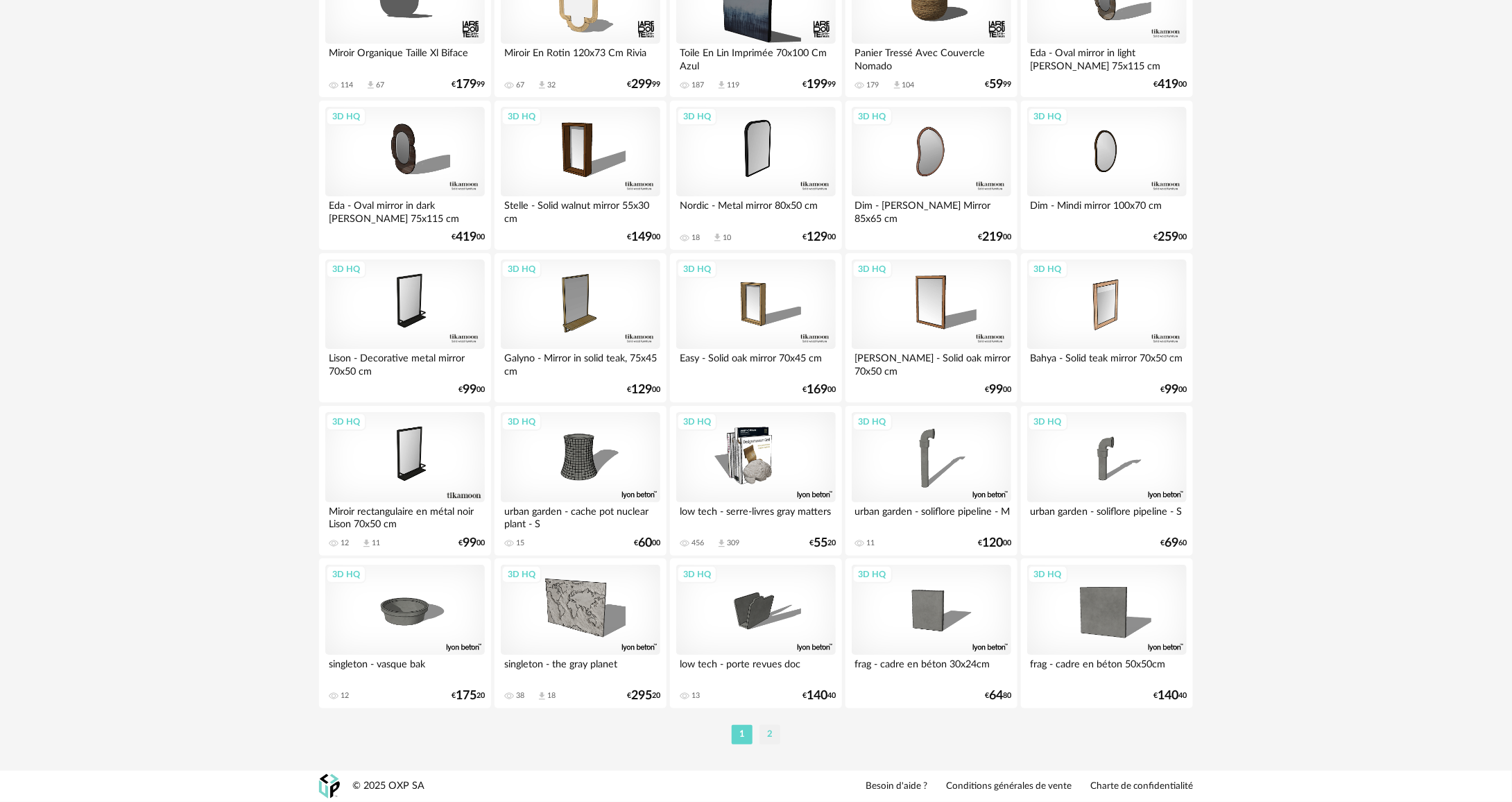
click at [759, 738] on li "2" at bounding box center [770, 734] width 21 height 19
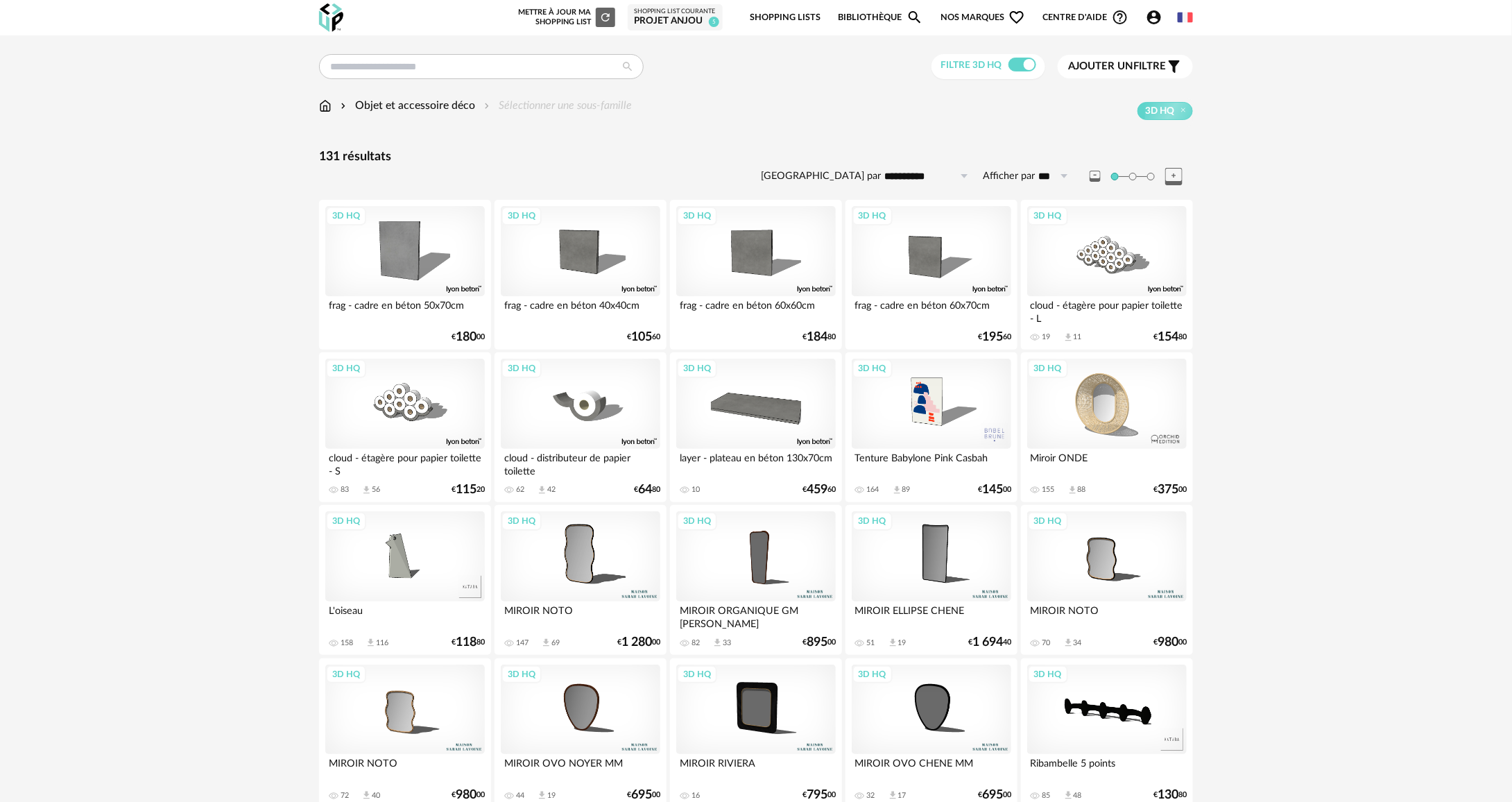
click at [321, 108] on img at bounding box center [325, 106] width 13 height 16
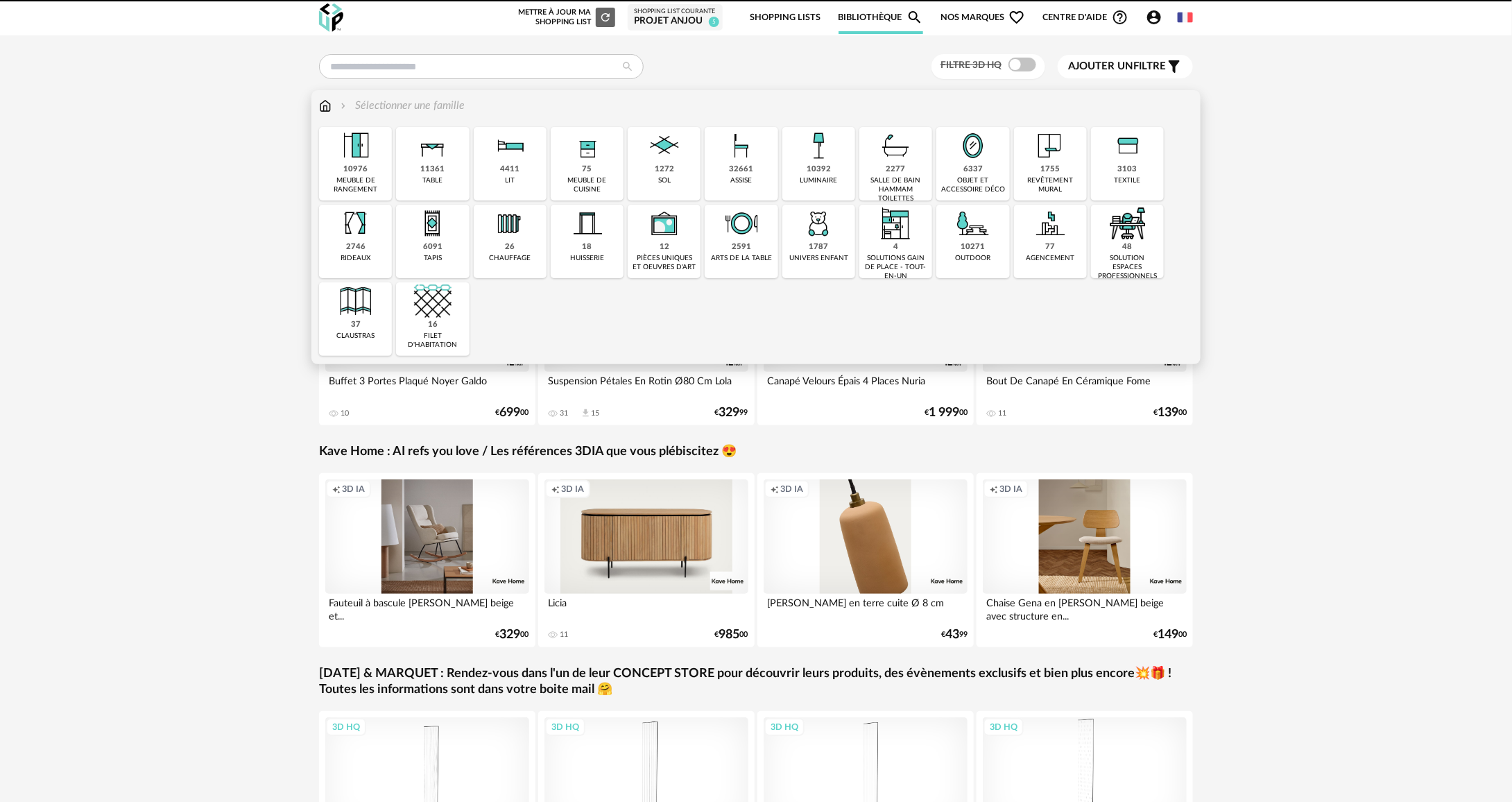
click at [1106, 179] on div "3103 textile" at bounding box center [1127, 164] width 73 height 73
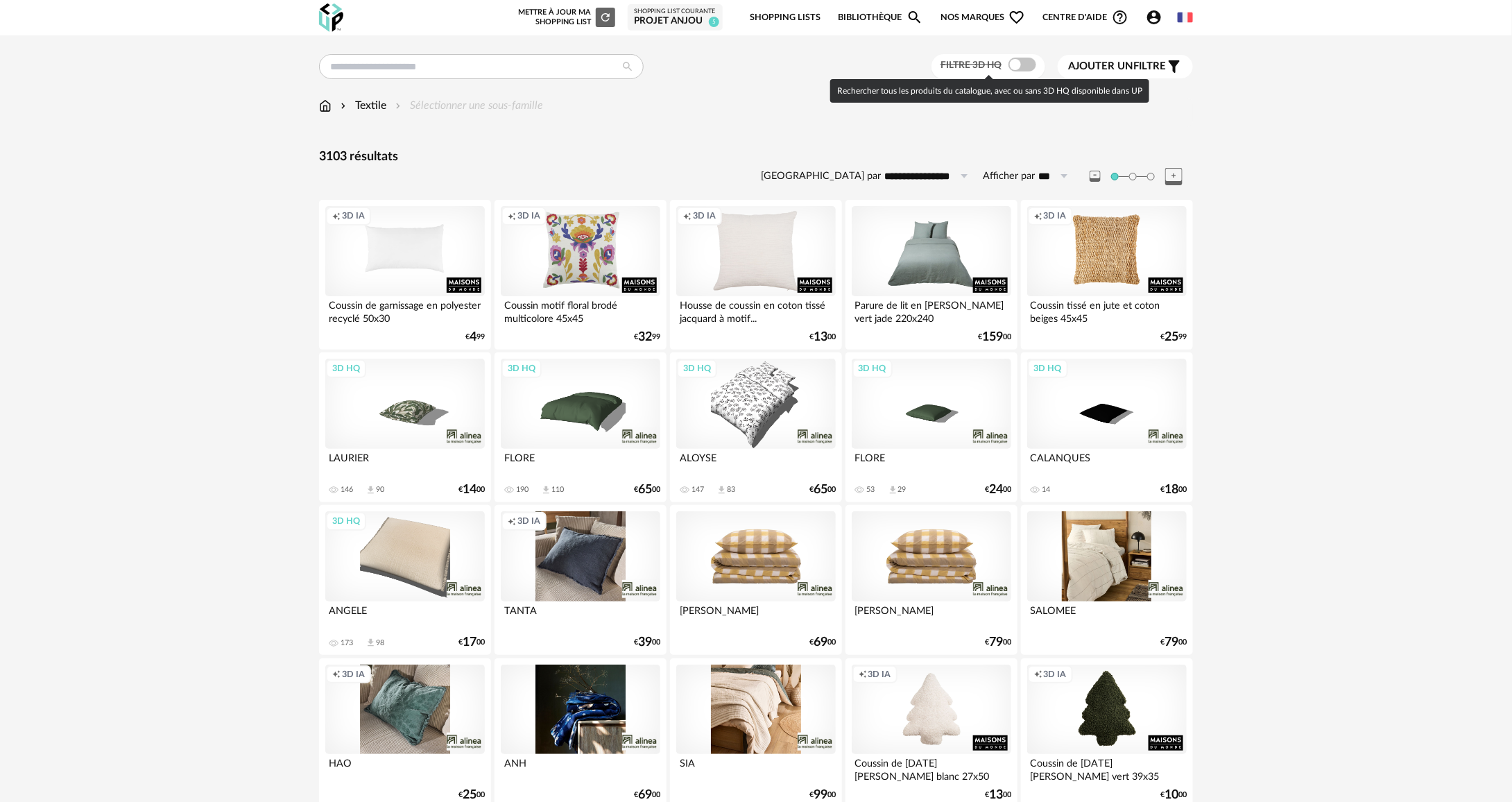
click at [1017, 68] on span at bounding box center [1022, 64] width 28 height 14
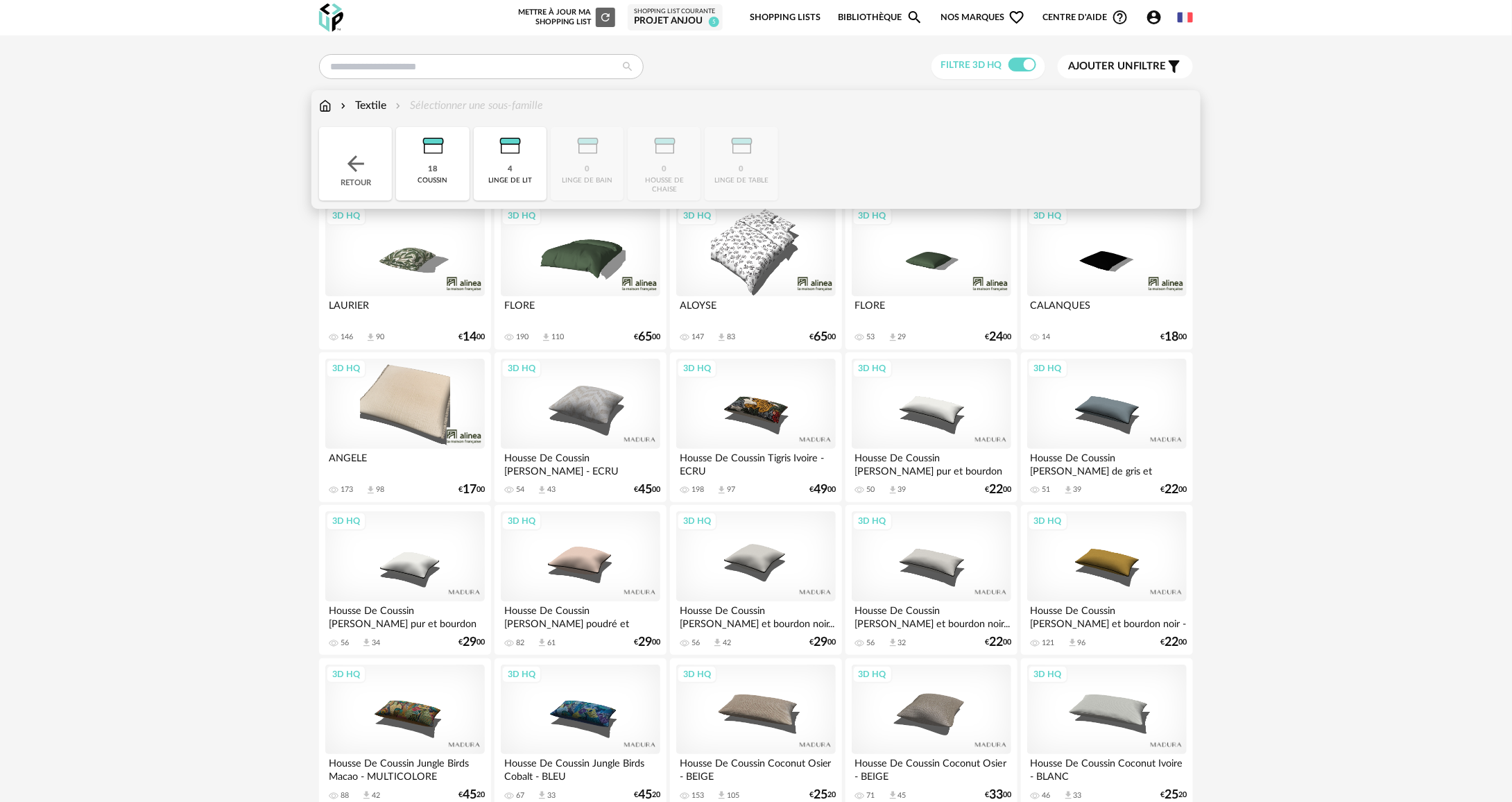
click at [386, 176] on div "Retour" at bounding box center [355, 164] width 73 height 73
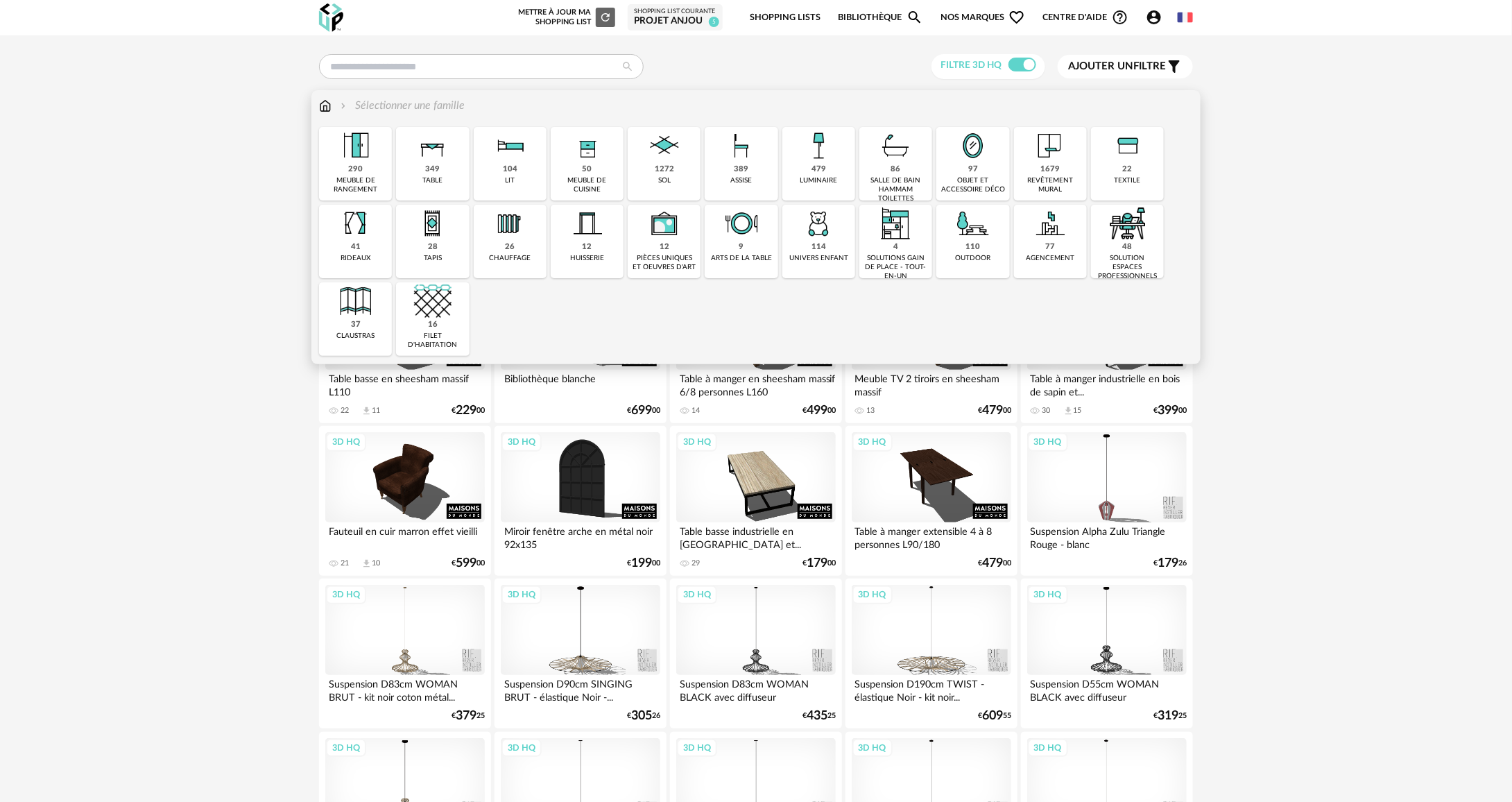
click at [1113, 159] on img at bounding box center [1127, 145] width 37 height 37
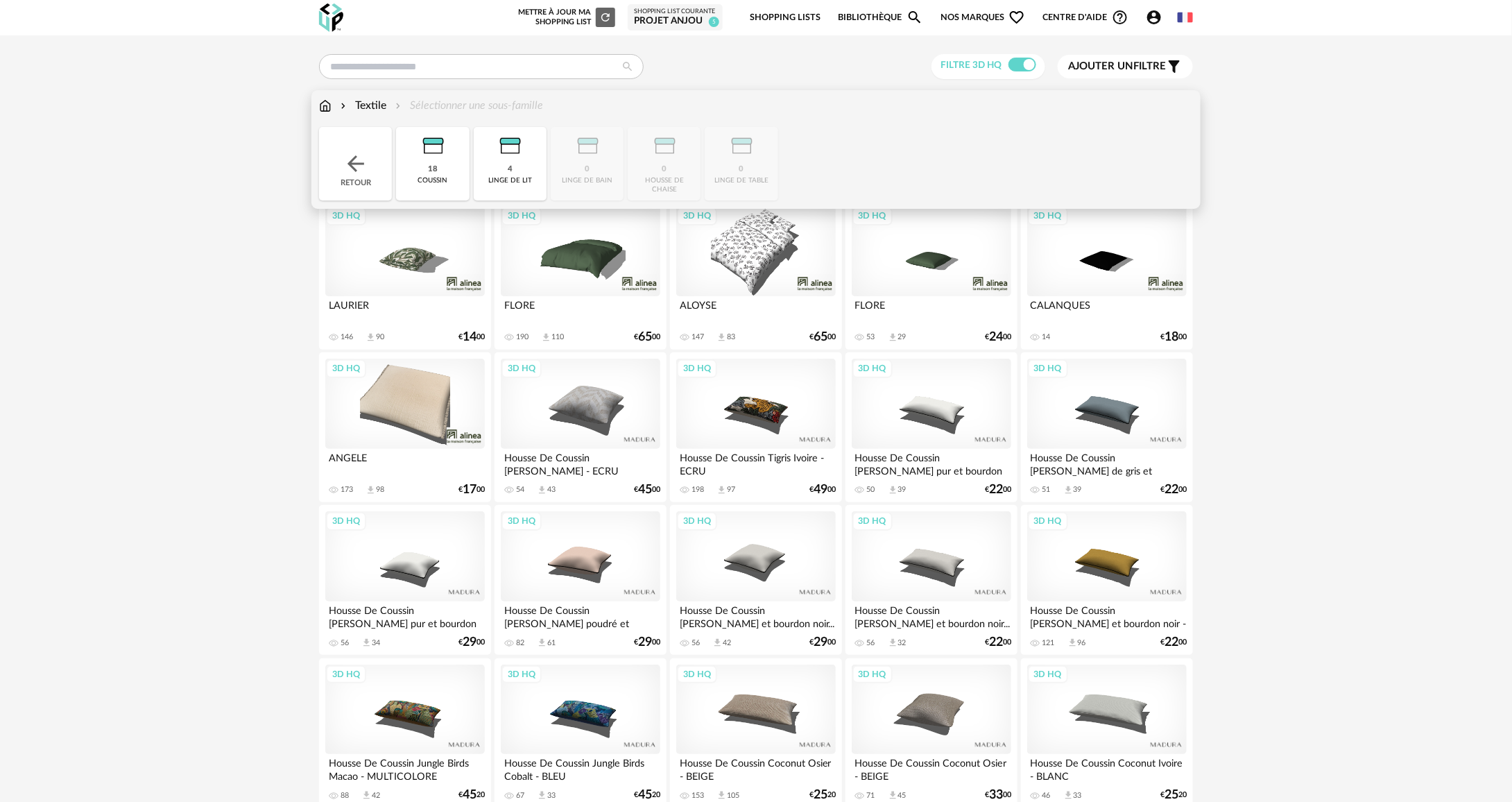
click at [428, 161] on img at bounding box center [432, 145] width 37 height 37
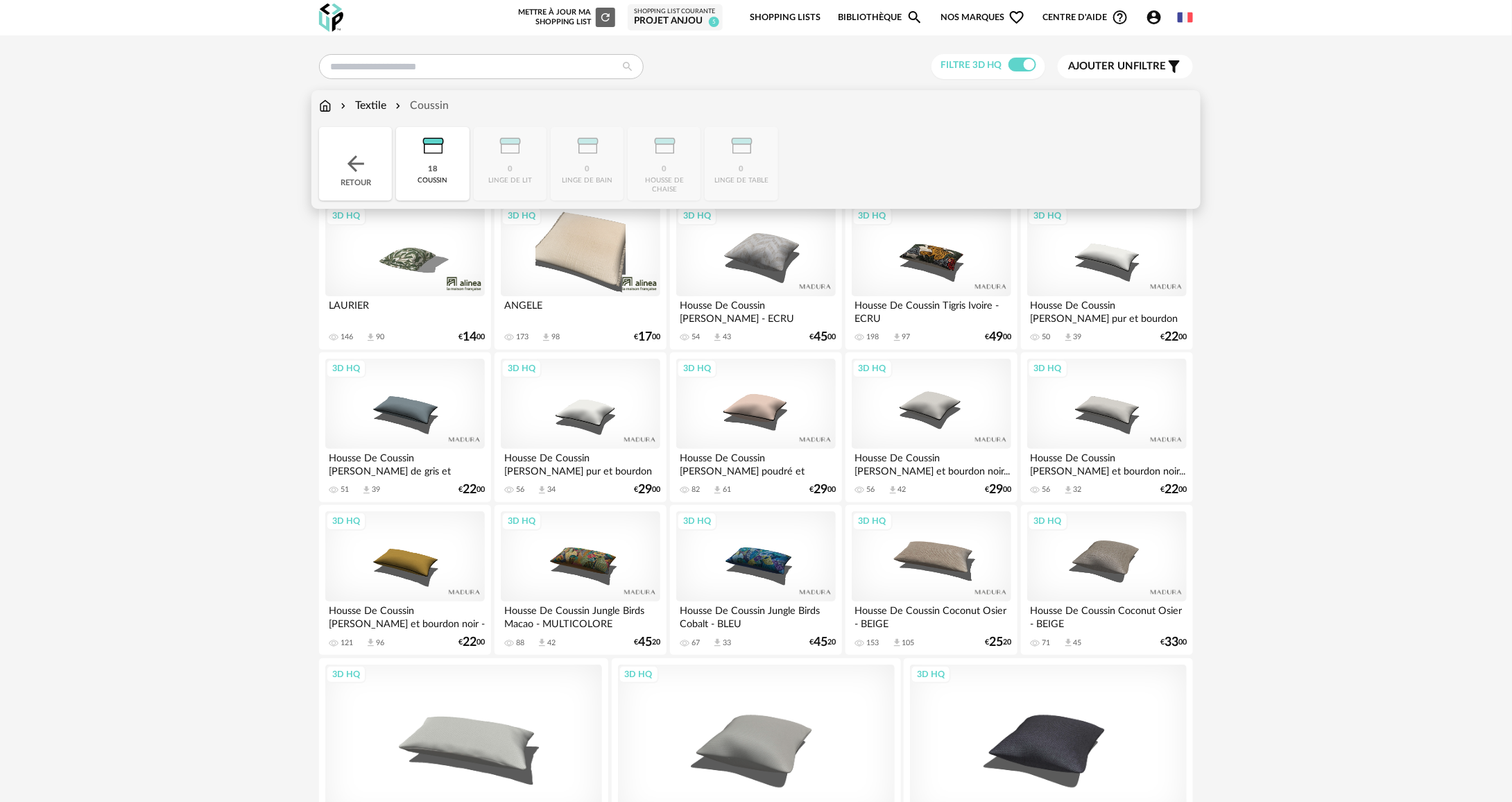
click at [331, 103] on div "Textile Coussin" at bounding box center [383, 106] width 130 height 16
click at [329, 153] on div "Retour" at bounding box center [355, 164] width 73 height 73
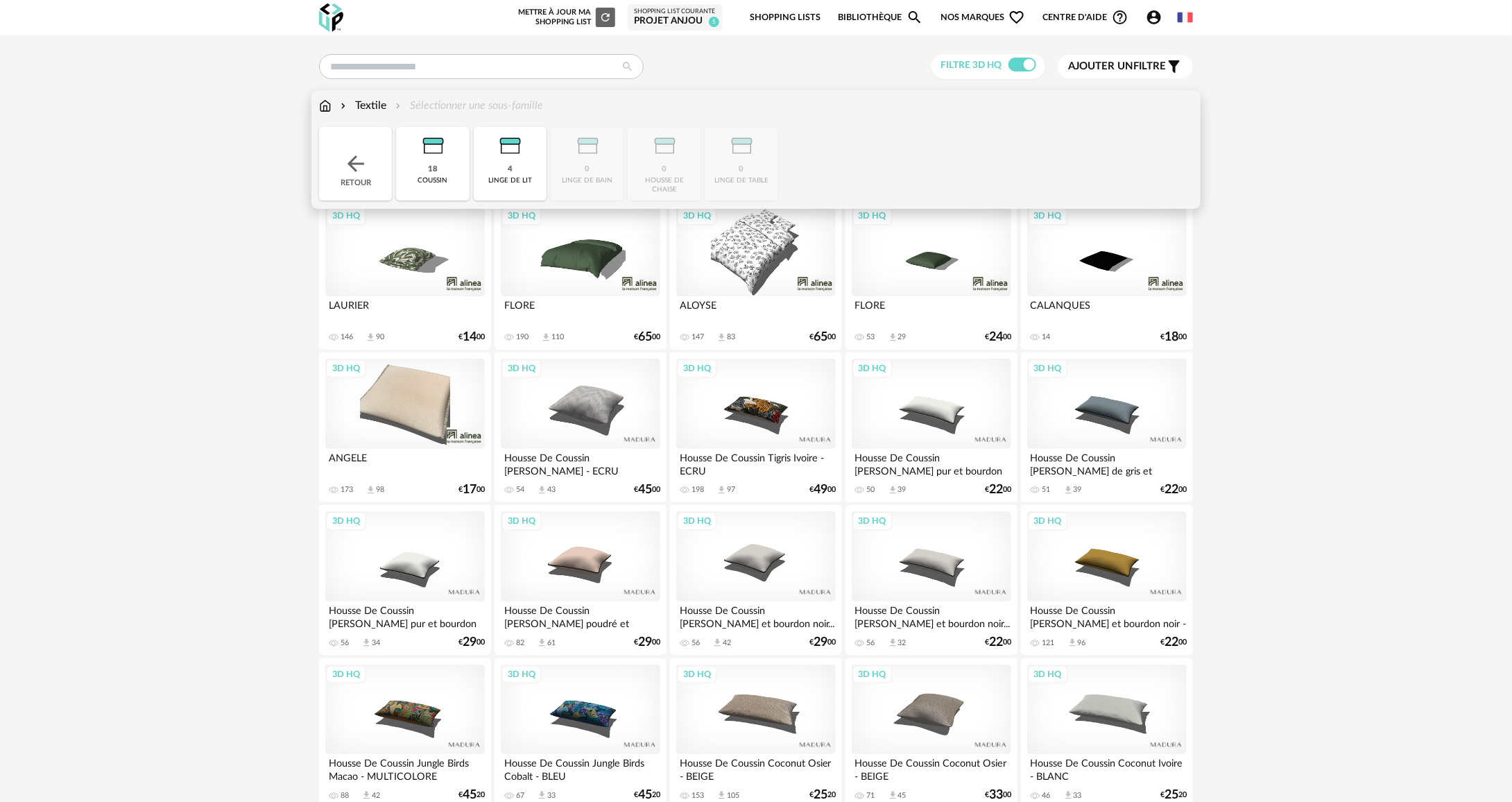
click at [329, 153] on div "Retour" at bounding box center [355, 164] width 73 height 73
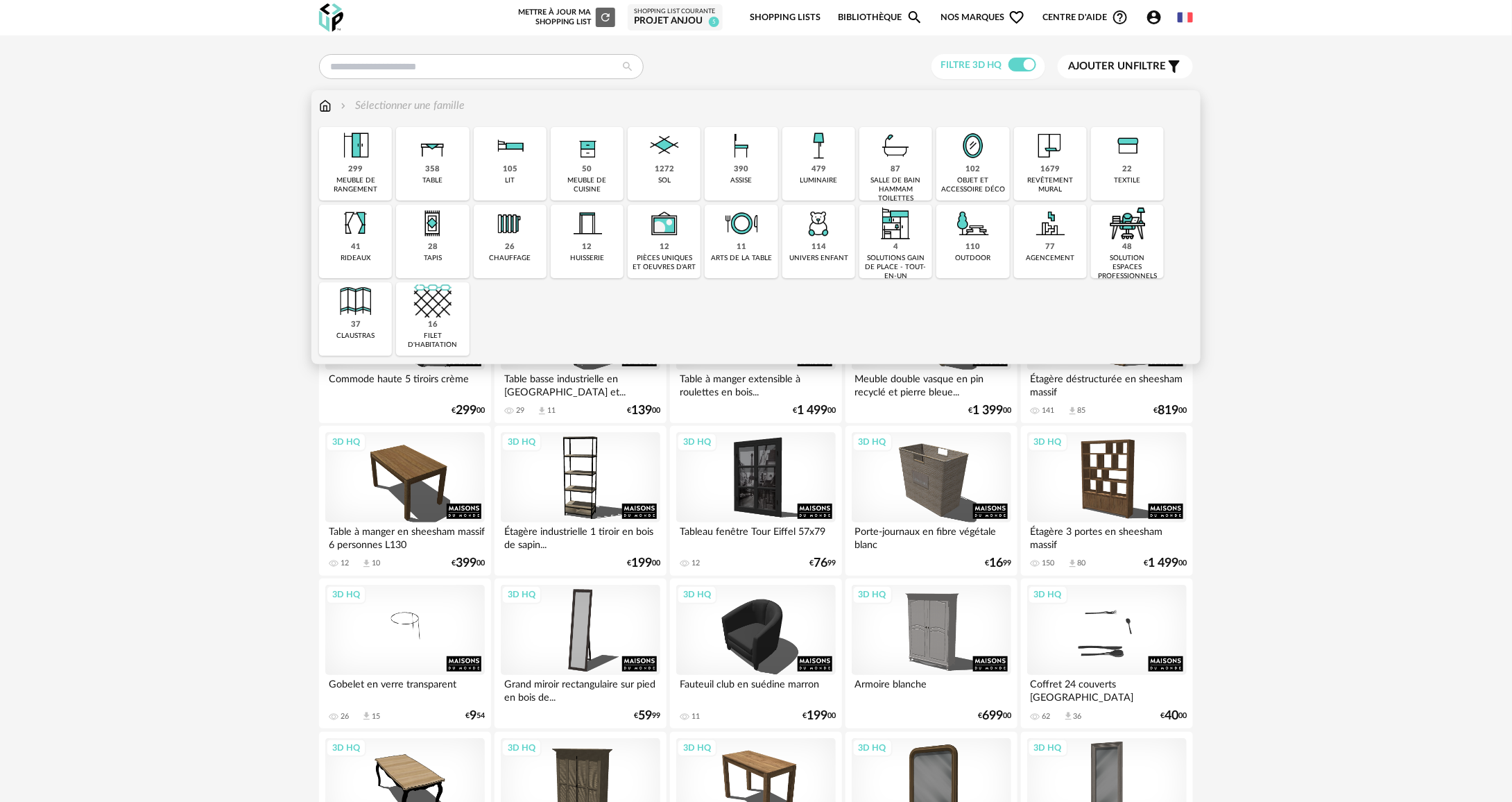
click at [975, 150] on img at bounding box center [972, 145] width 37 height 37
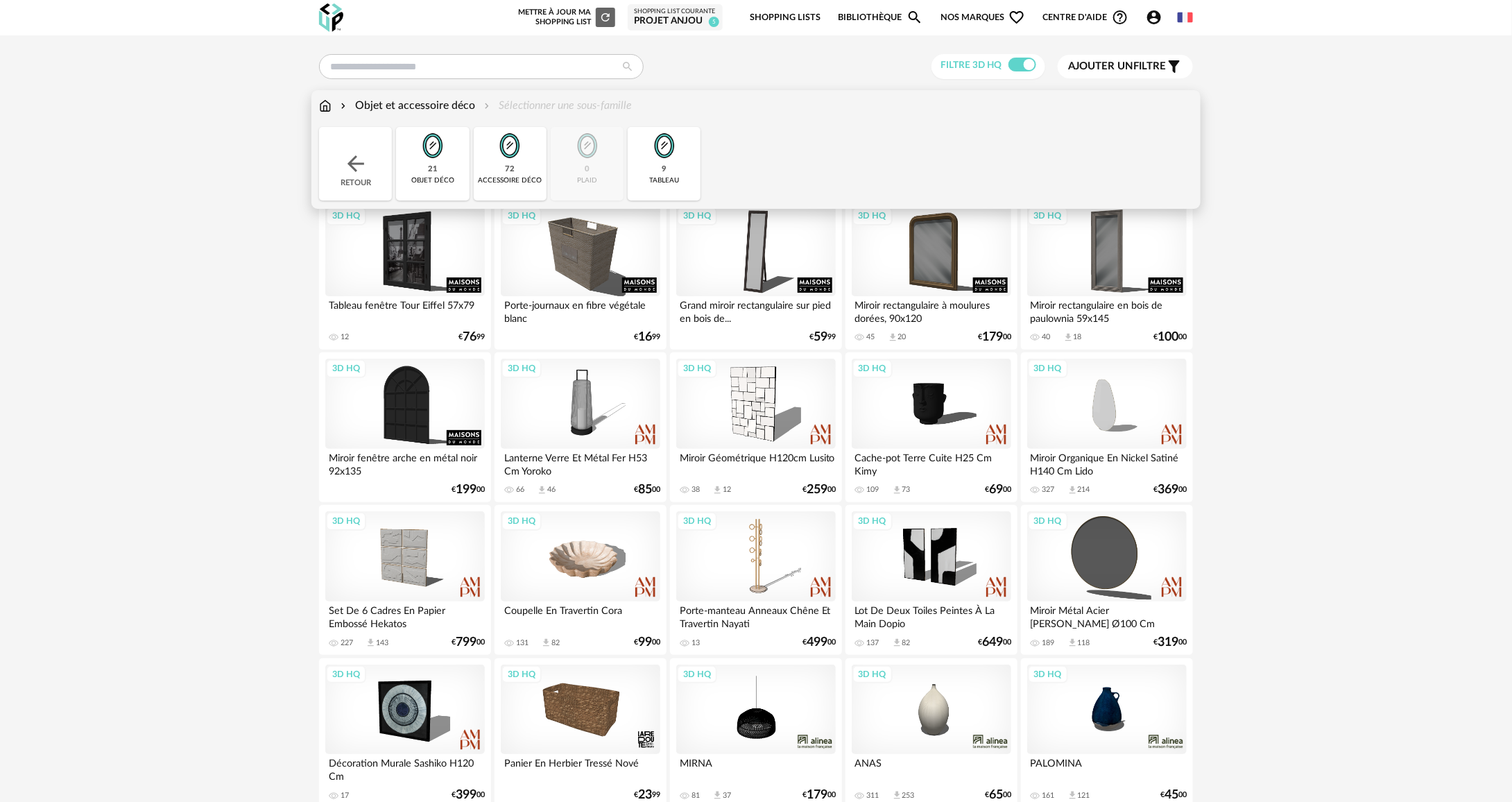
click at [352, 158] on img at bounding box center [355, 163] width 25 height 25
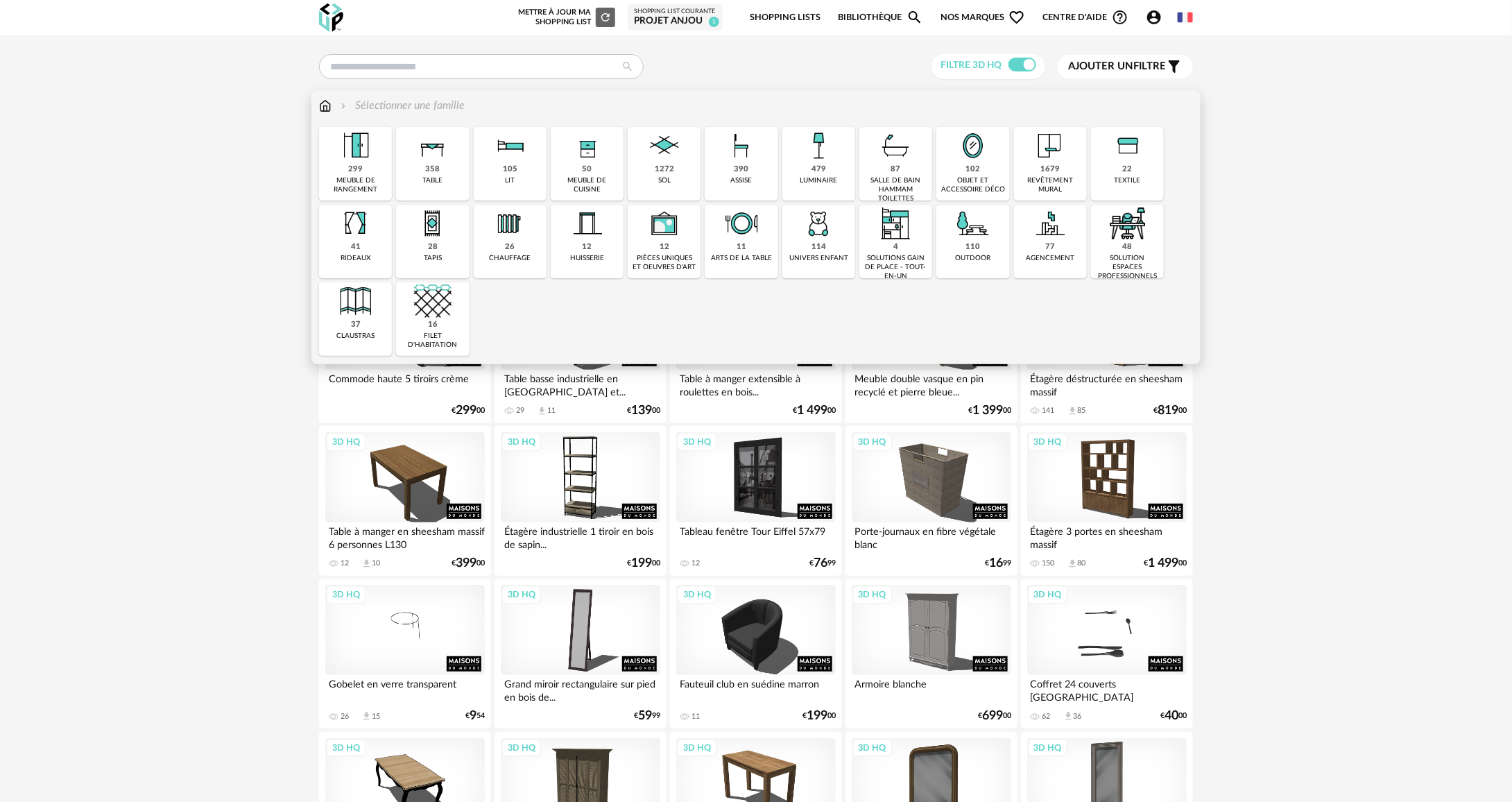
click at [1134, 166] on div "22 textile" at bounding box center [1127, 164] width 73 height 73
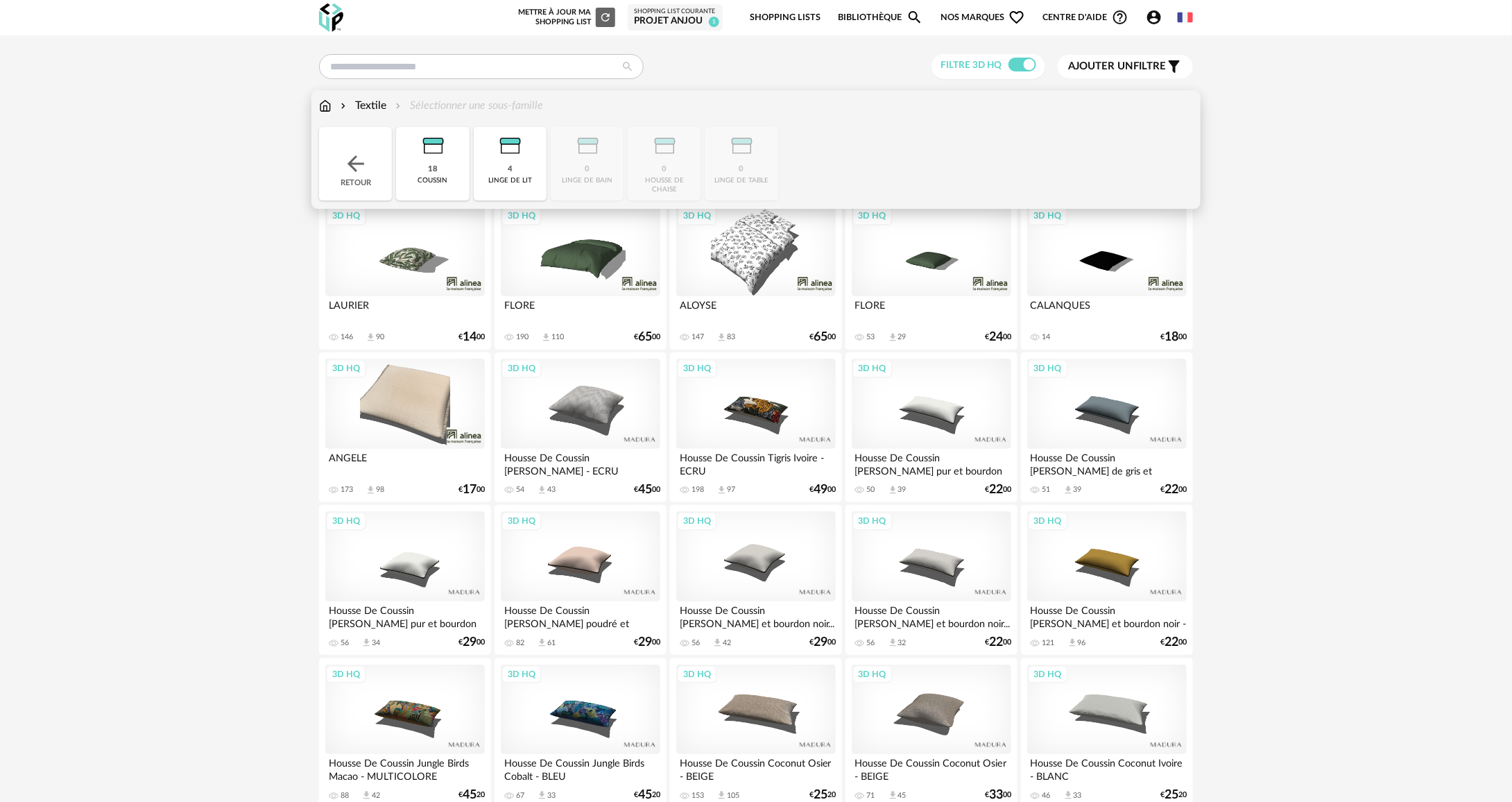
click at [458, 187] on div "18 coussin" at bounding box center [432, 164] width 73 height 73
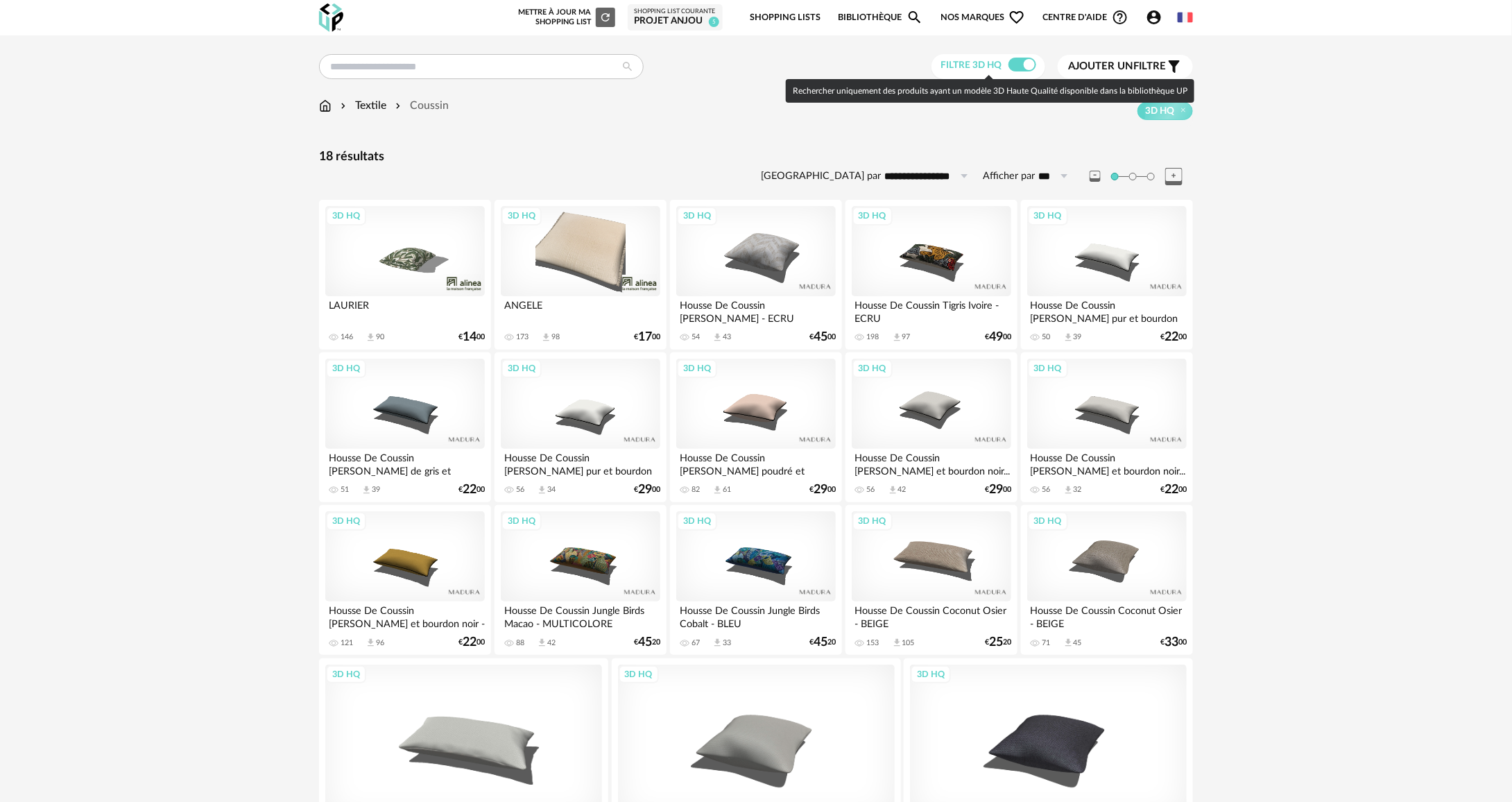
click at [1026, 68] on span at bounding box center [1022, 64] width 28 height 14
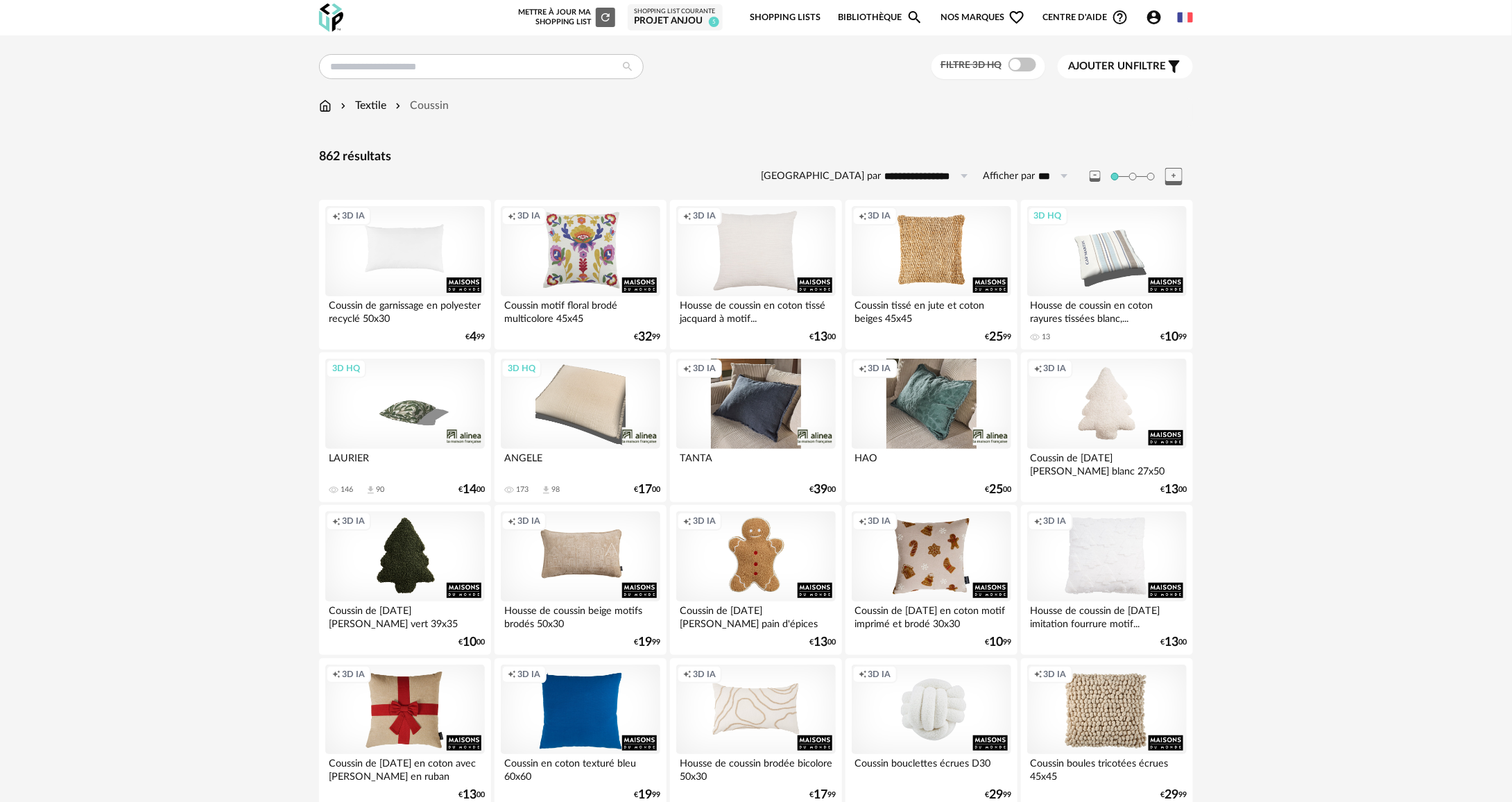
click at [338, 103] on img at bounding box center [343, 106] width 11 height 16
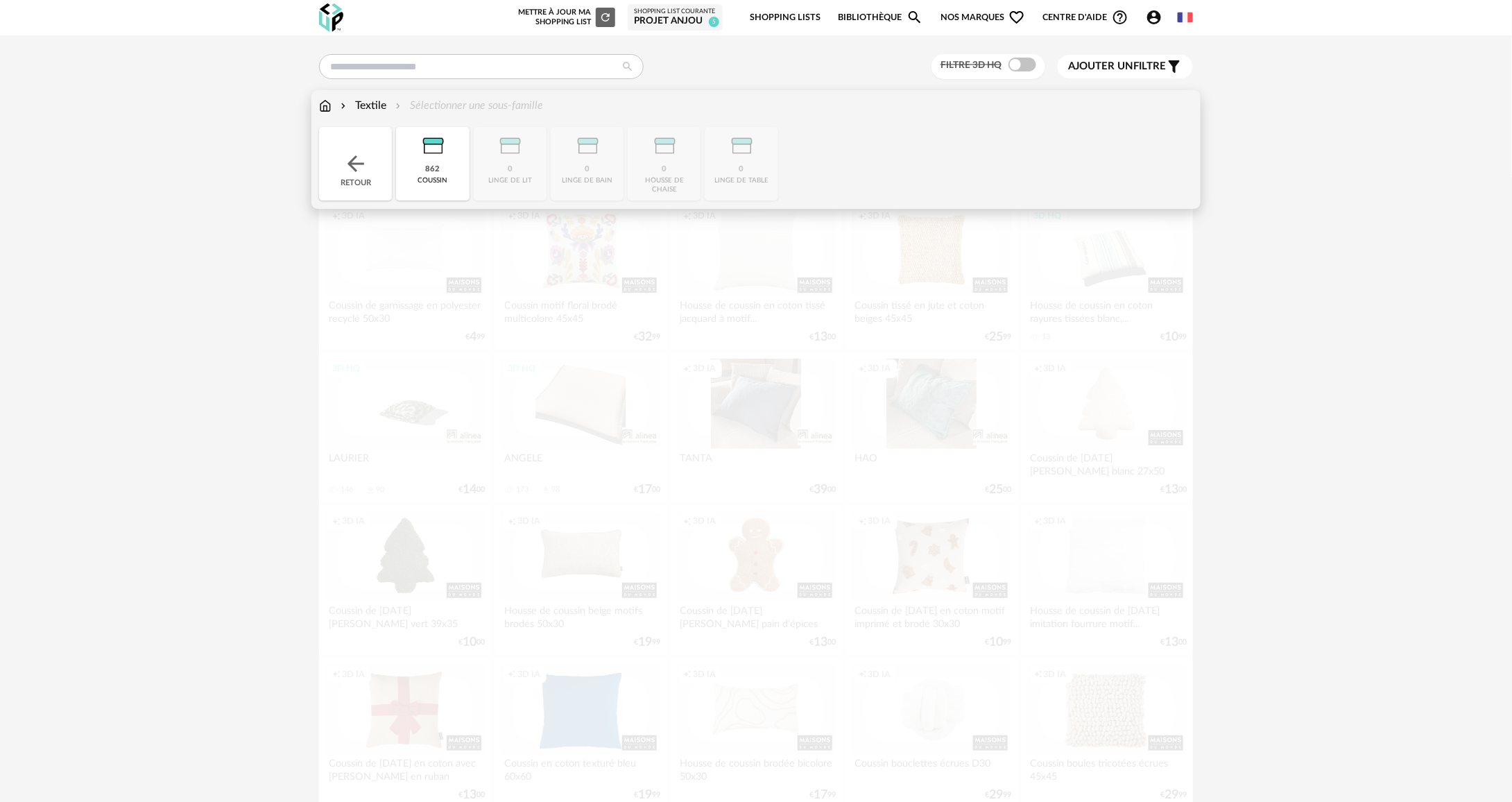
click at [331, 110] on img at bounding box center [325, 106] width 13 height 16
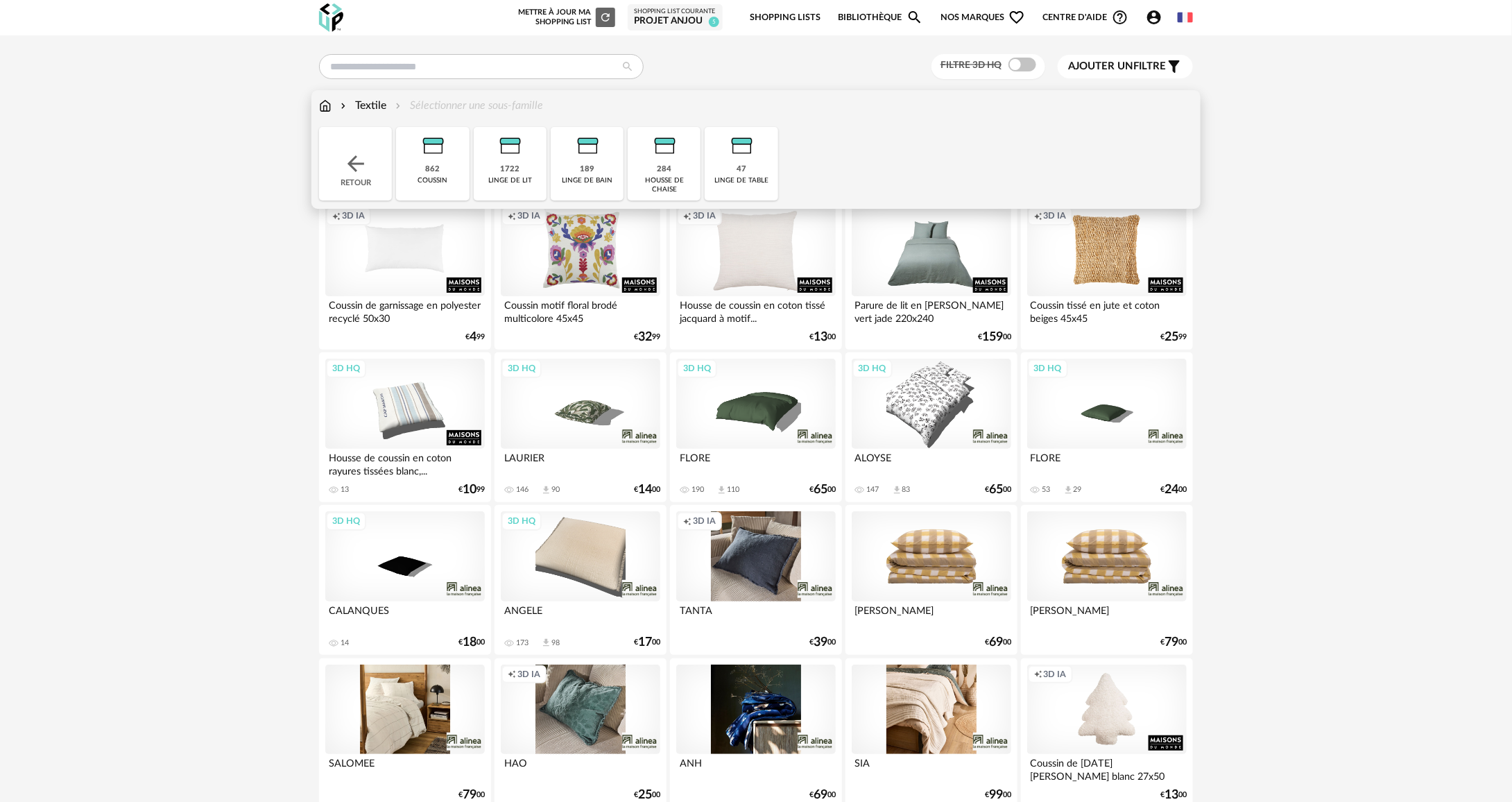
click at [345, 171] on img at bounding box center [355, 163] width 25 height 25
